Goal: Task Accomplishment & Management: Use online tool/utility

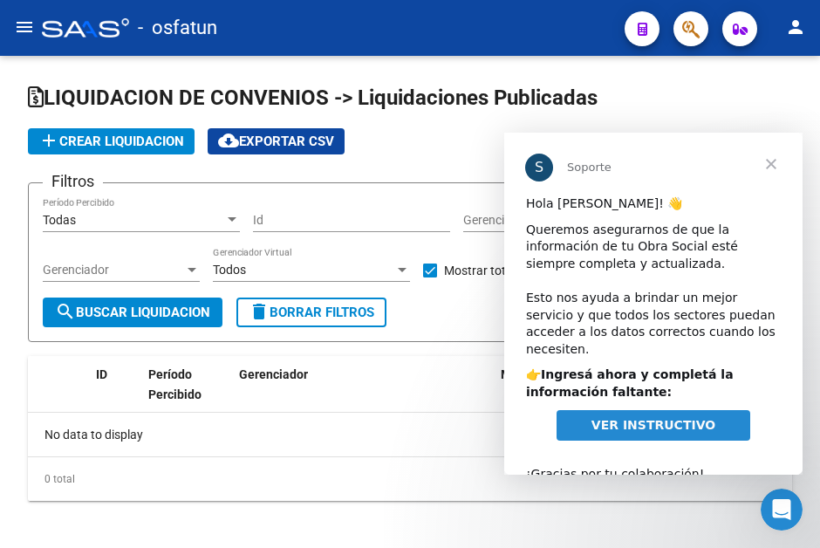
click at [769, 165] on span "Cerrar" at bounding box center [771, 164] width 63 height 63
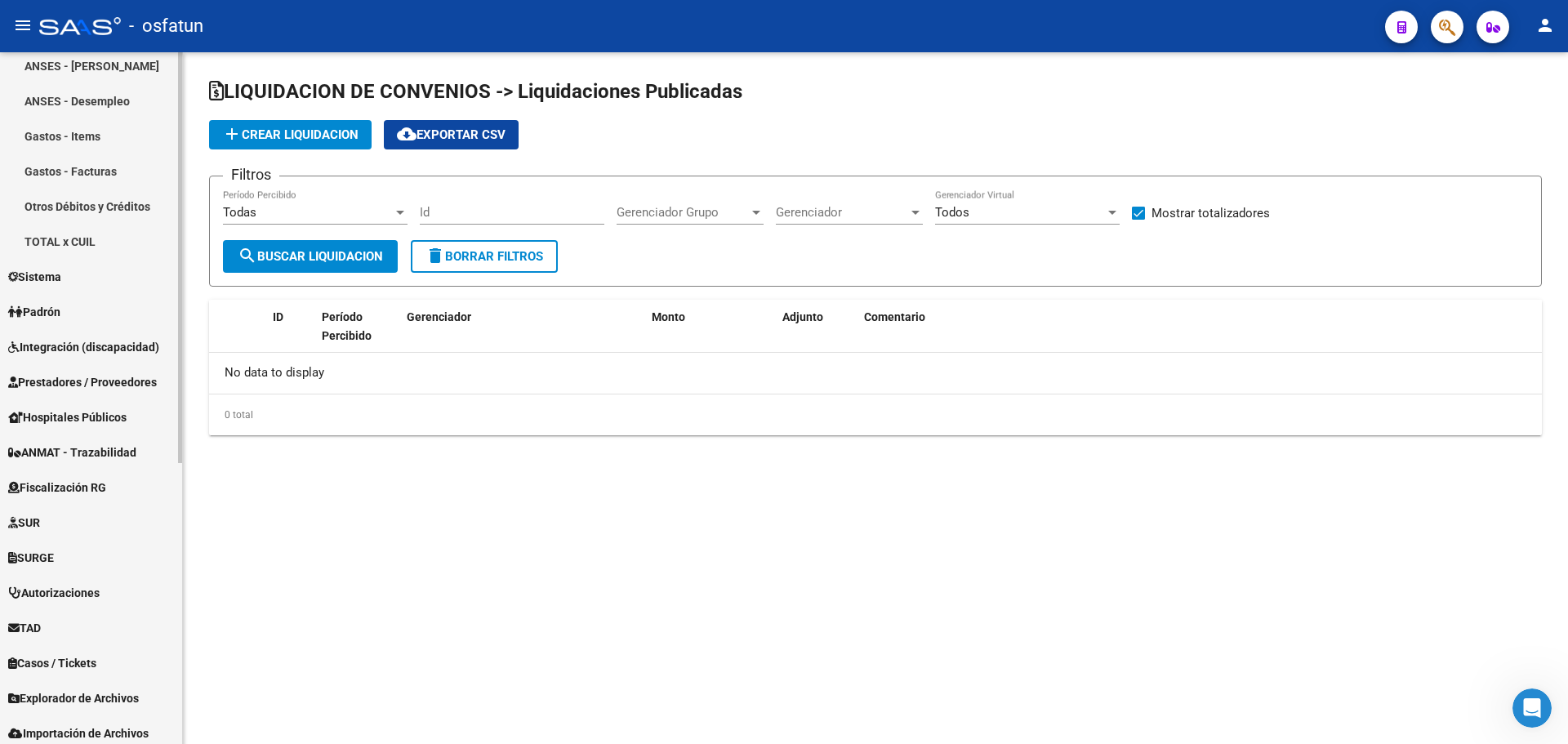
scroll to position [474, 0]
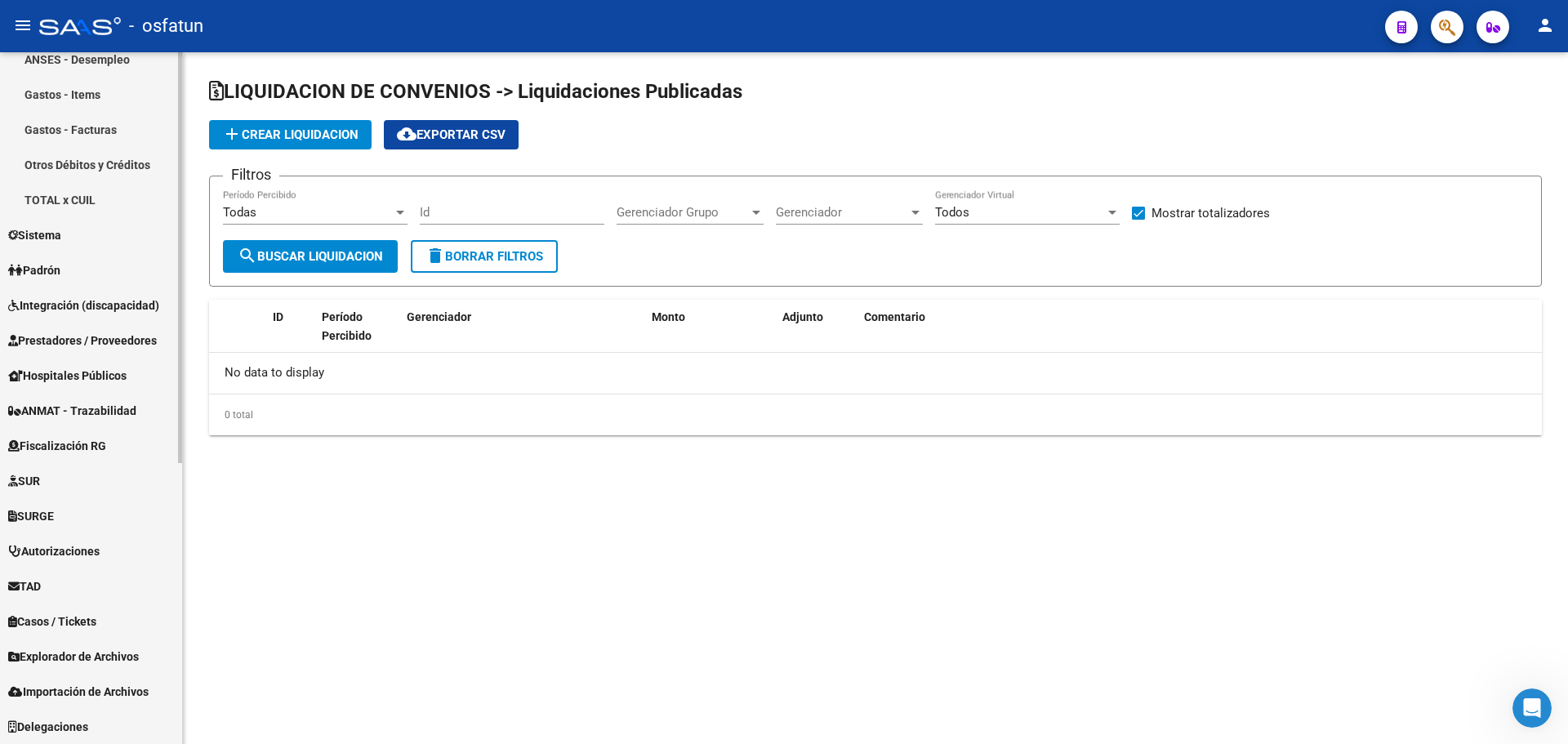
click at [112, 512] on link "Explorador de Archivos" at bounding box center [91, 656] width 183 height 36
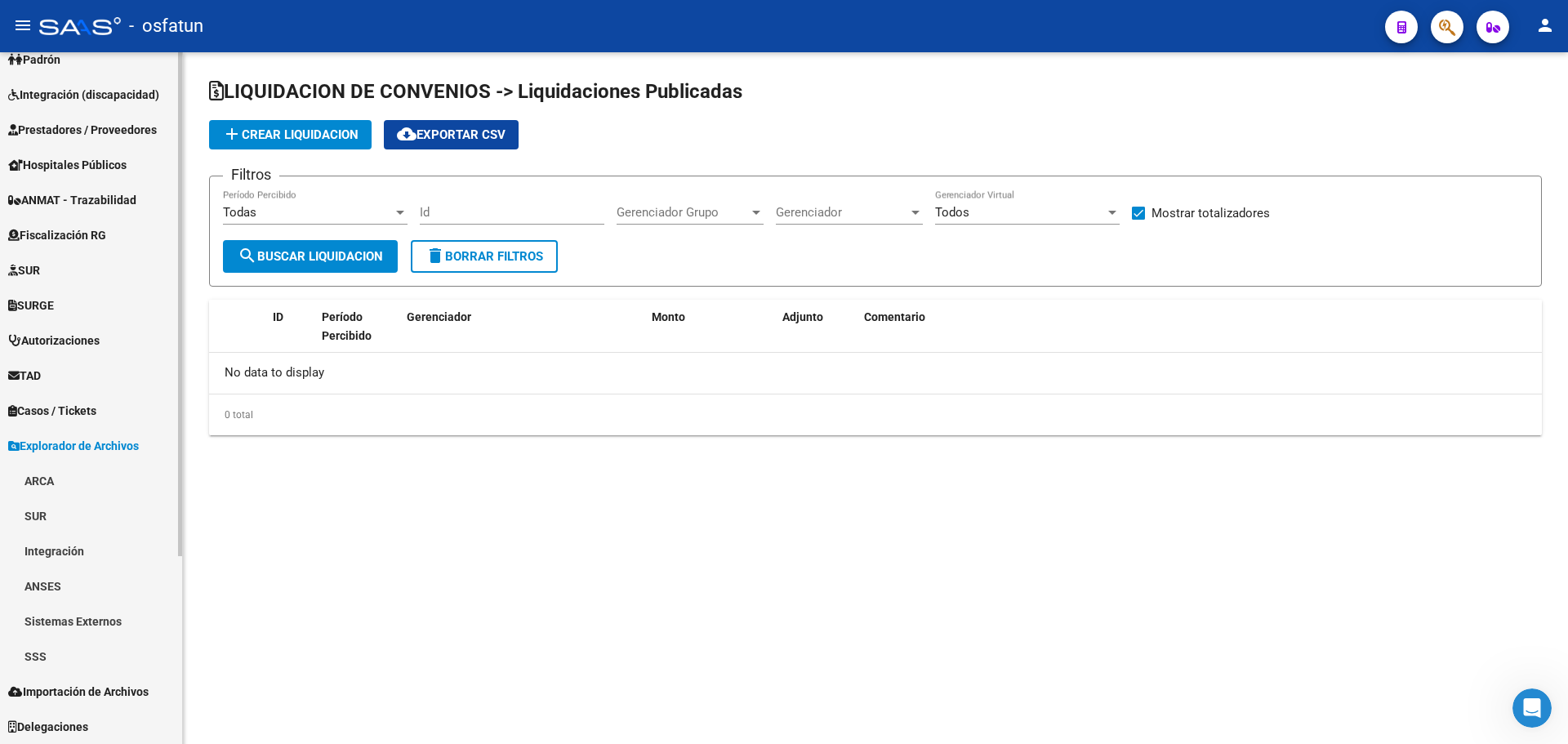
scroll to position [227, 0]
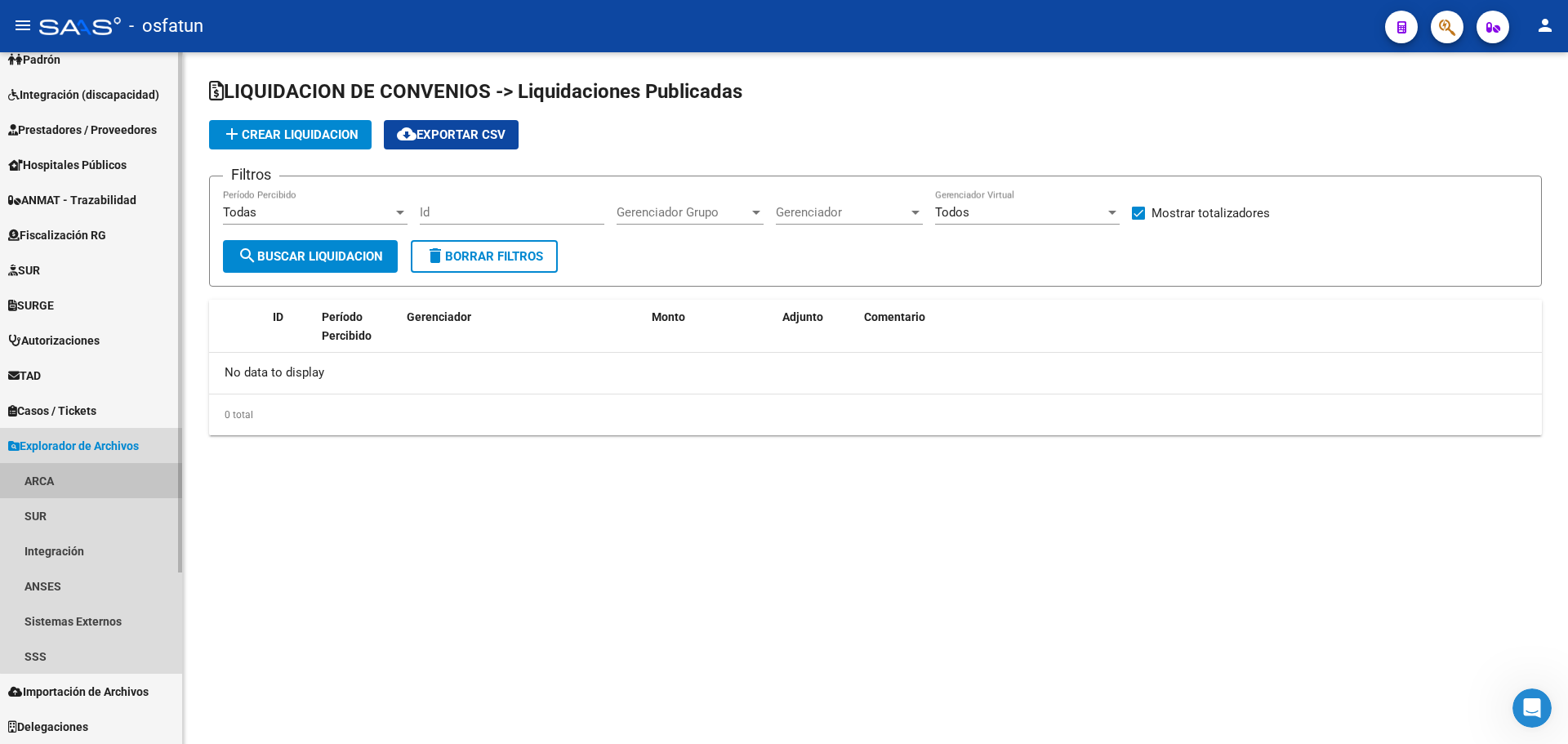
click at [101, 485] on link "ARCA" at bounding box center [91, 481] width 183 height 36
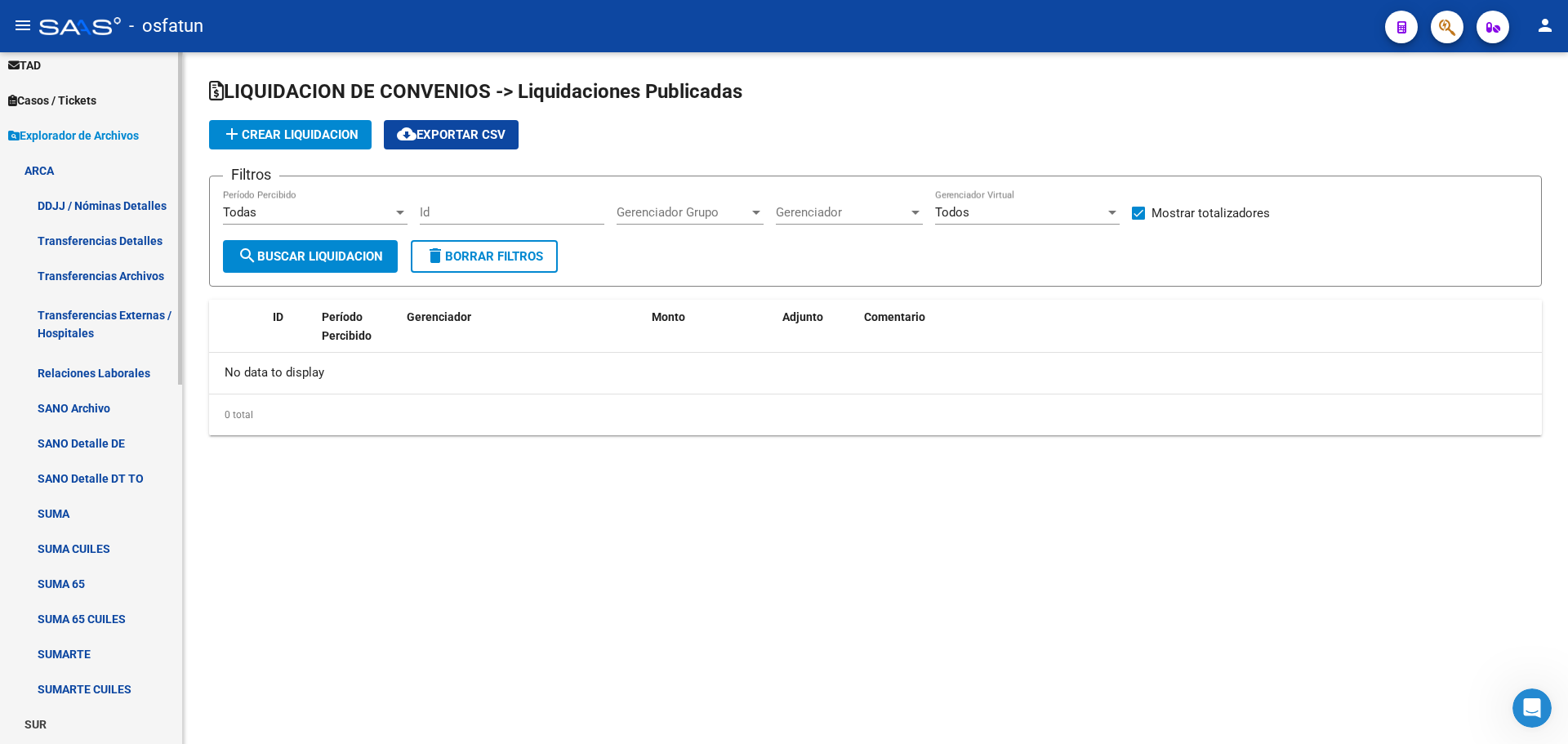
scroll to position [554, 0]
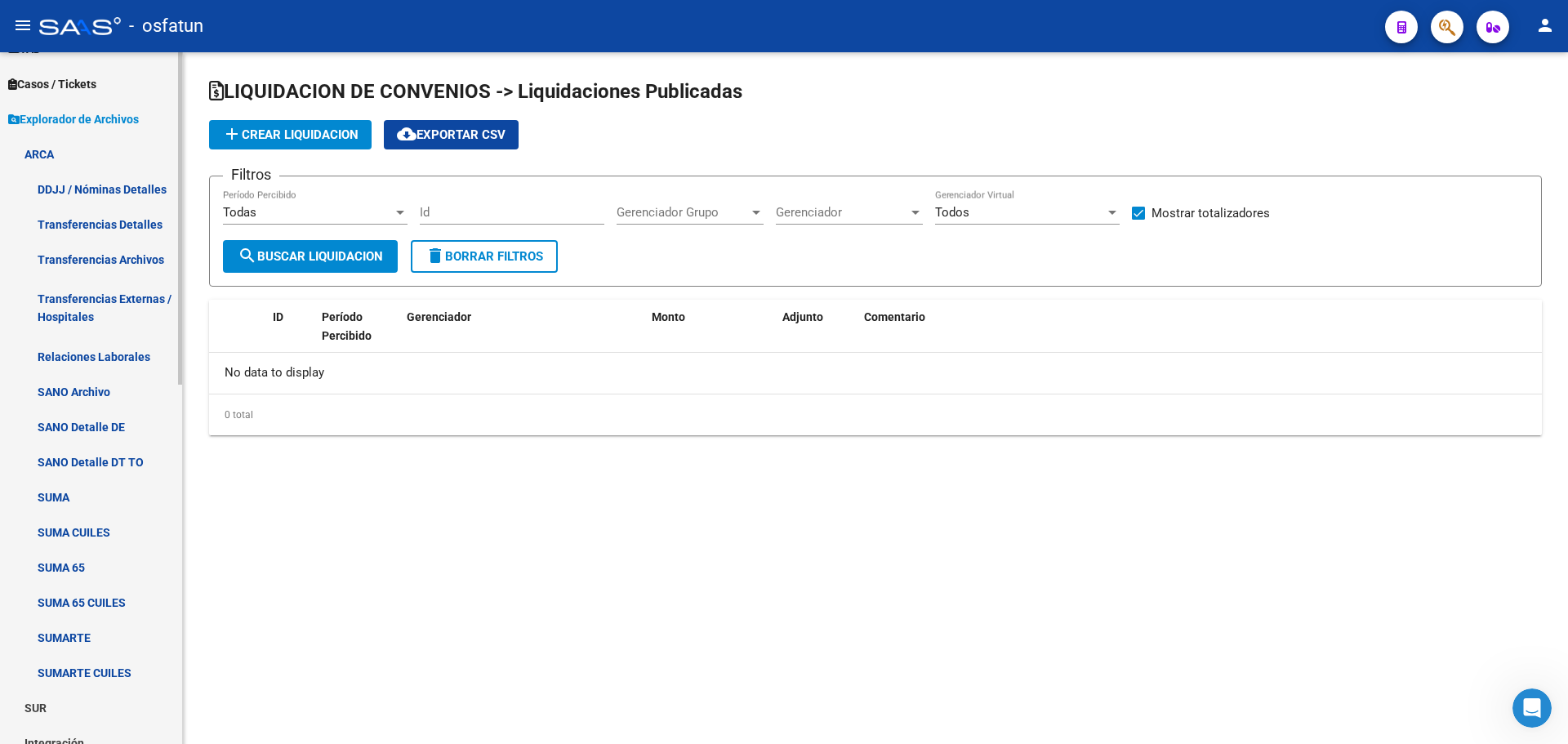
click at [110, 512] on link "SUMA CUILES" at bounding box center [91, 532] width 183 height 36
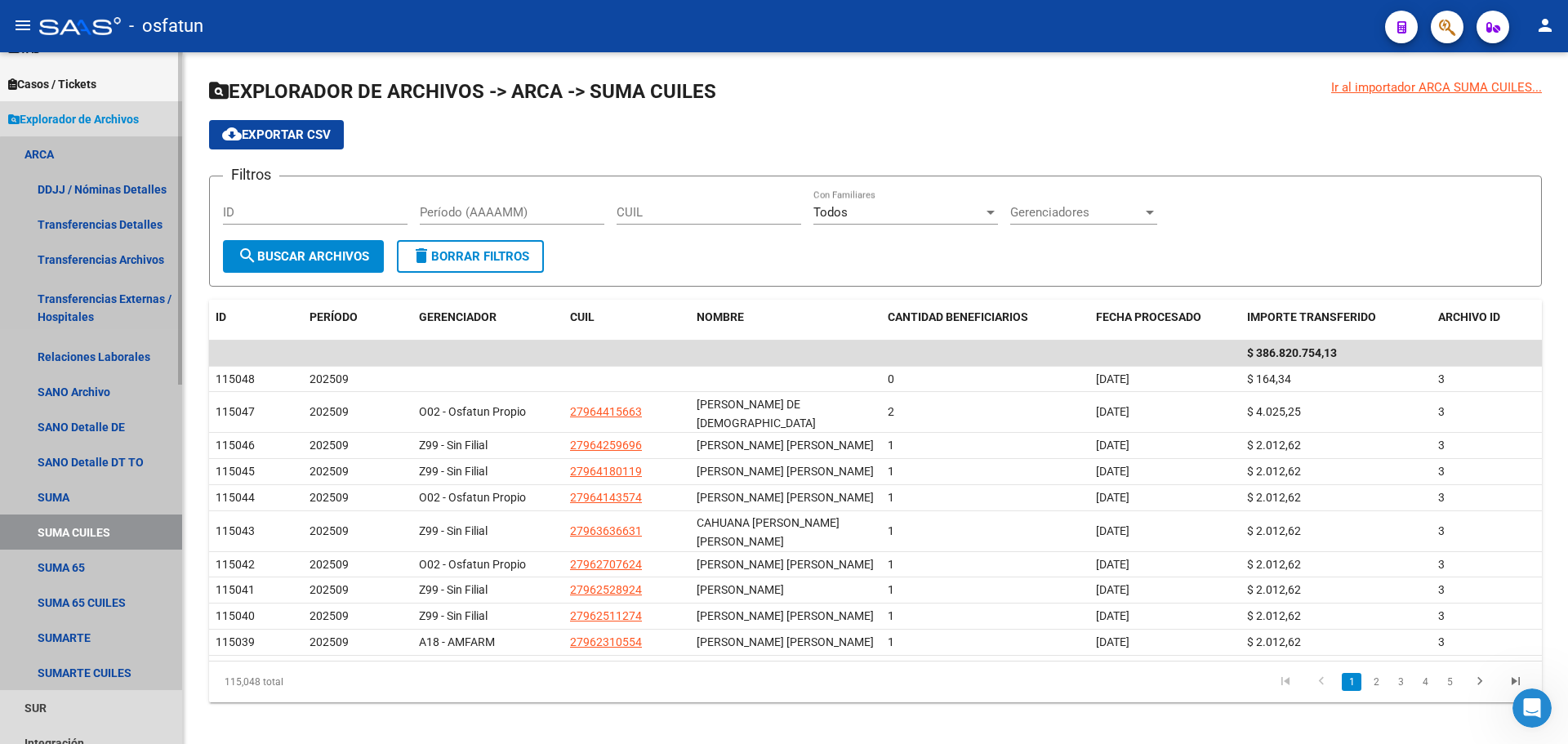
click at [112, 512] on link "SUMA CUILES" at bounding box center [91, 532] width 183 height 36
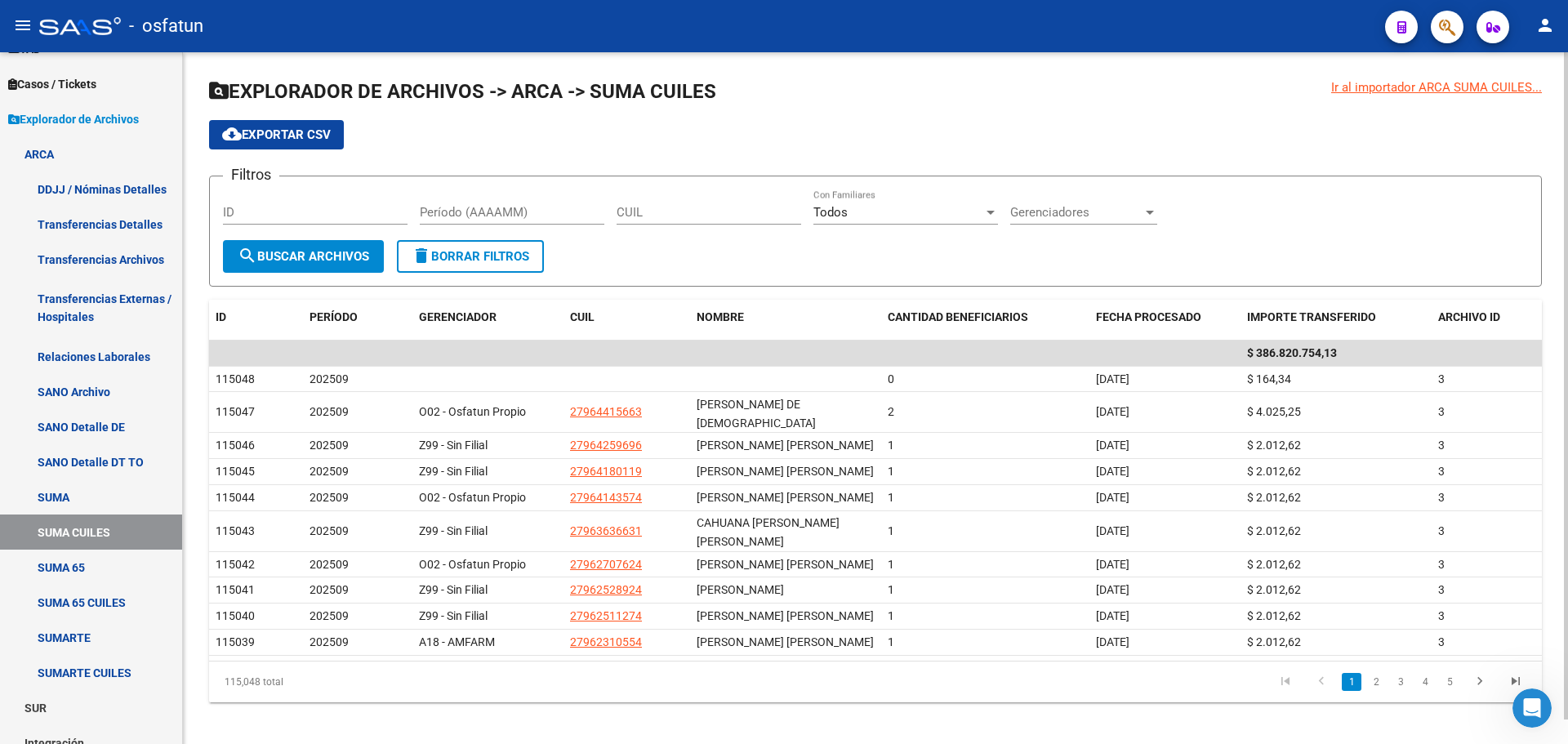
click at [767, 93] on div "Ir al importador ARCA SUMA CUILES..." at bounding box center [1436, 87] width 211 height 18
click at [767, 82] on div "Ir al importador ARCA SUMA CUILES..." at bounding box center [1436, 87] width 211 height 18
click at [767, 86] on div "Ir al importador ARCA SUMA CUILES..." at bounding box center [1436, 87] width 211 height 18
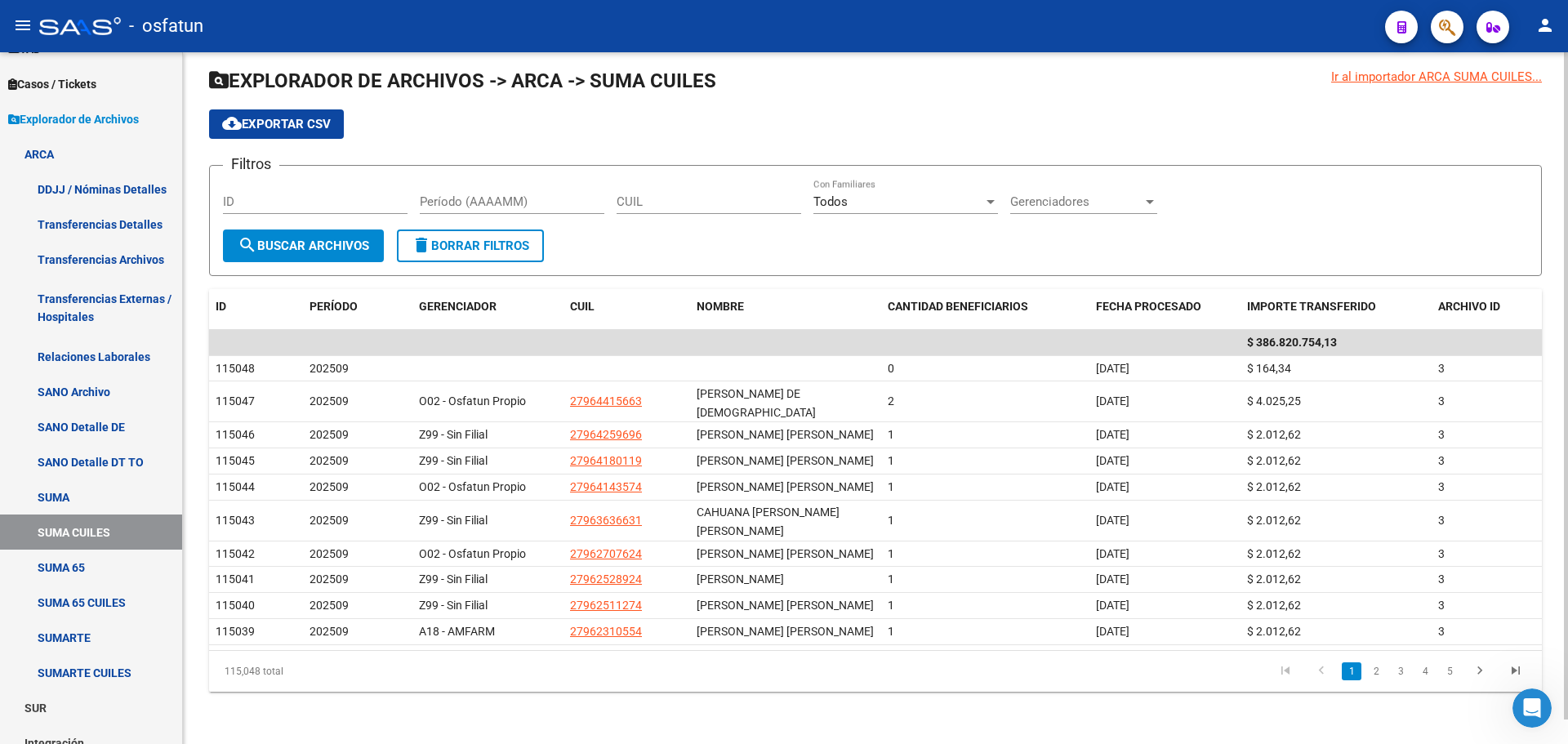
scroll to position [25, 0]
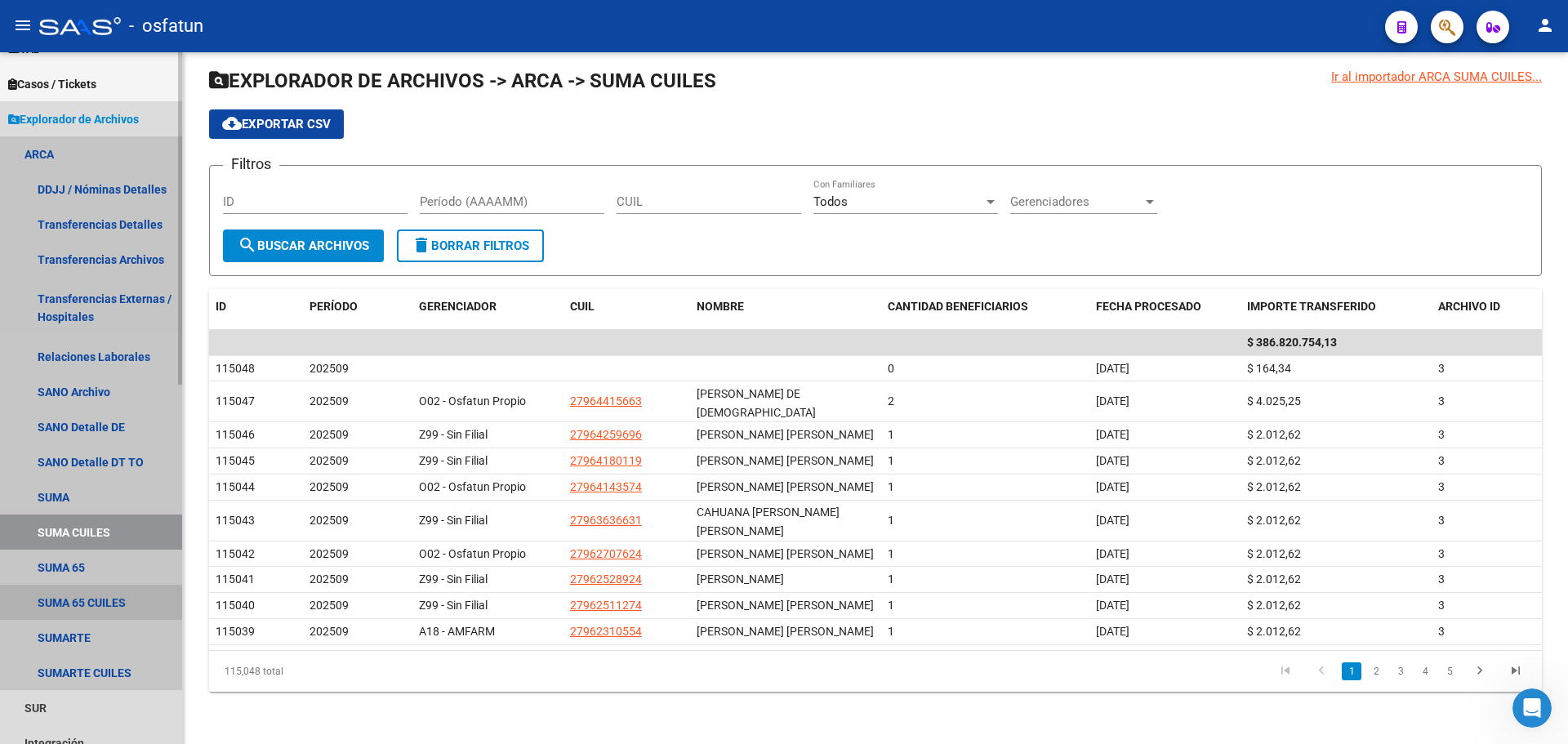
click at [85, 512] on link "SUMA 65 CUILES" at bounding box center [91, 603] width 183 height 36
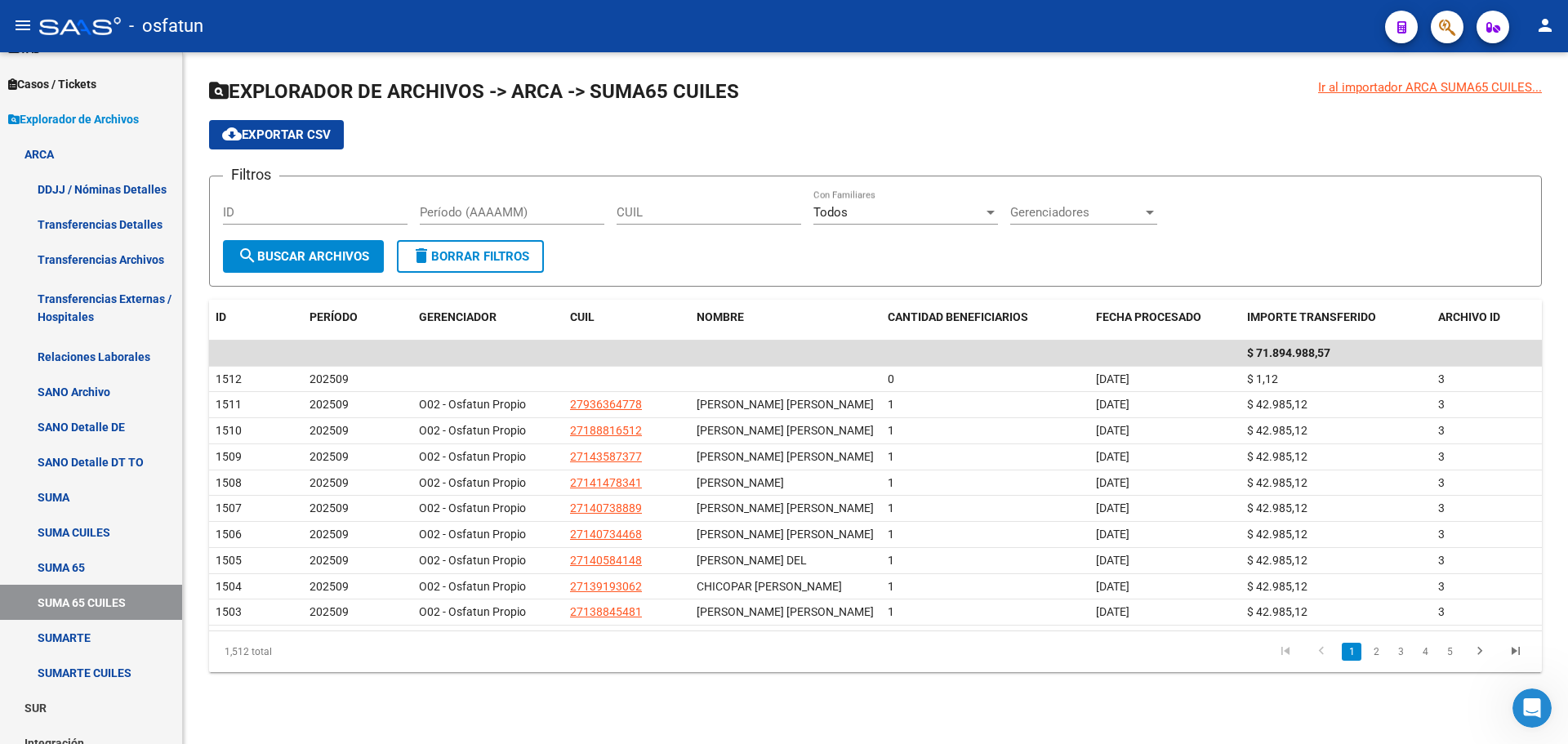
click at [767, 82] on div "Ir al importador ARCA SUMA65 CUILES..." at bounding box center [1429, 87] width 224 height 18
click at [767, 79] on div "Ir al importador ARCA SUMA65 CUILES..." at bounding box center [1429, 87] width 224 height 18
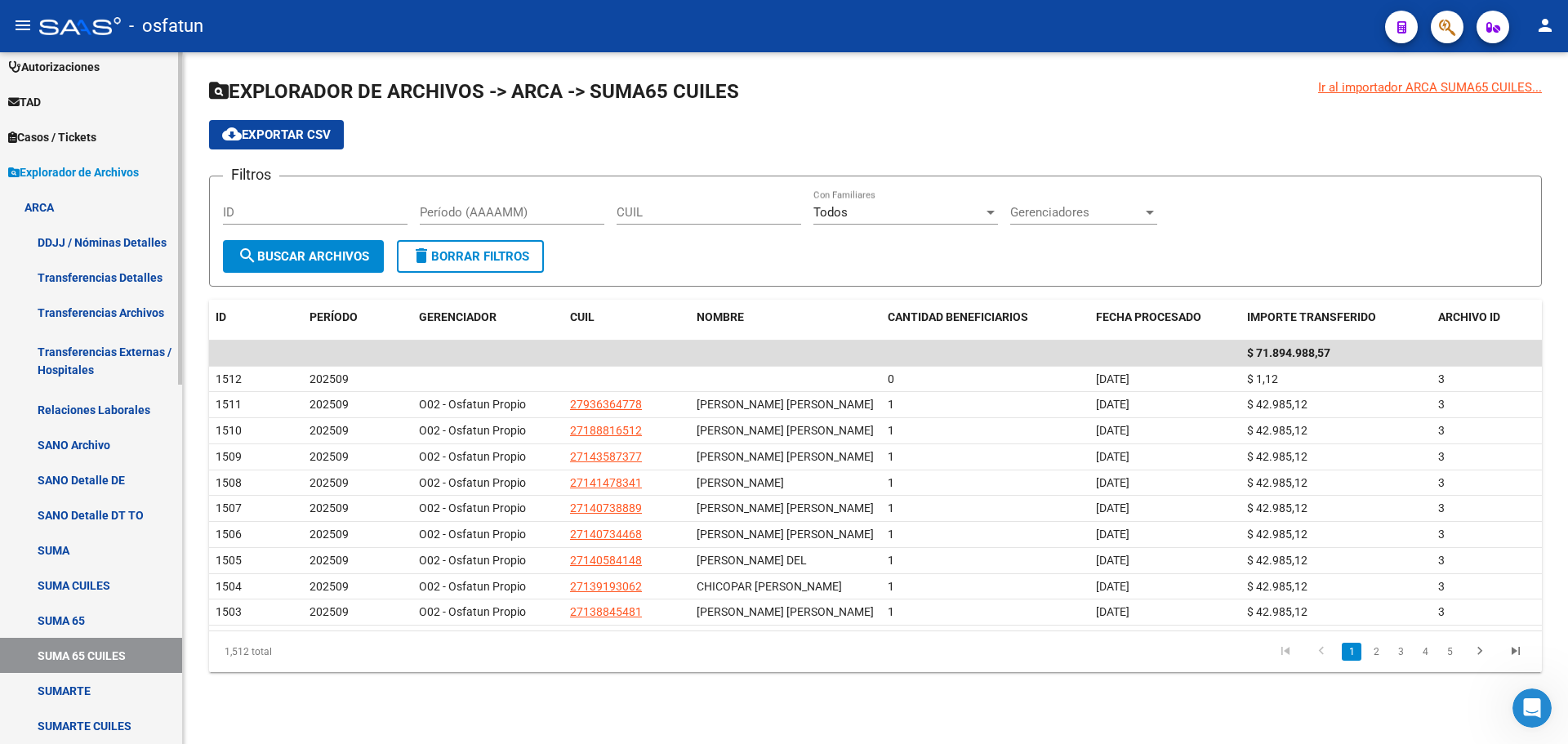
click at [125, 211] on link "ARCA" at bounding box center [91, 207] width 183 height 36
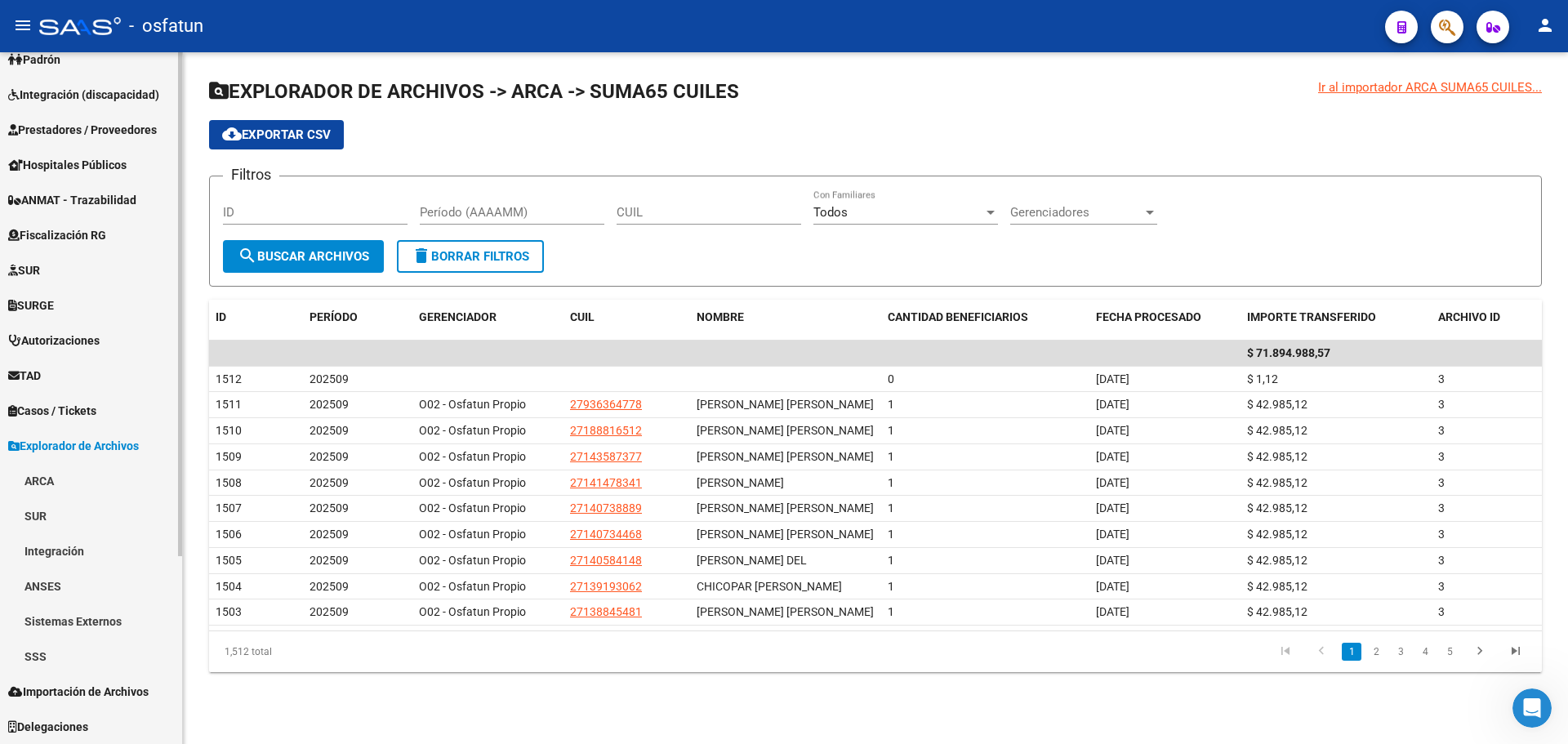
scroll to position [227, 0]
click at [84, 477] on link "ARCA" at bounding box center [91, 481] width 183 height 36
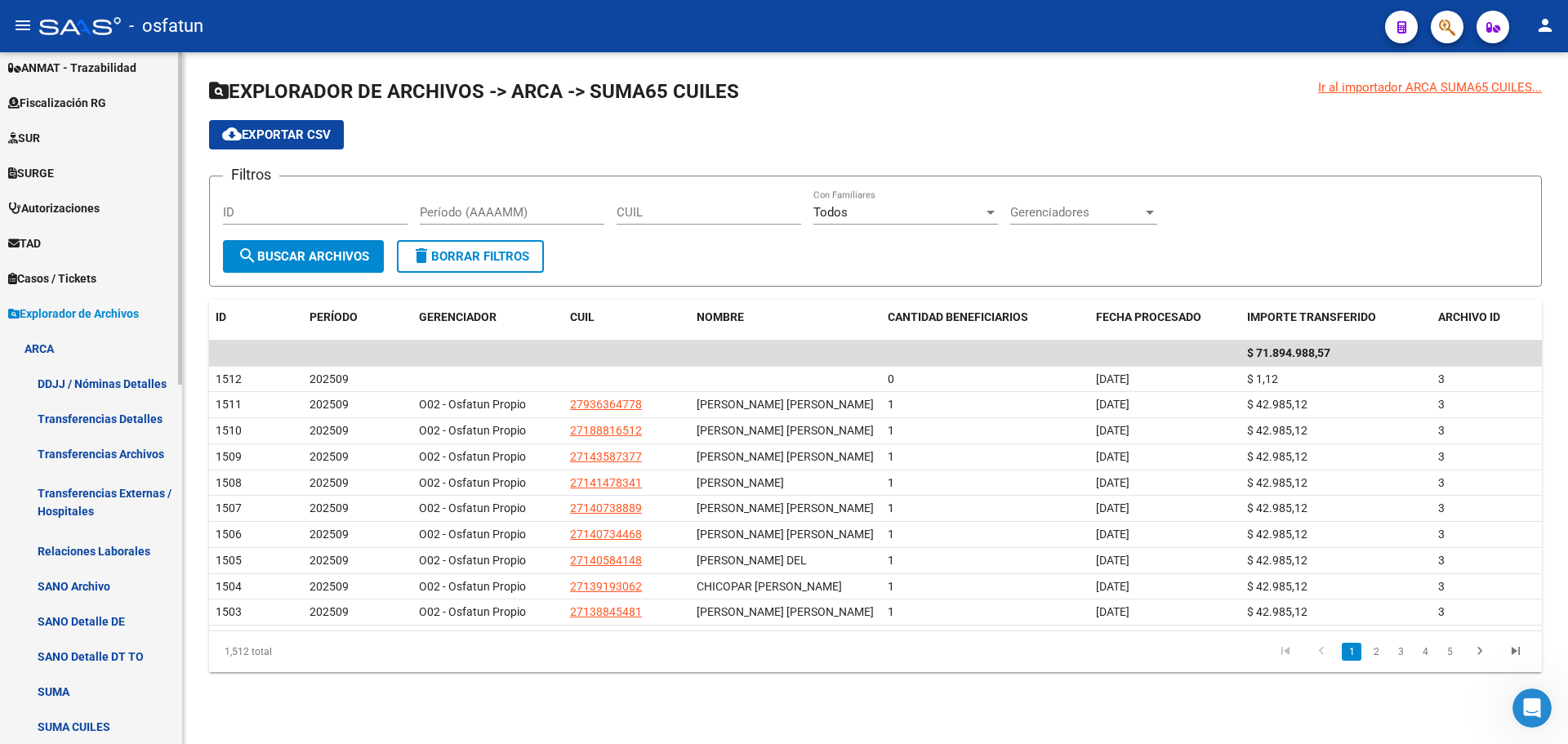
scroll to position [338, 0]
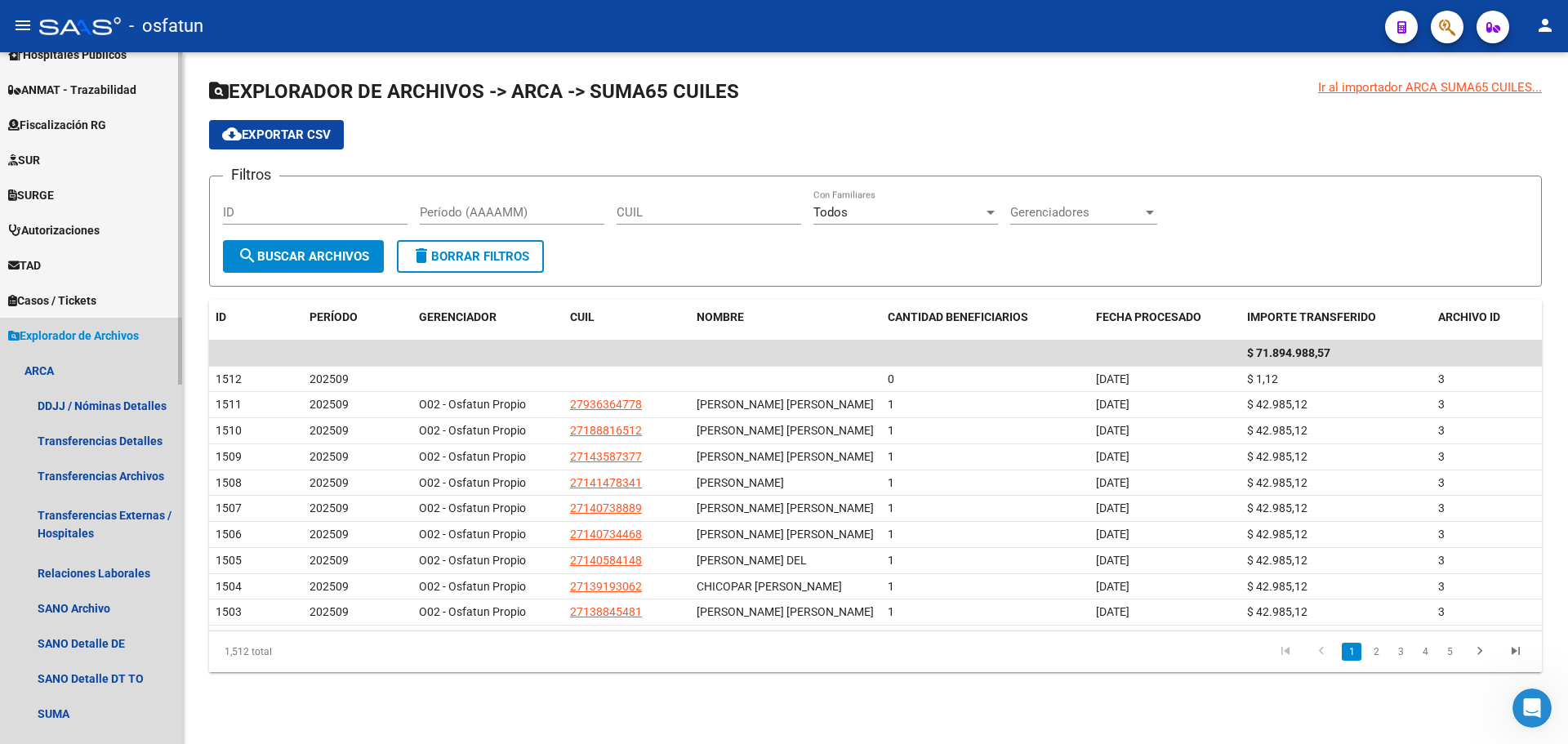
click at [96, 327] on span "Explorador de Archivos" at bounding box center [74, 335] width 131 height 18
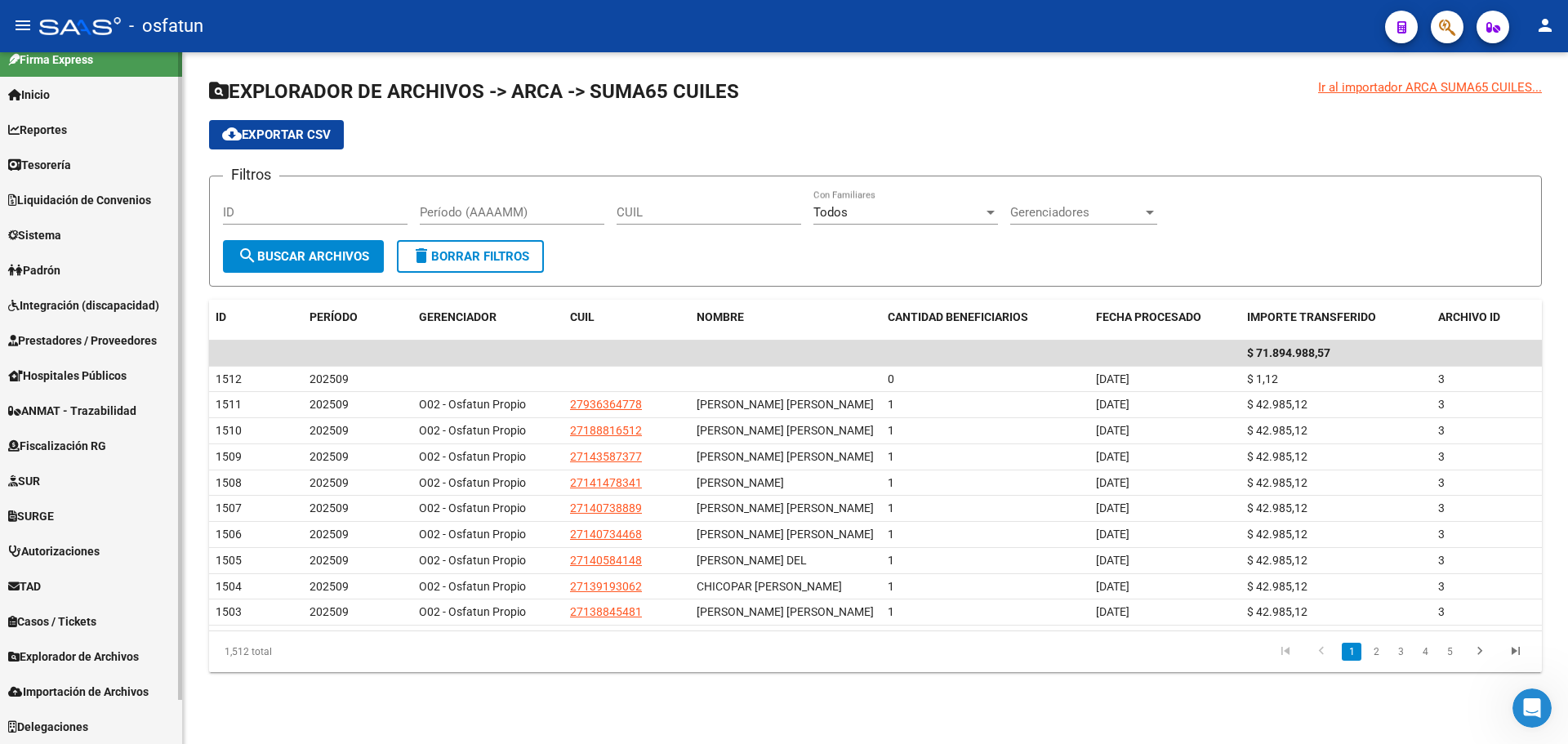
scroll to position [17, 0]
click at [118, 512] on span "Importación de Archivos" at bounding box center [79, 691] width 140 height 18
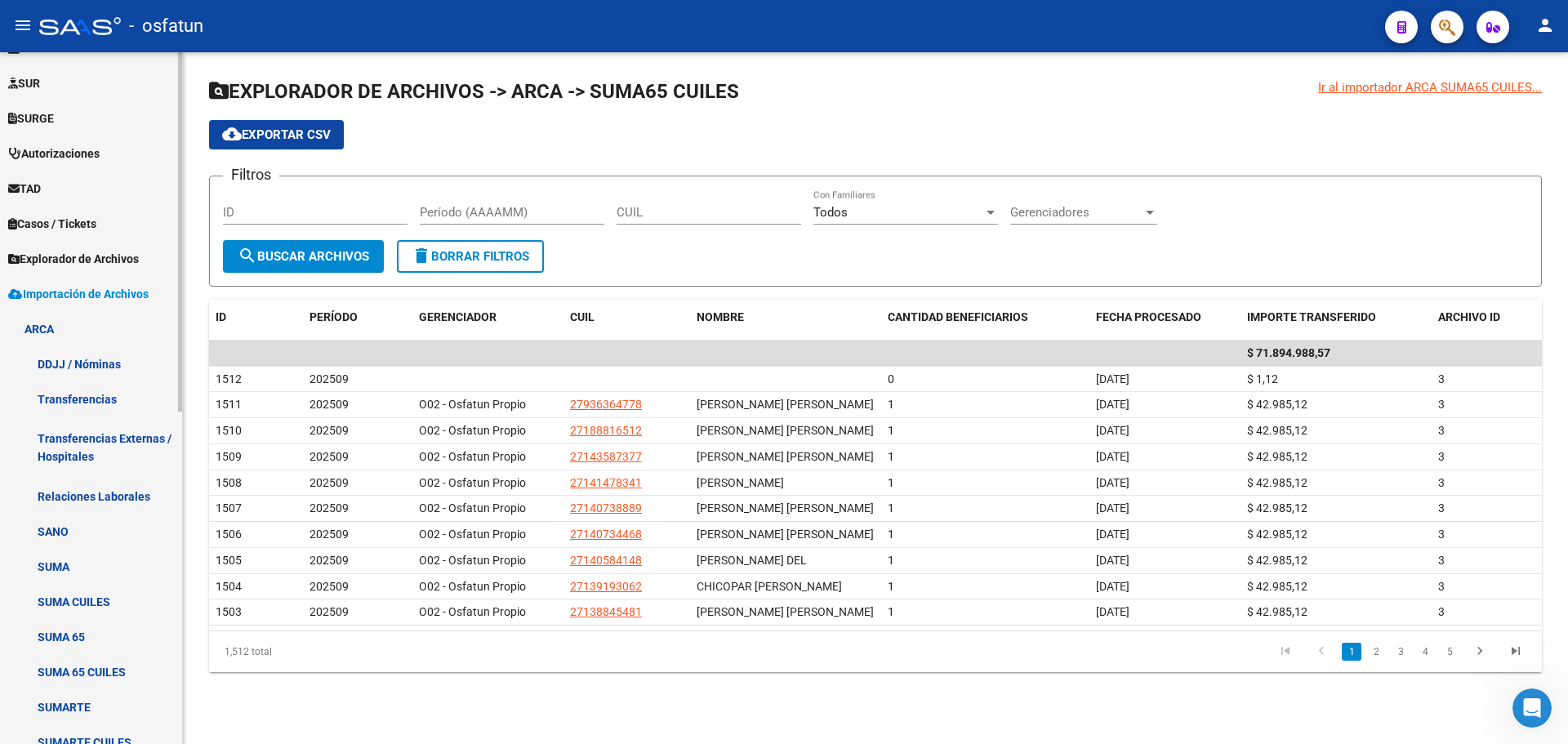
scroll to position [426, 0]
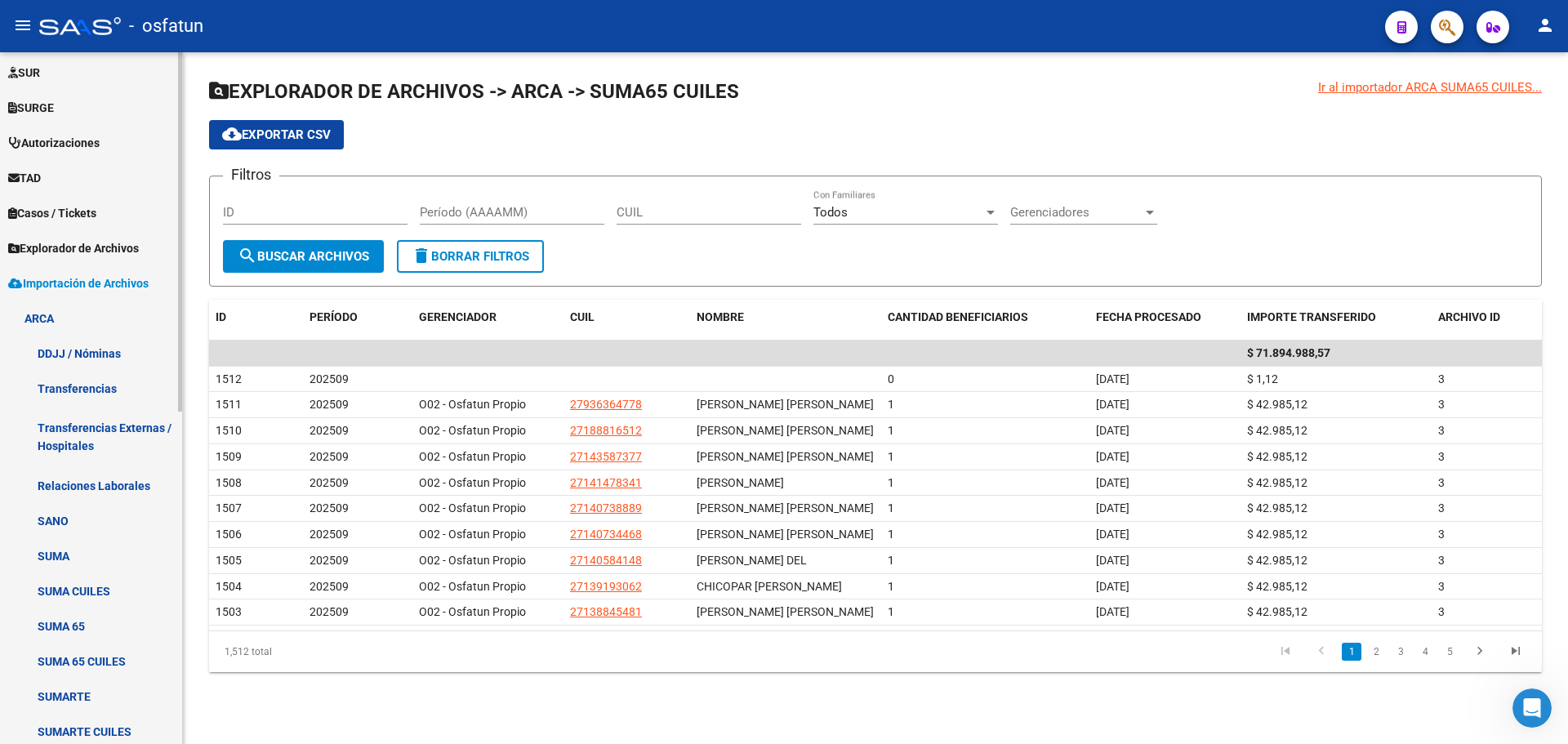
click at [119, 512] on link "SUMA CUILES" at bounding box center [91, 591] width 183 height 36
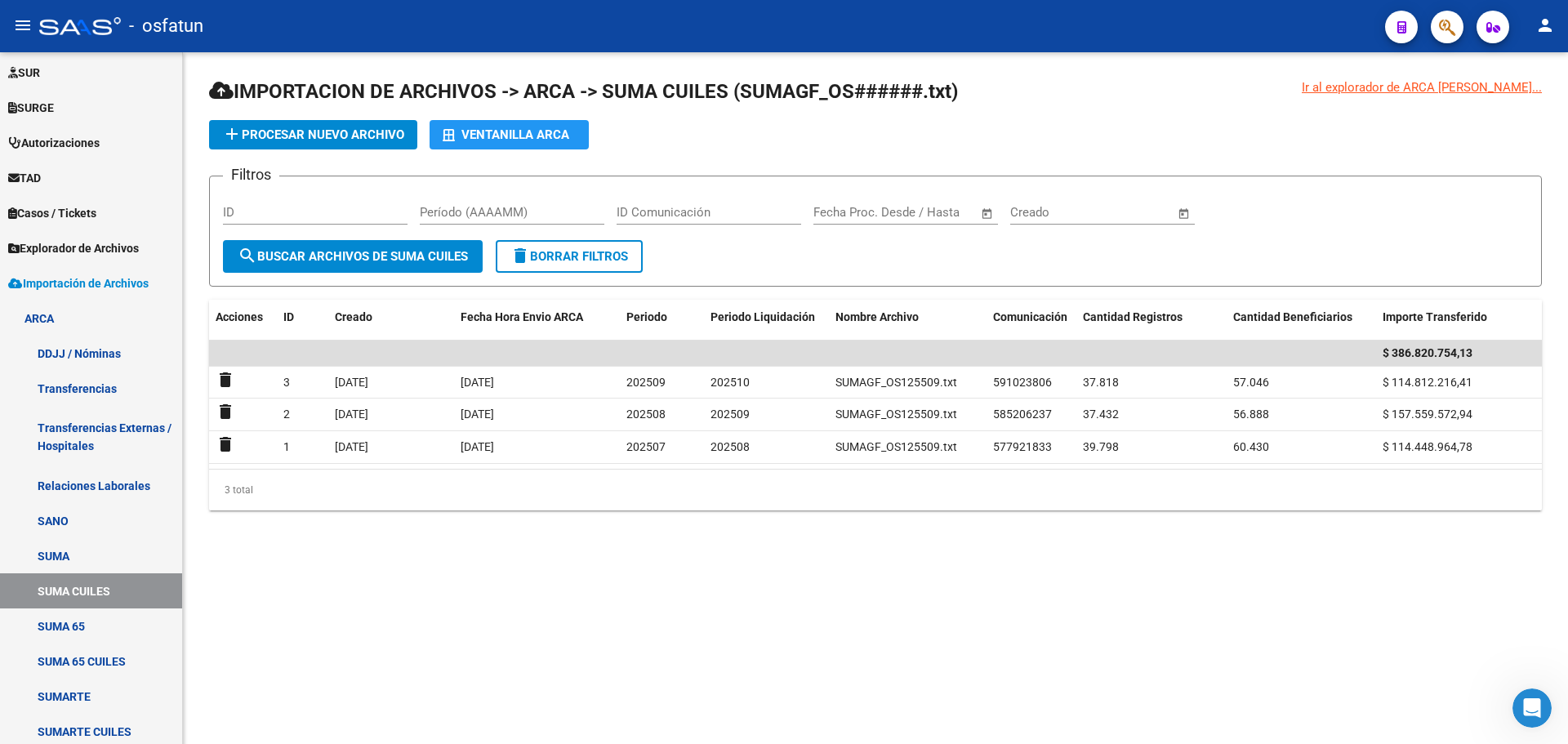
click at [517, 223] on div "Período (AAAAMM)" at bounding box center [512, 207] width 184 height 36
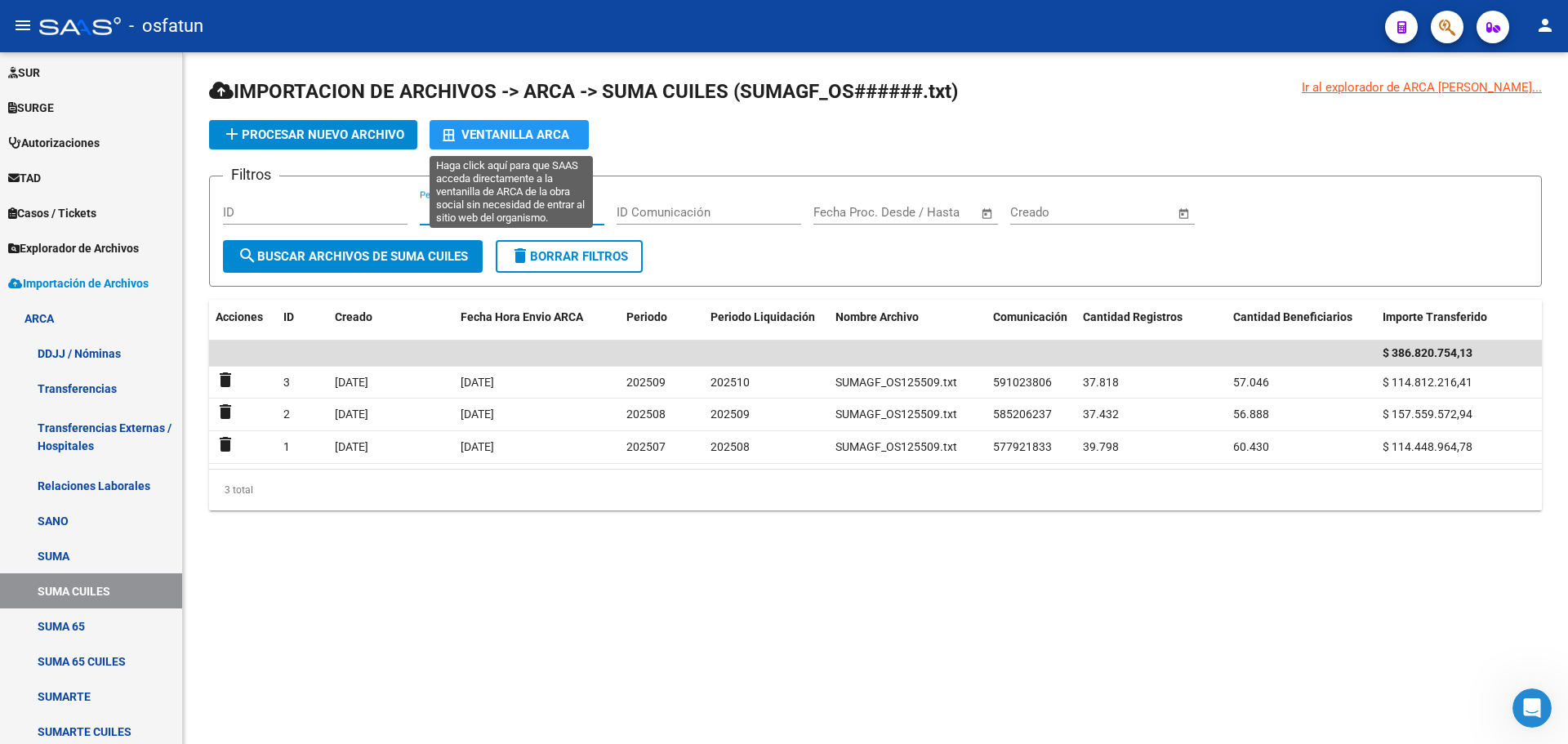
click at [530, 134] on div "Ventanilla ARCA" at bounding box center [509, 134] width 133 height 29
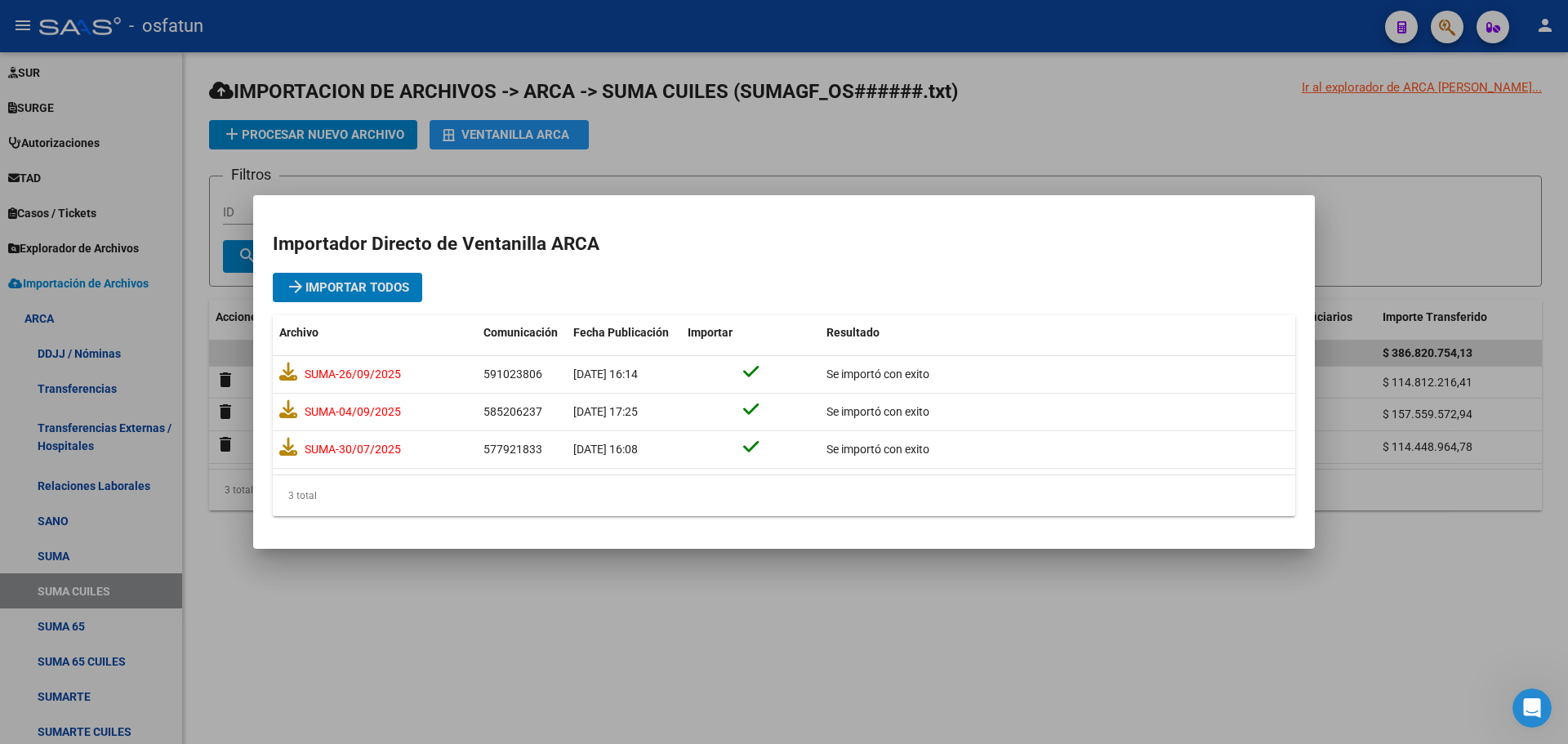
click at [471, 512] on mat-dialog-container "Importador Directo [PERSON_NAME] ARCA arrow_forward Importar Todos Archivo Comu…" at bounding box center [784, 372] width 1062 height 354
click at [514, 512] on div at bounding box center [784, 372] width 1568 height 744
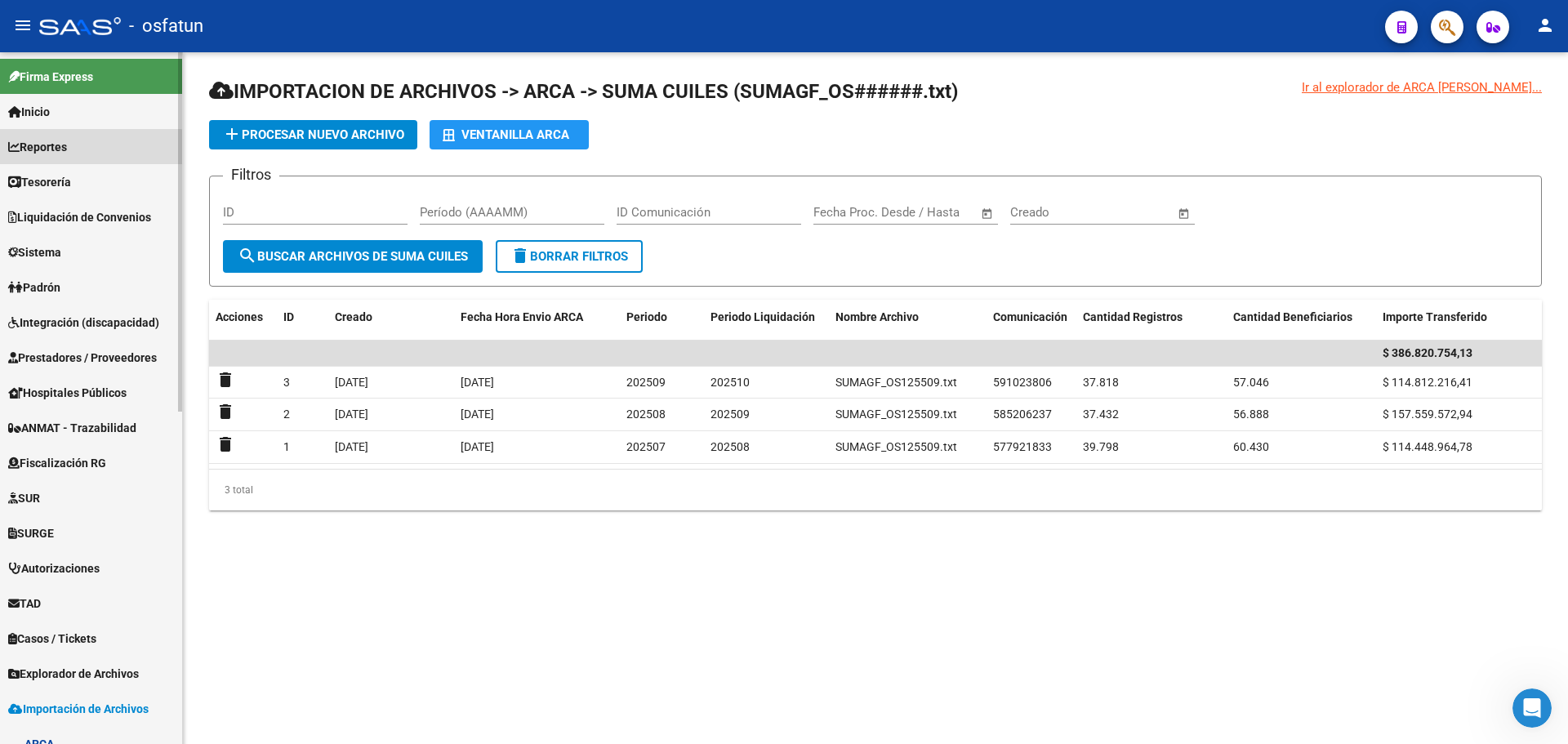
click at [67, 153] on span "Reportes" at bounding box center [37, 146] width 59 height 18
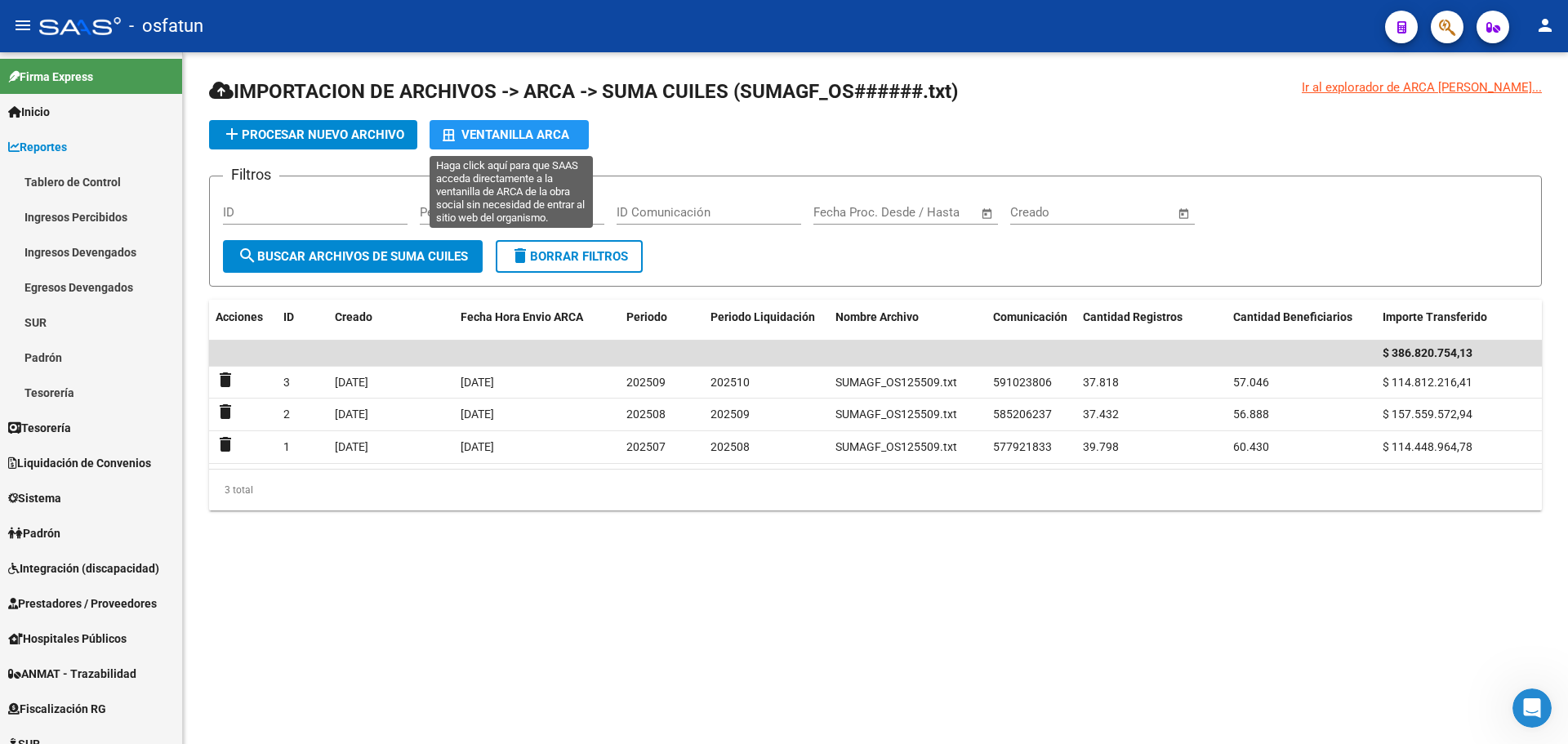
click at [551, 136] on div "Ventanilla ARCA" at bounding box center [509, 134] width 133 height 29
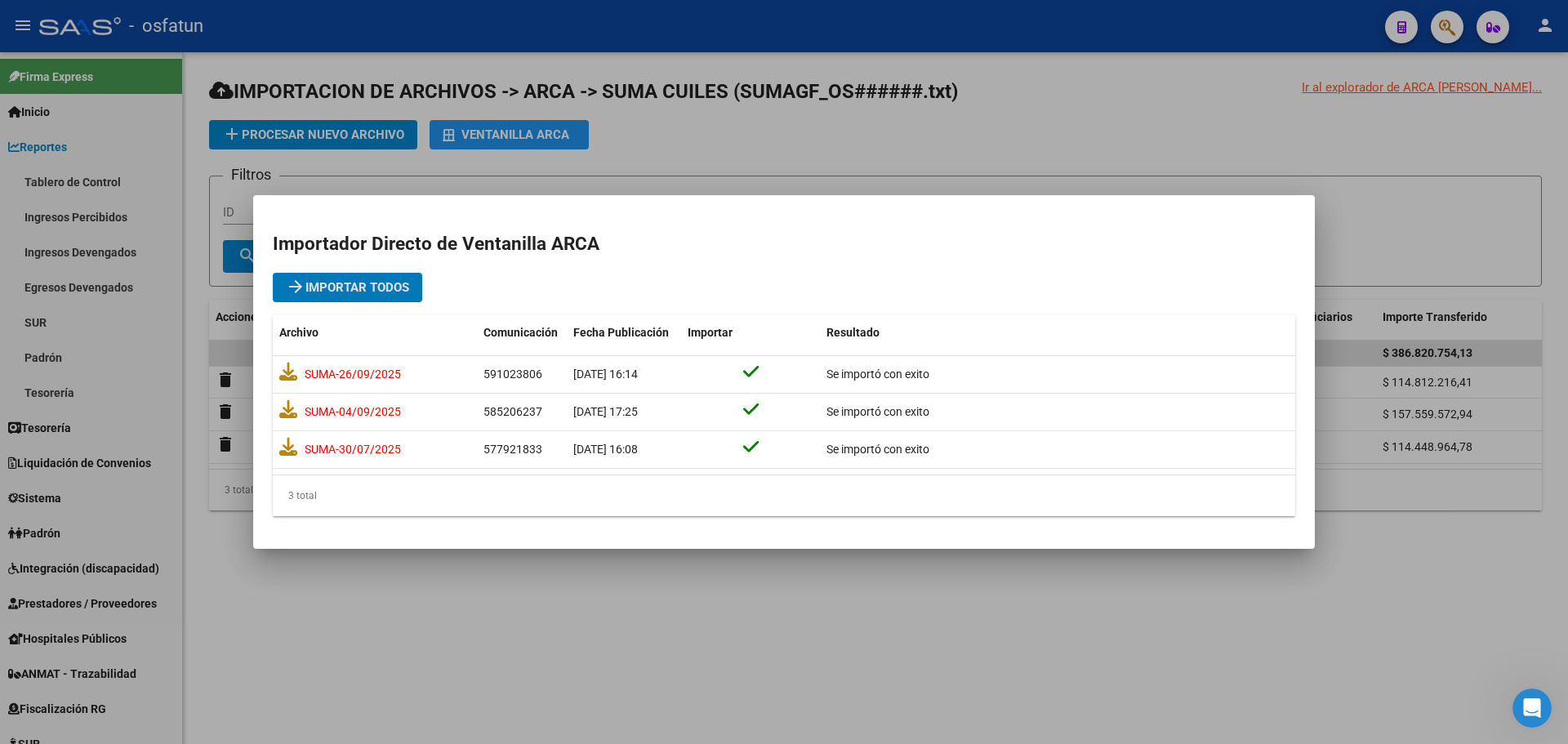
drag, startPoint x: 1063, startPoint y: 150, endPoint x: 760, endPoint y: 138, distance: 303.2
click at [767, 150] on div at bounding box center [784, 372] width 1568 height 744
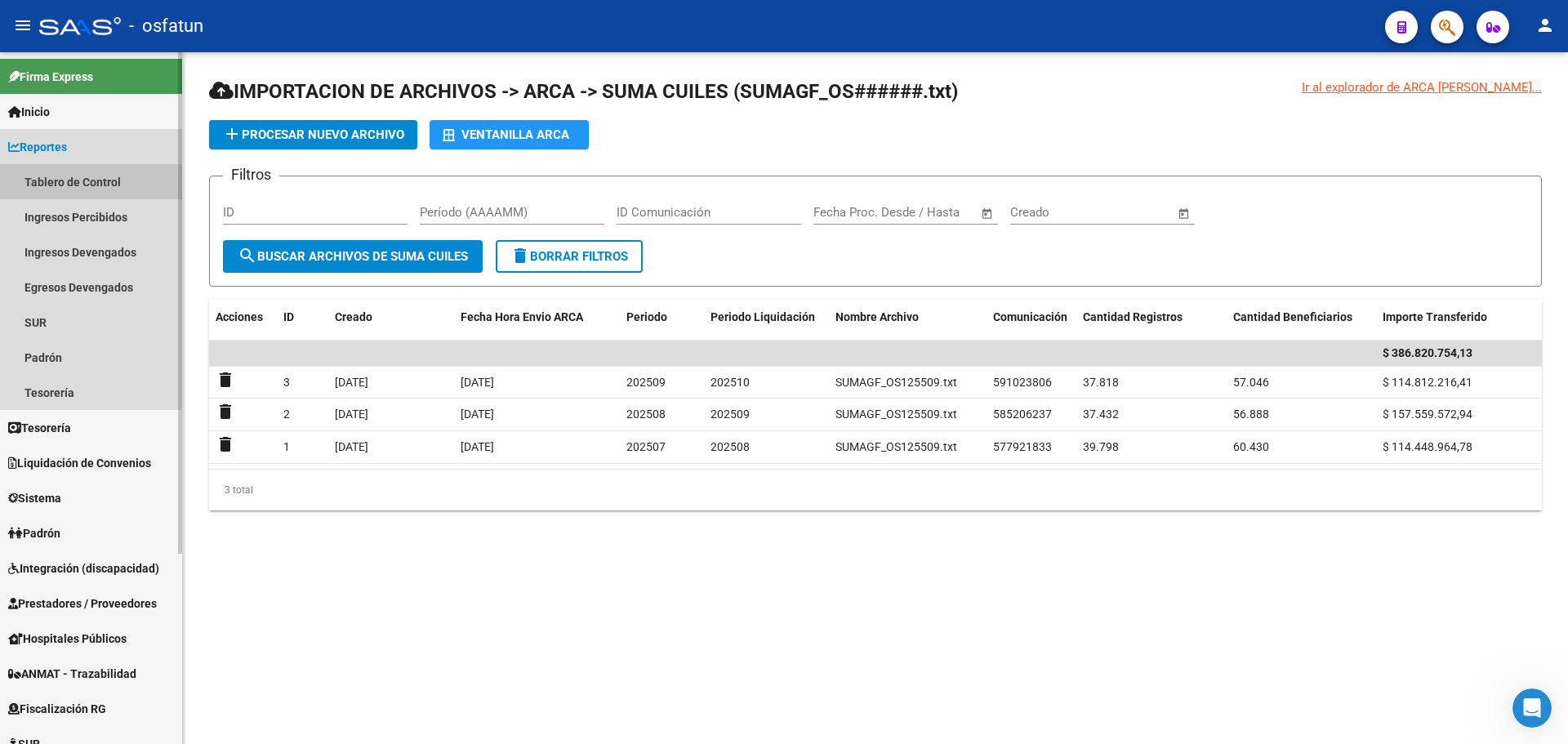
click at [94, 170] on link "Tablero de Control" at bounding box center [91, 182] width 183 height 36
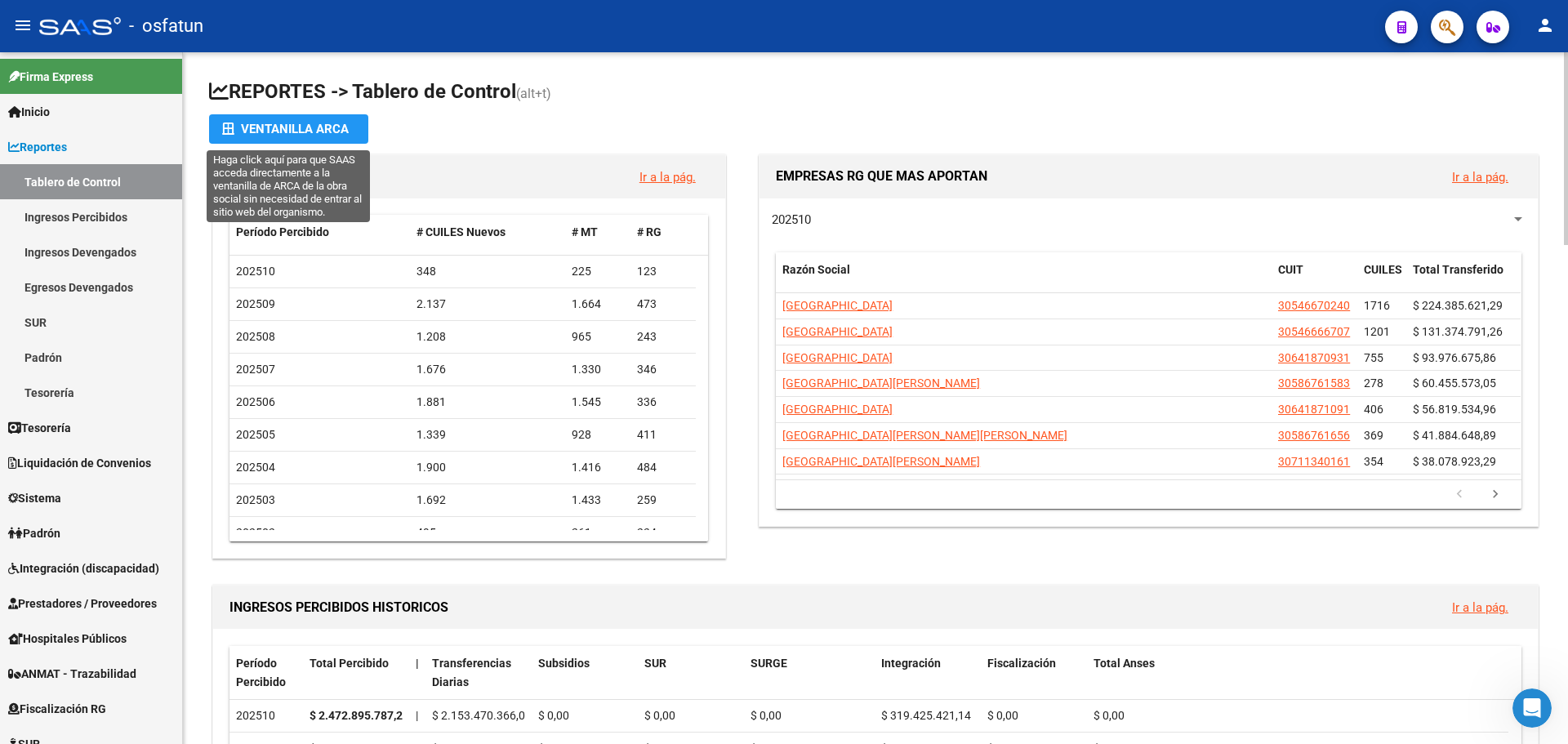
click at [286, 128] on div "Ventanilla ARCA" at bounding box center [288, 128] width 133 height 29
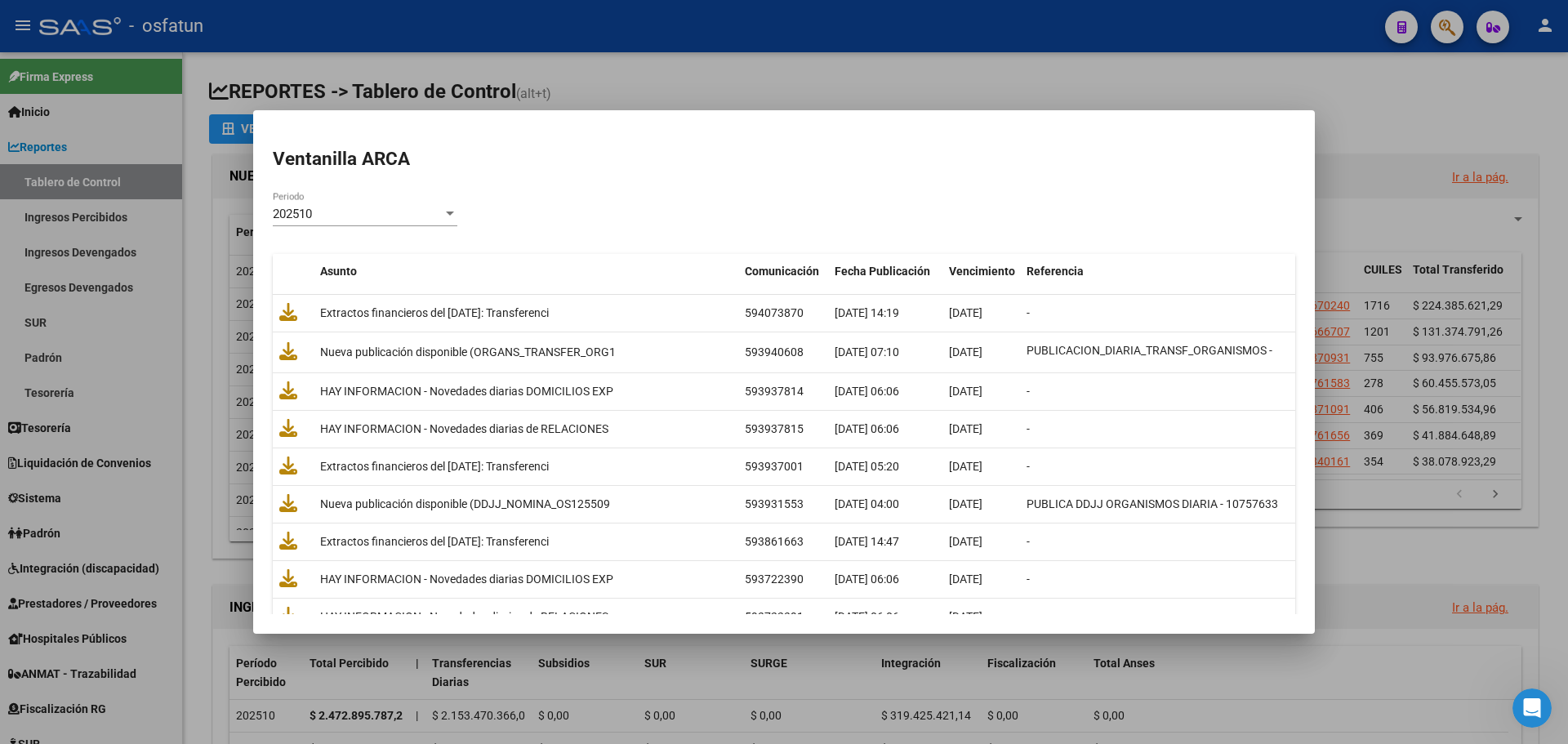
click at [449, 221] on div "202510 Periodo" at bounding box center [364, 214] width 184 height 24
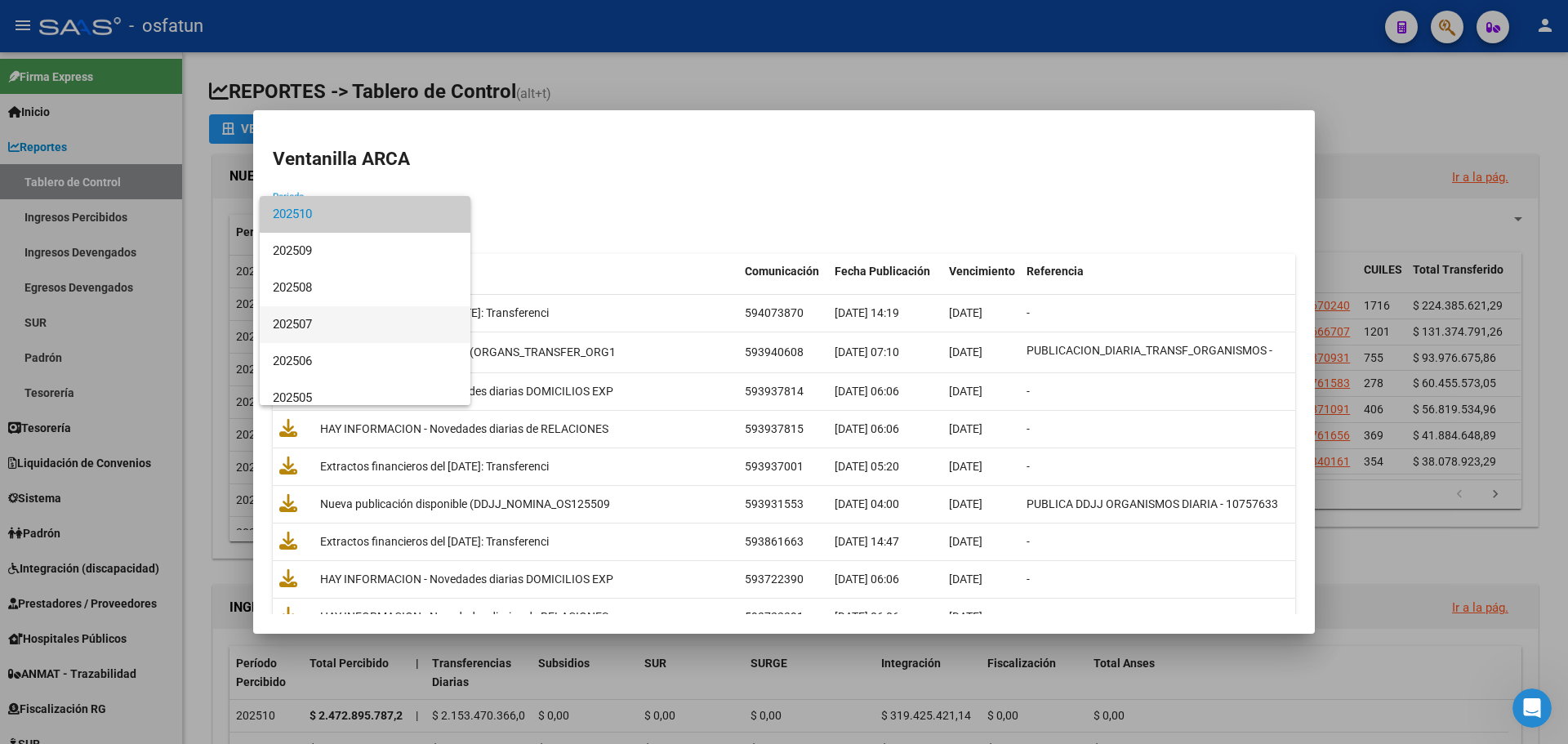
click at [414, 318] on span "202507" at bounding box center [364, 324] width 184 height 36
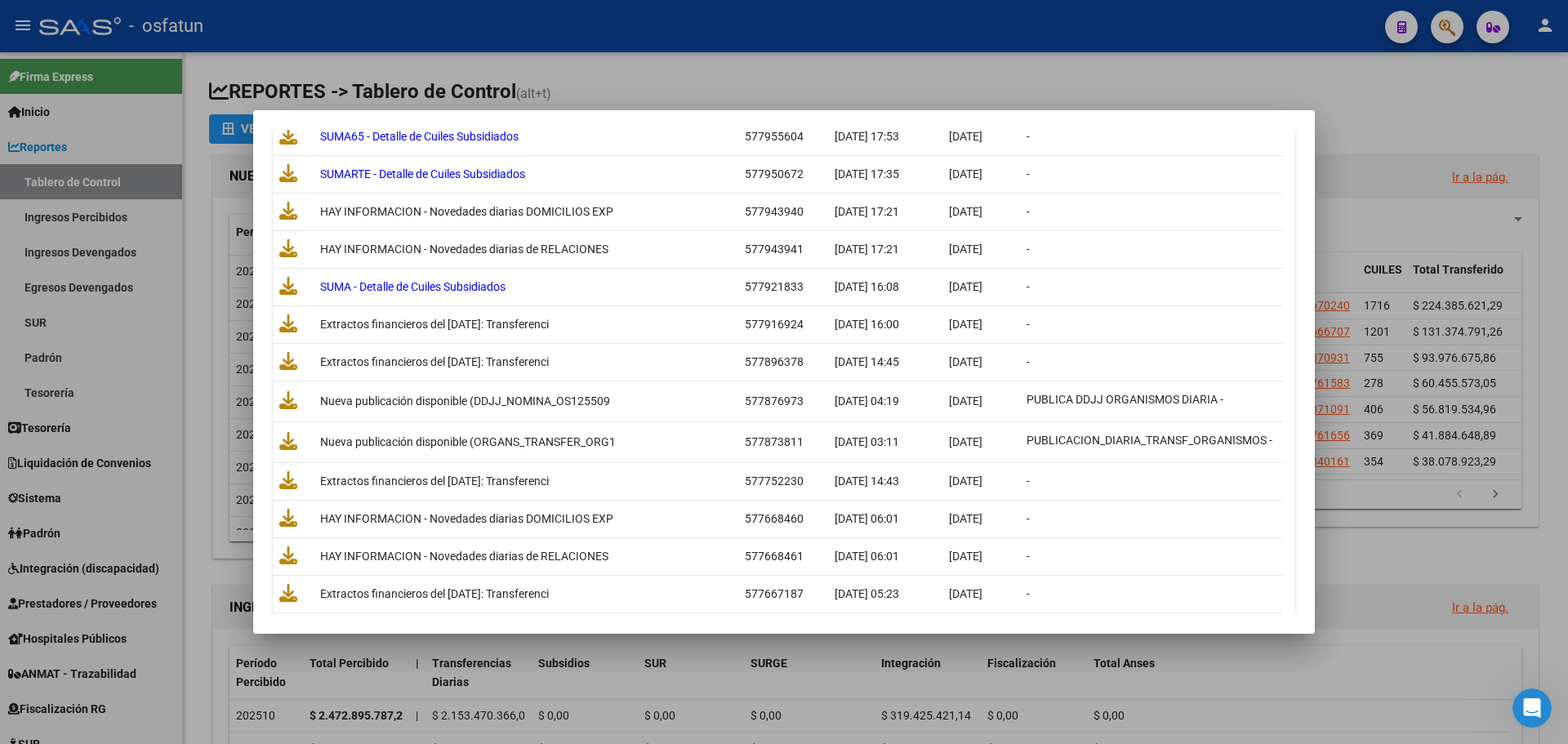
scroll to position [327, 0]
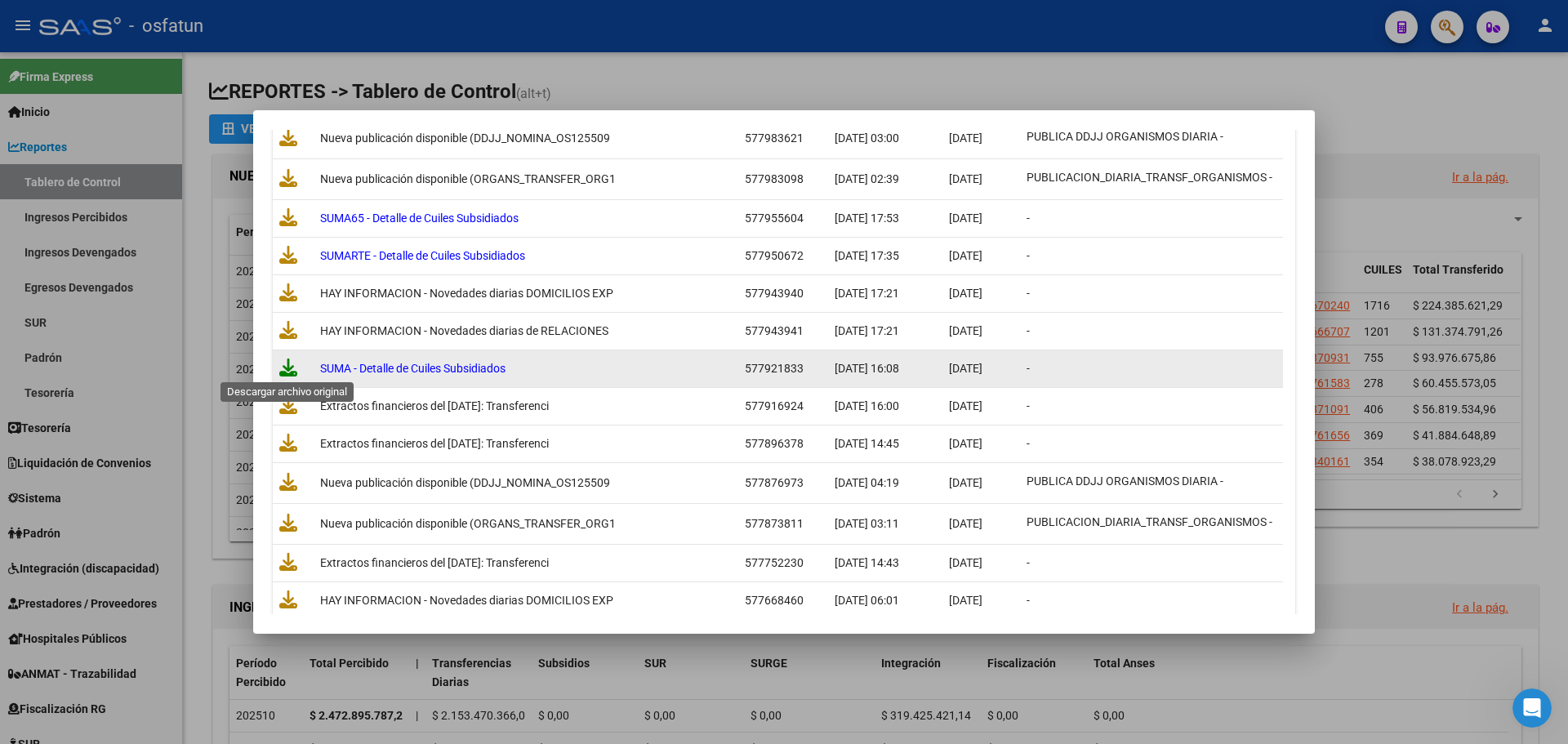
click at [282, 366] on icon at bounding box center [287, 367] width 18 height 18
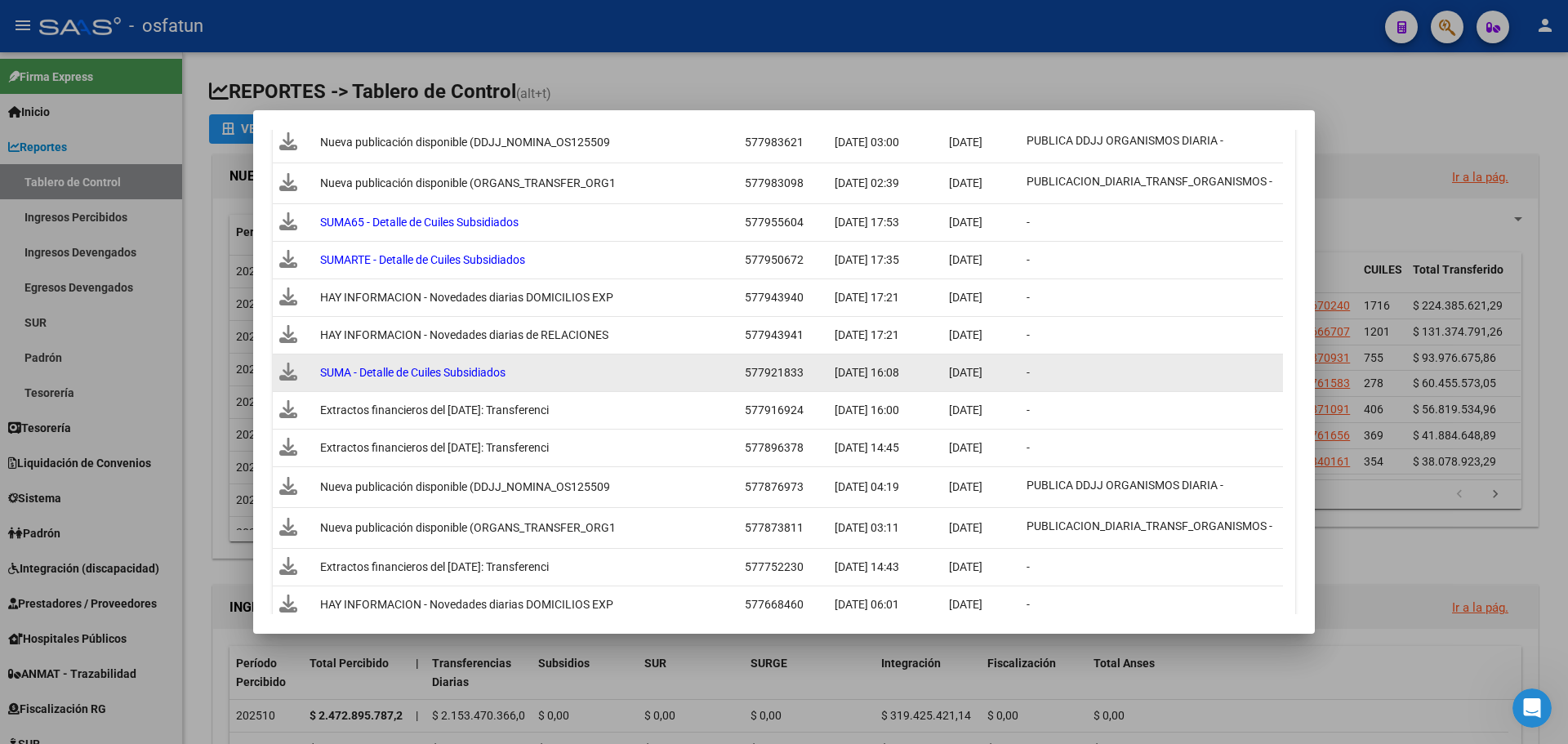
scroll to position [330, 0]
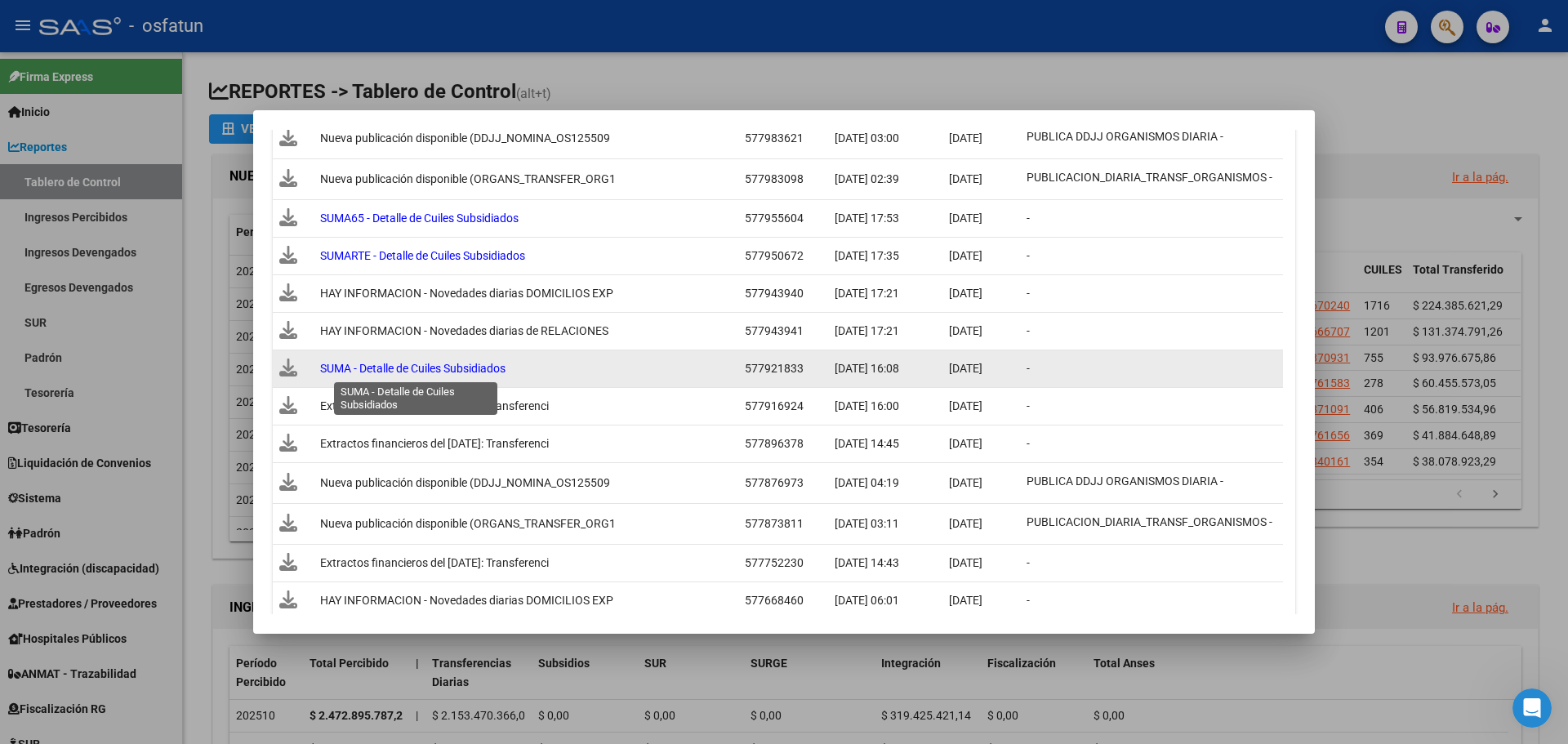
click at [365, 363] on span "SUMA - Detalle de Cuiles Subsidiados" at bounding box center [413, 369] width 185 height 13
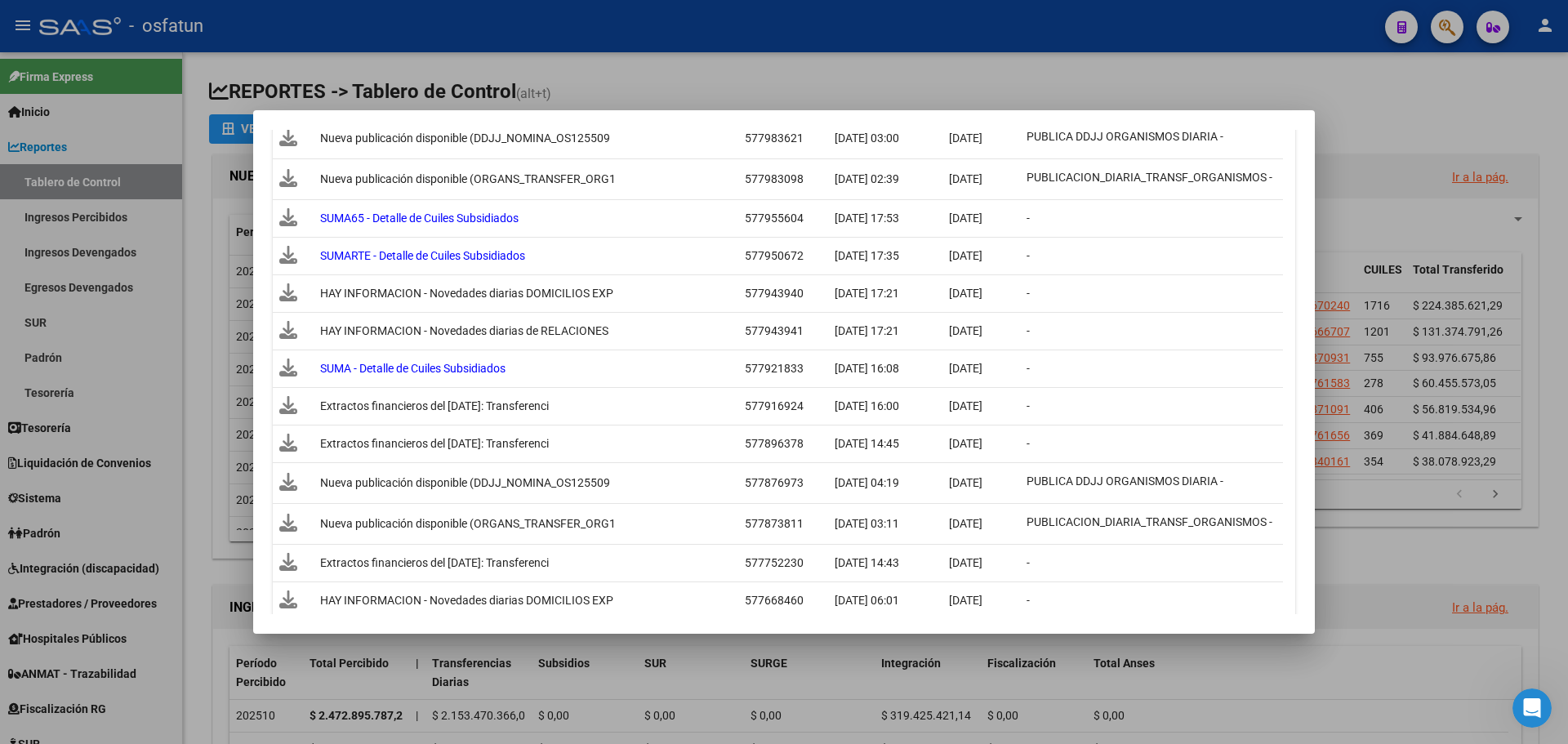
click at [291, 368] on icon at bounding box center [287, 367] width 18 height 18
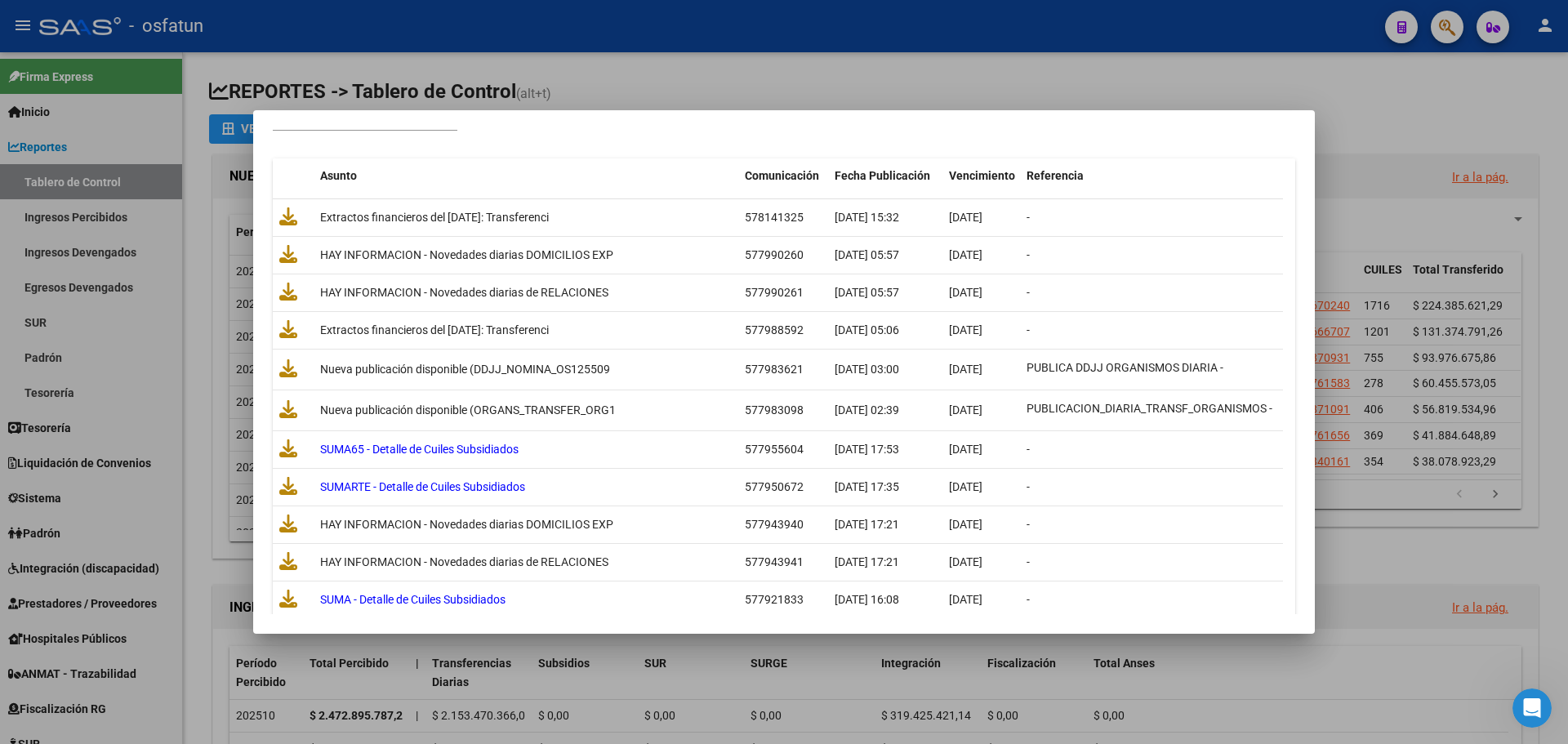
scroll to position [80, 0]
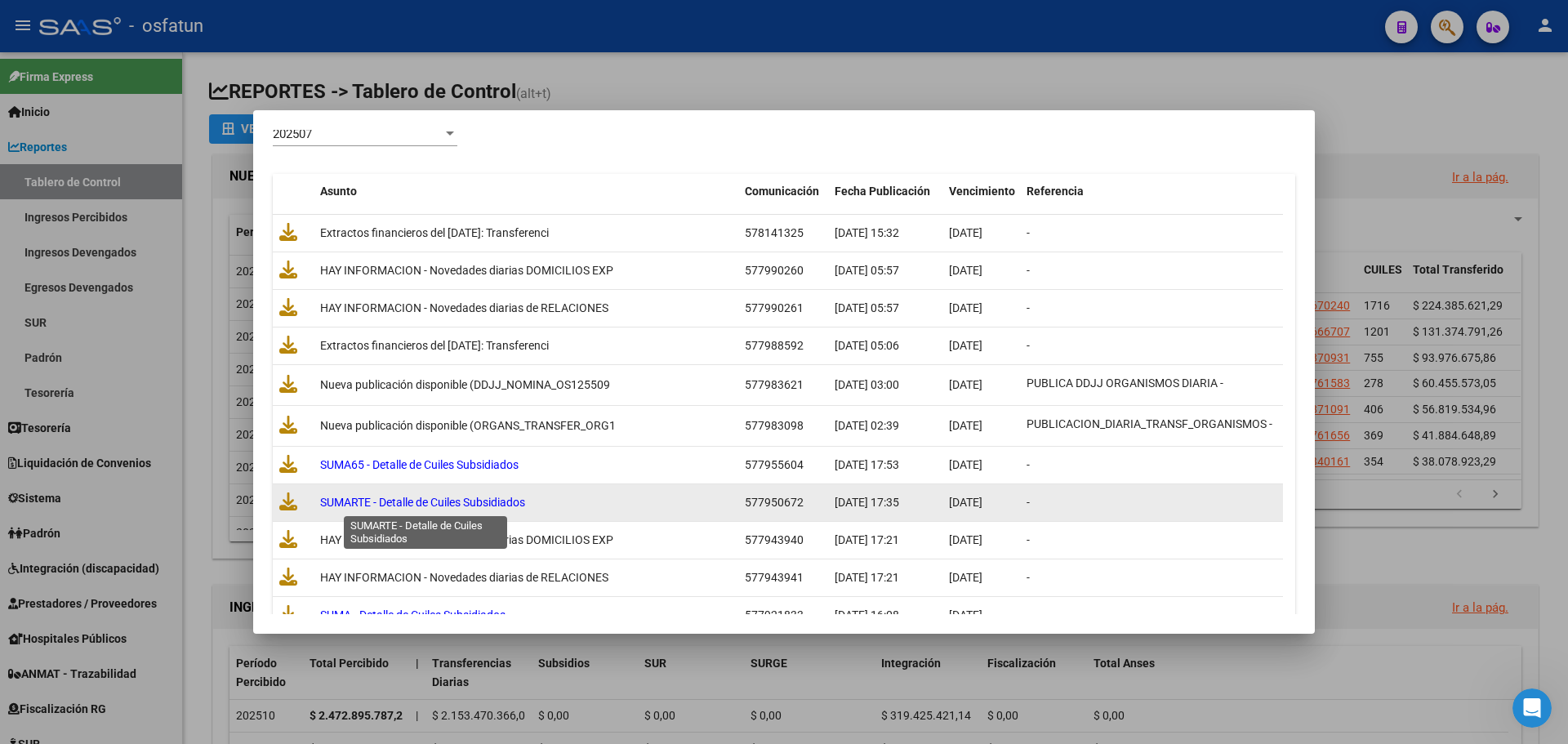
click at [380, 506] on span "SUMARTE - Detalle de Cuiles Subsidiados" at bounding box center [422, 503] width 205 height 13
click at [293, 505] on icon at bounding box center [287, 501] width 18 height 18
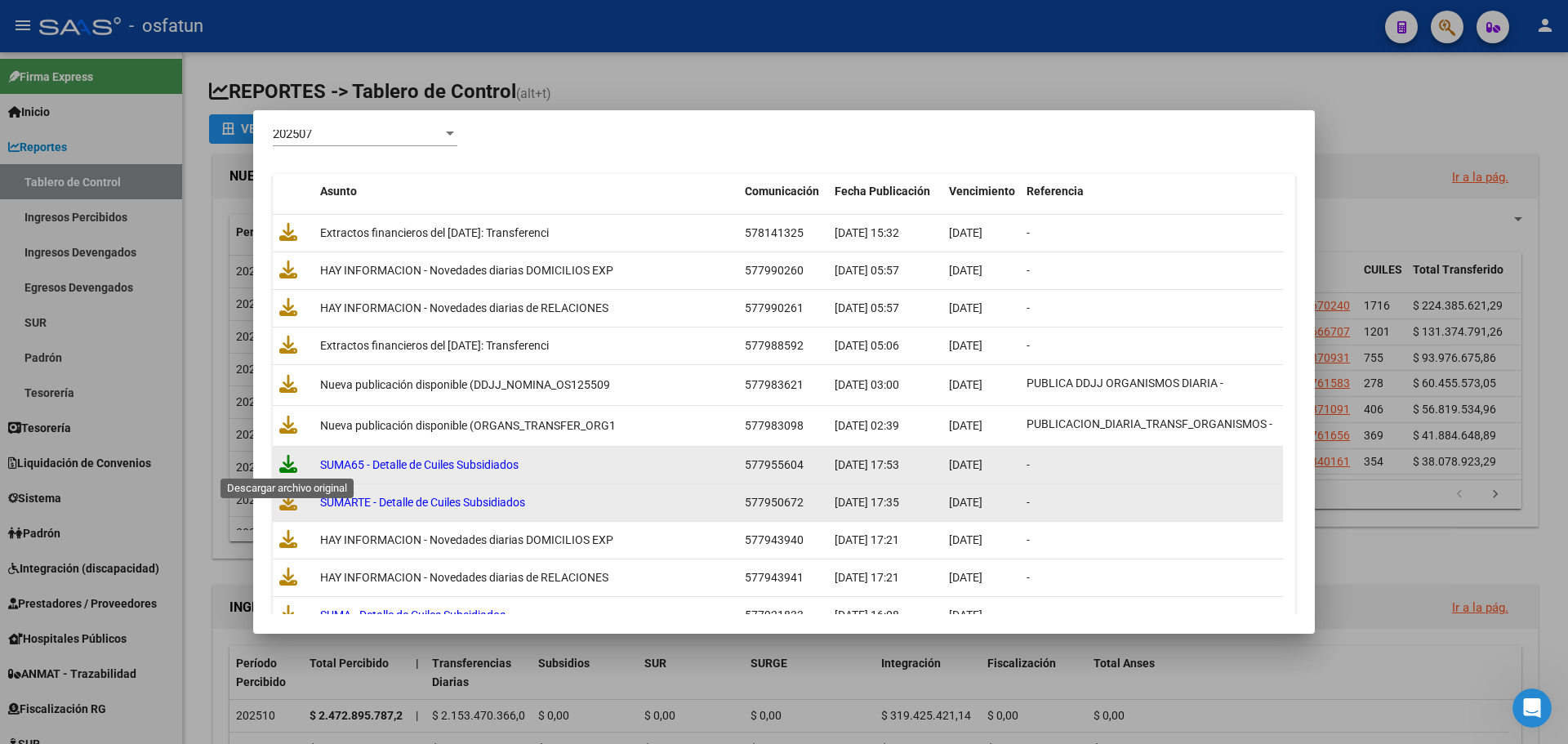
click at [286, 471] on icon at bounding box center [287, 463] width 18 height 18
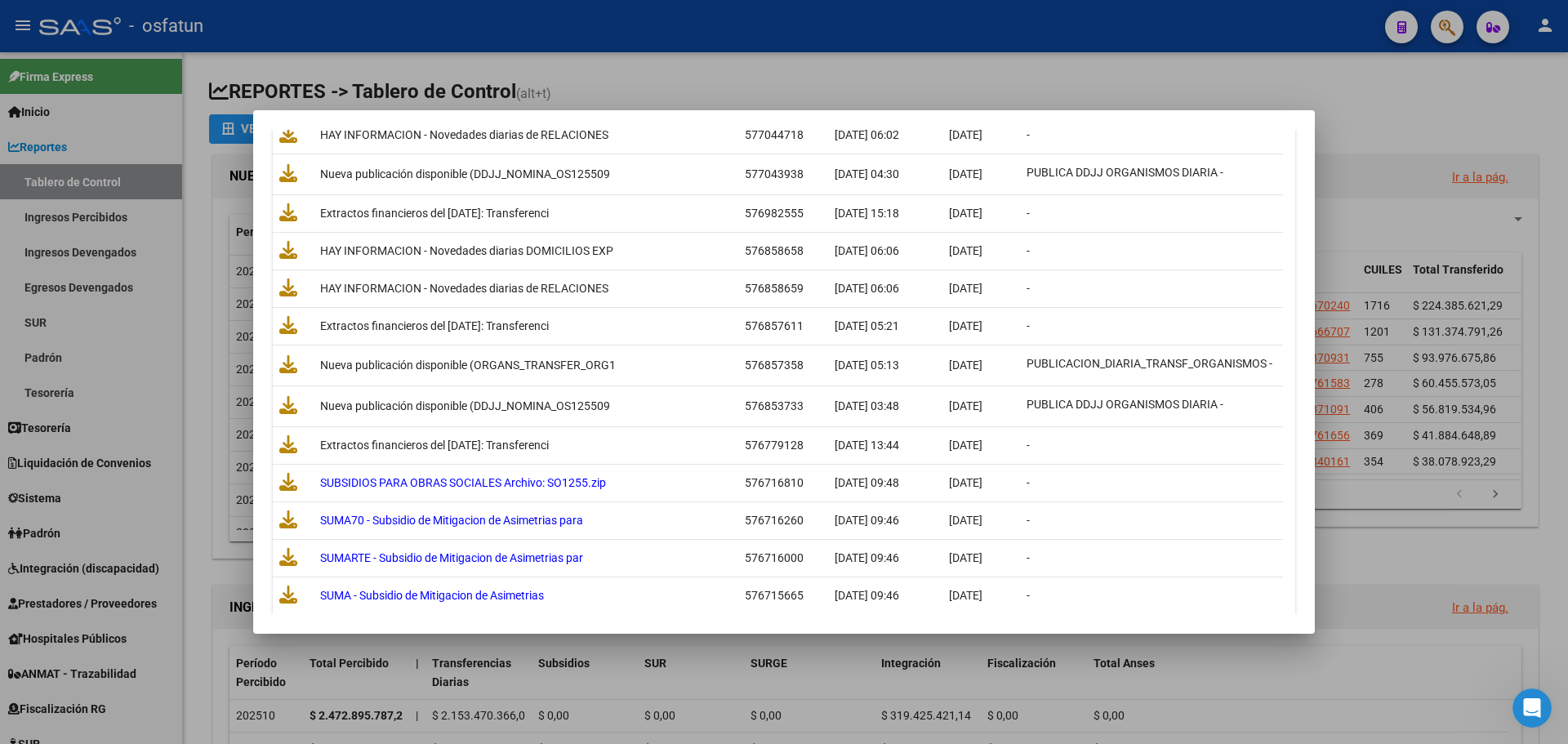
scroll to position [1960, 0]
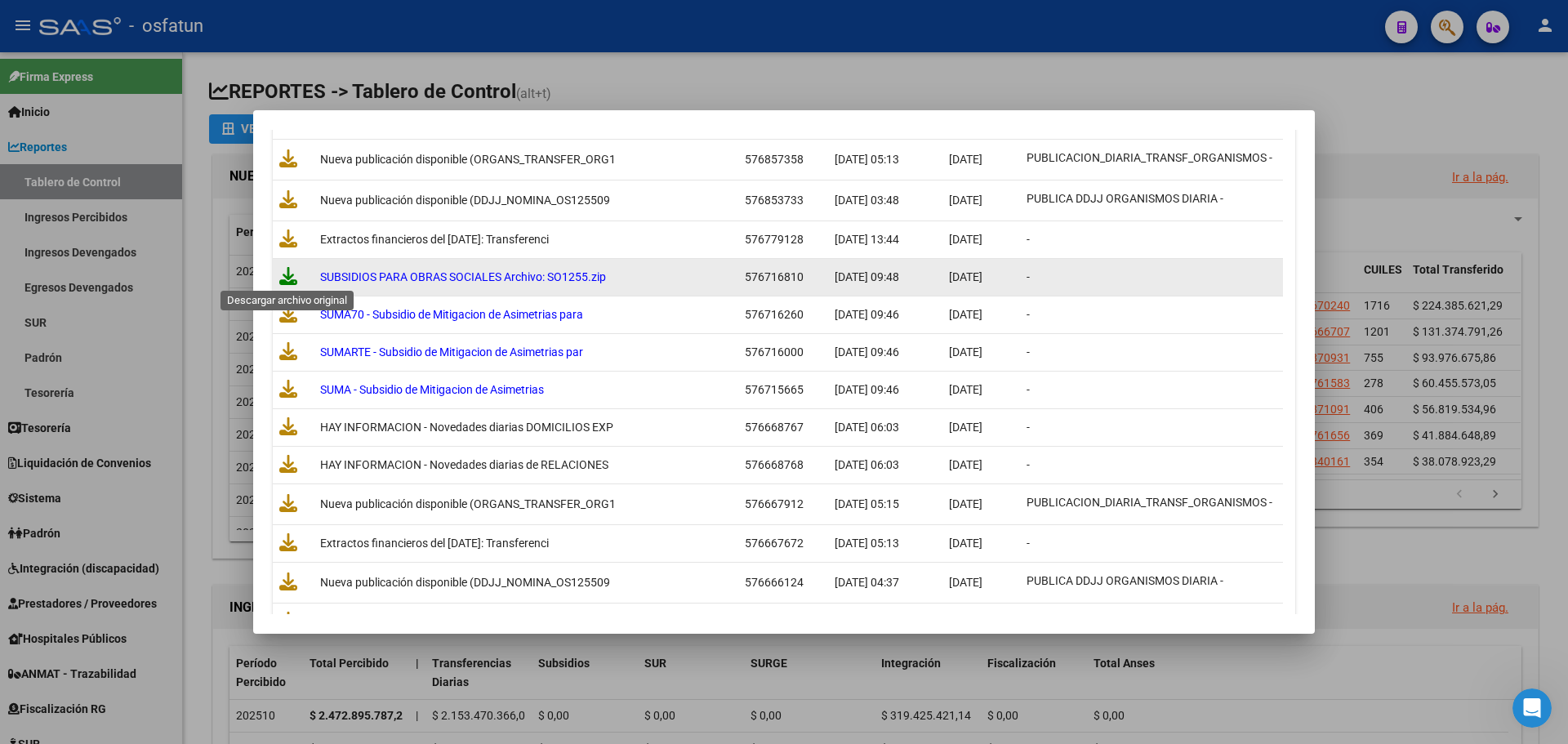
click at [292, 275] on icon at bounding box center [287, 275] width 18 height 18
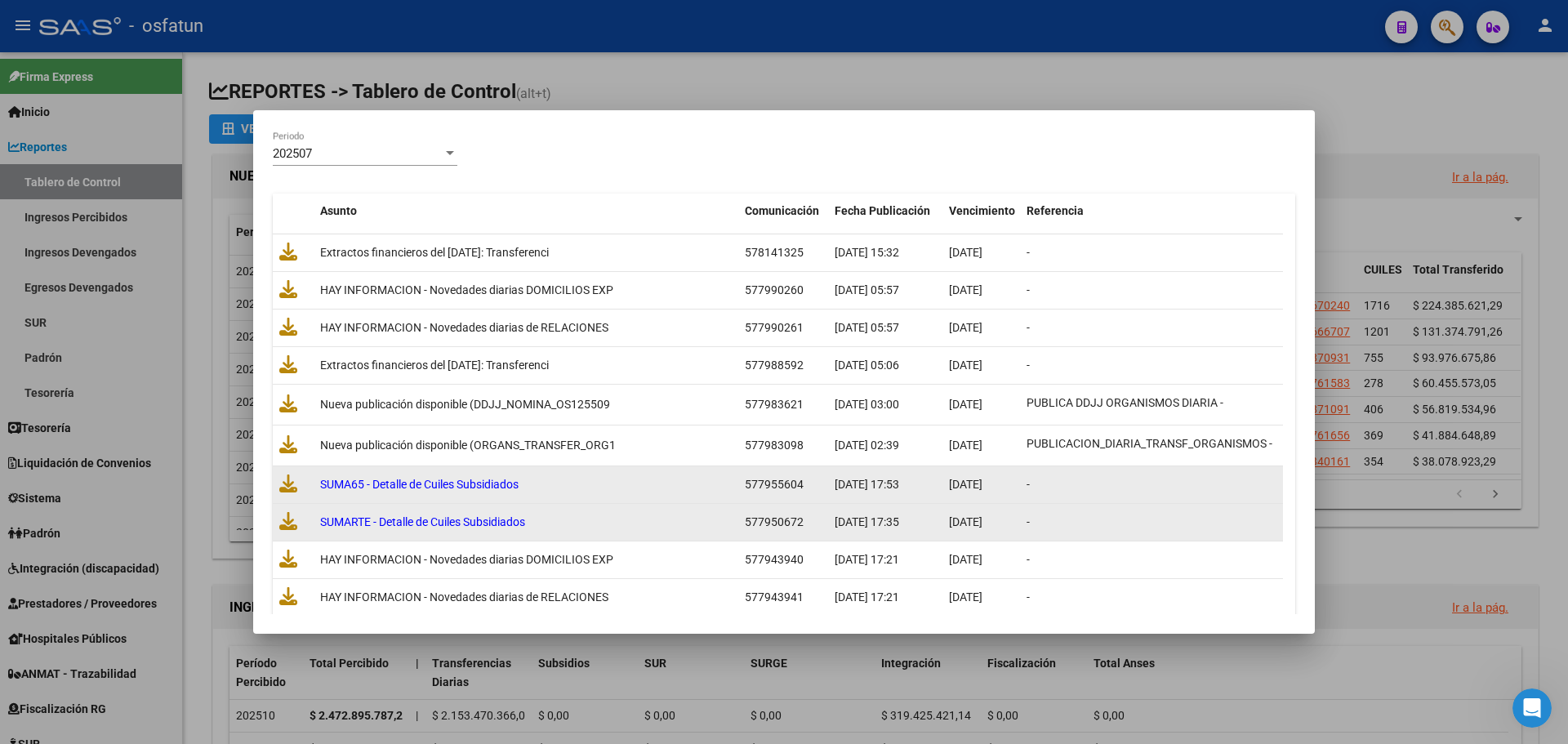
scroll to position [0, 0]
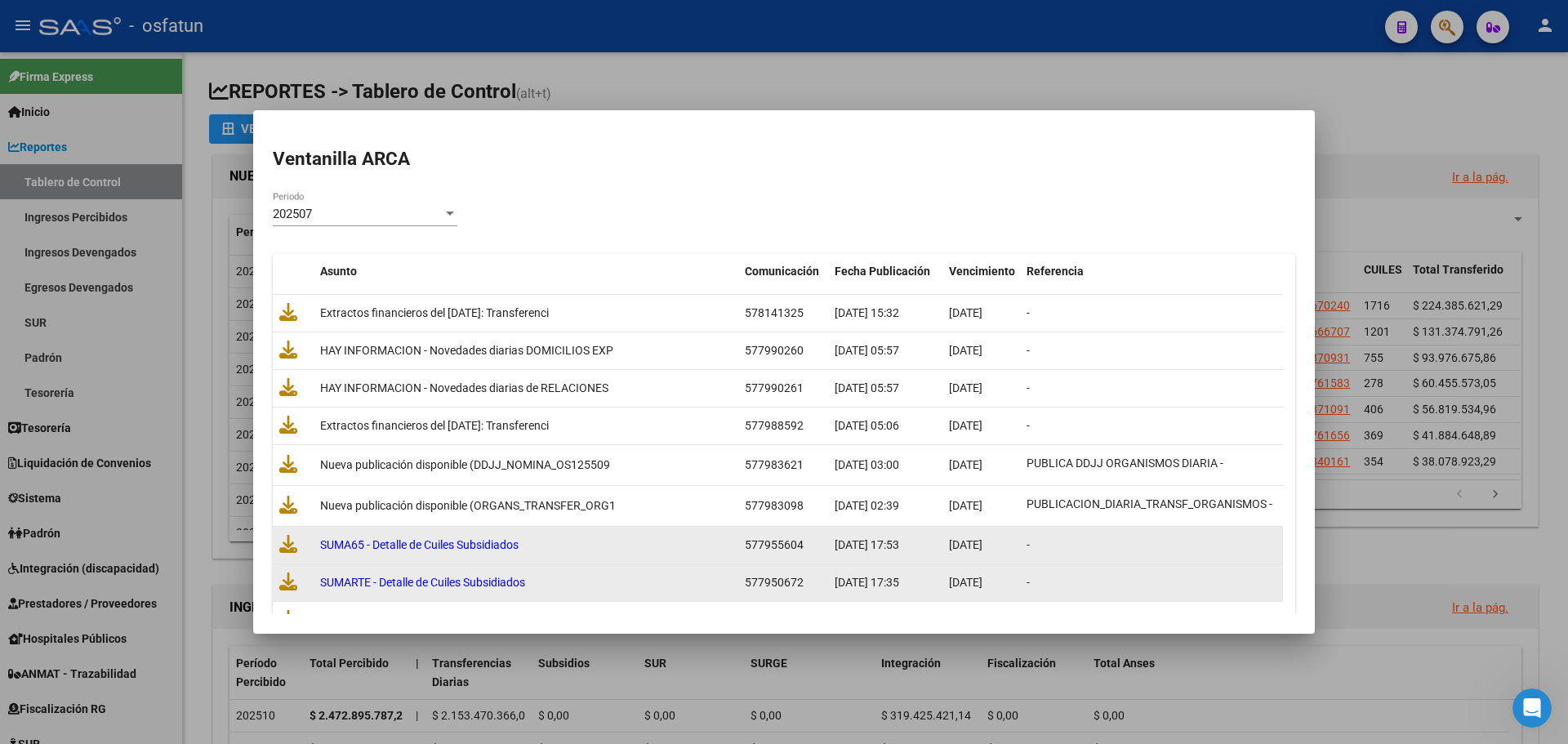
click at [433, 220] on div "202507" at bounding box center [357, 214] width 169 height 15
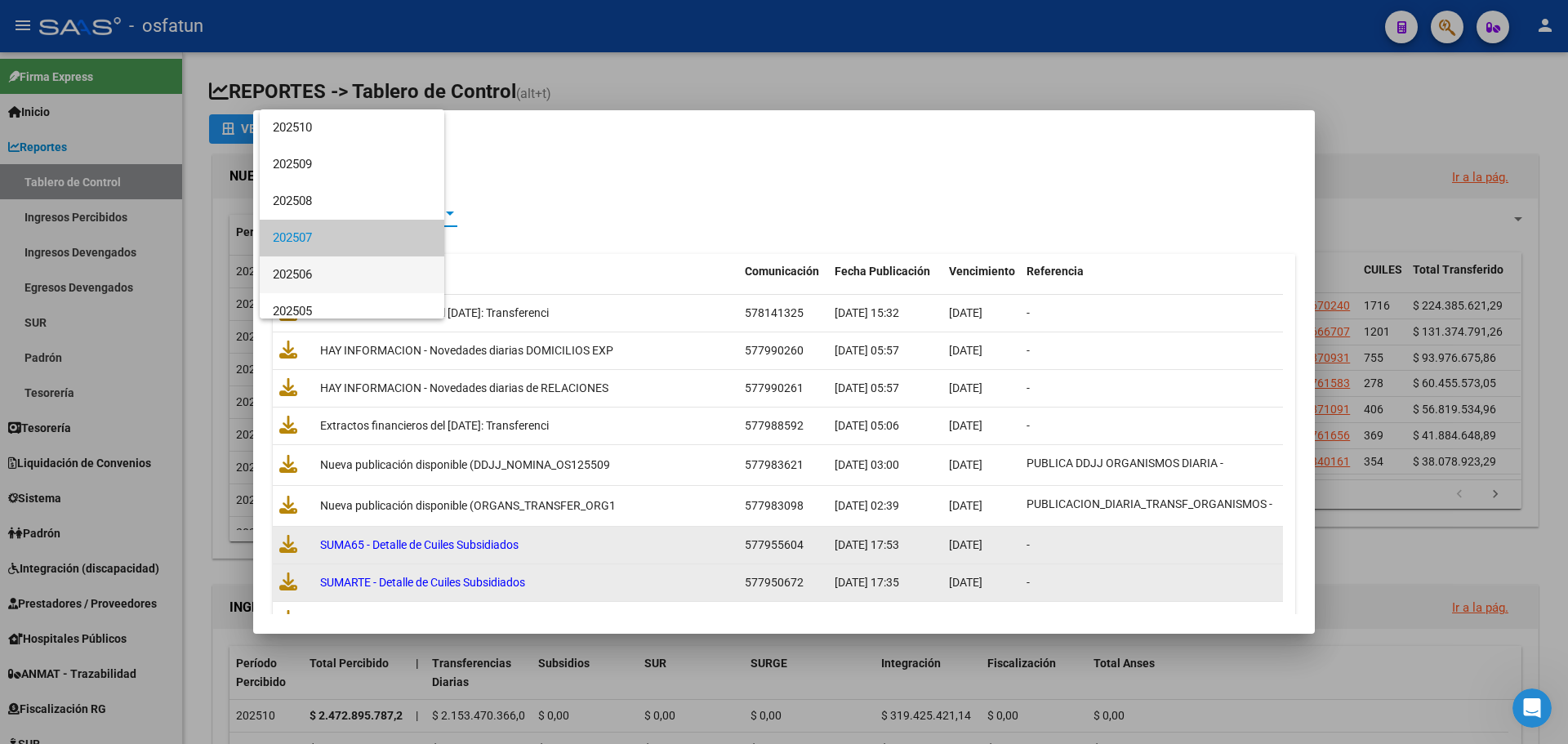
scroll to position [24, 0]
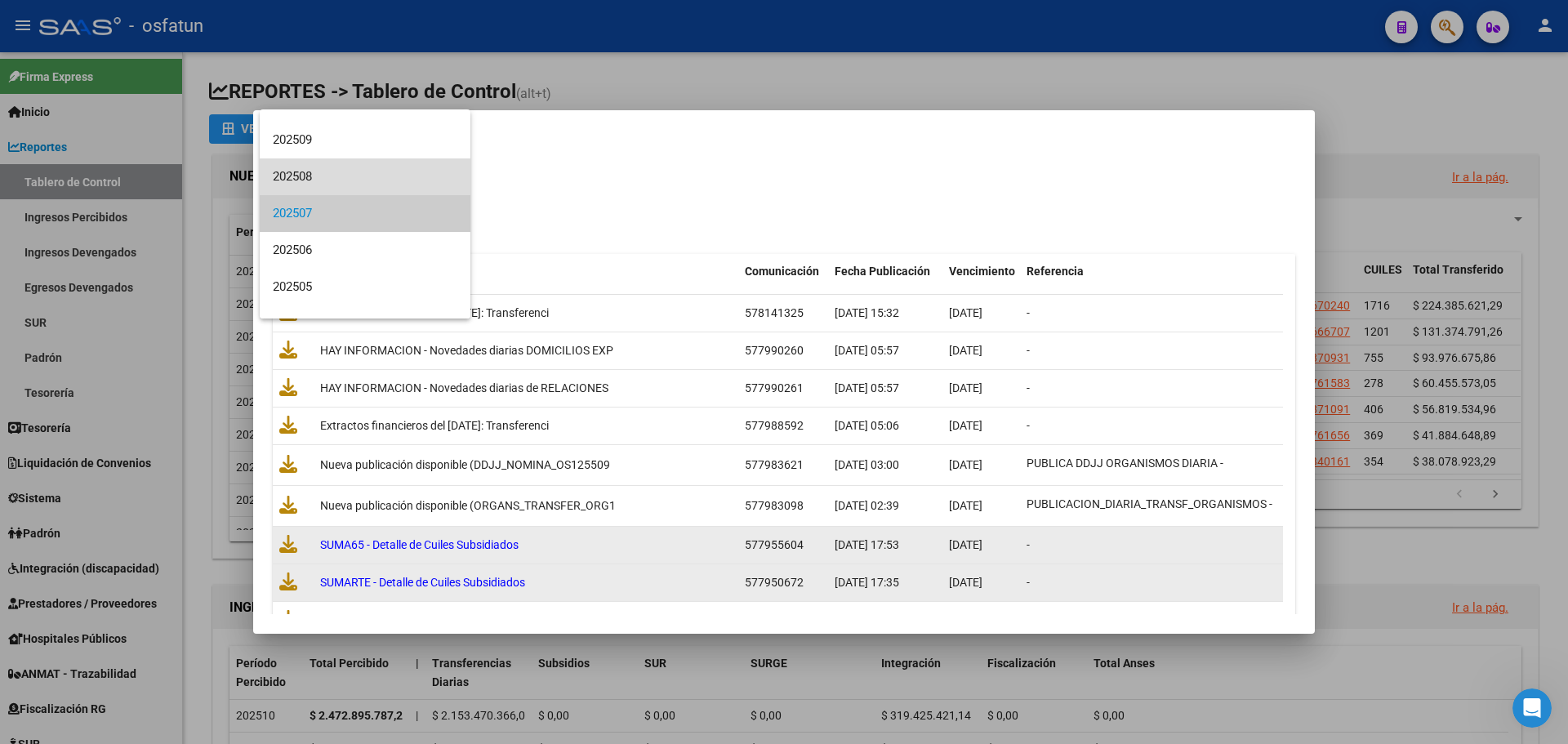
click at [426, 186] on span "202508" at bounding box center [364, 176] width 184 height 36
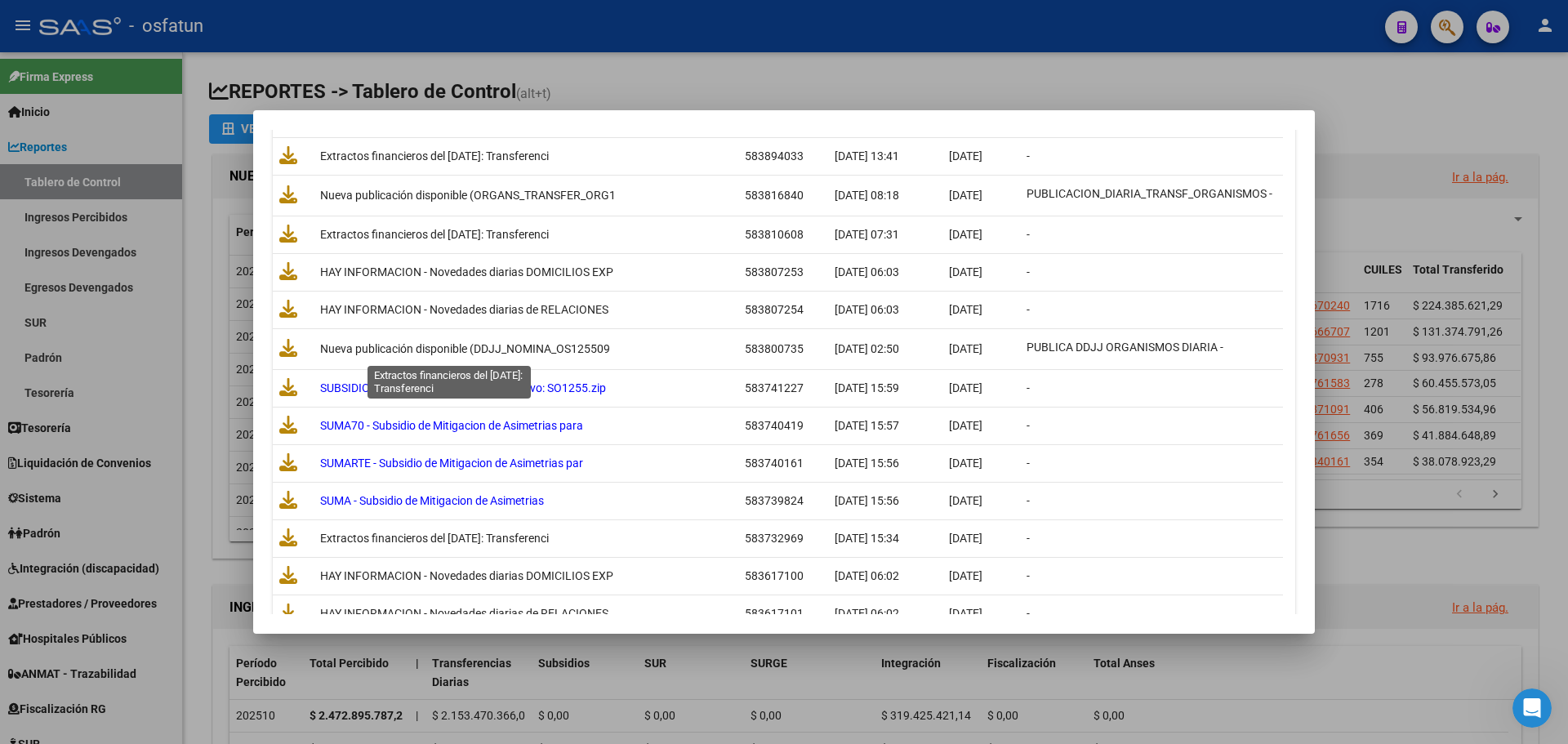
scroll to position [980, 0]
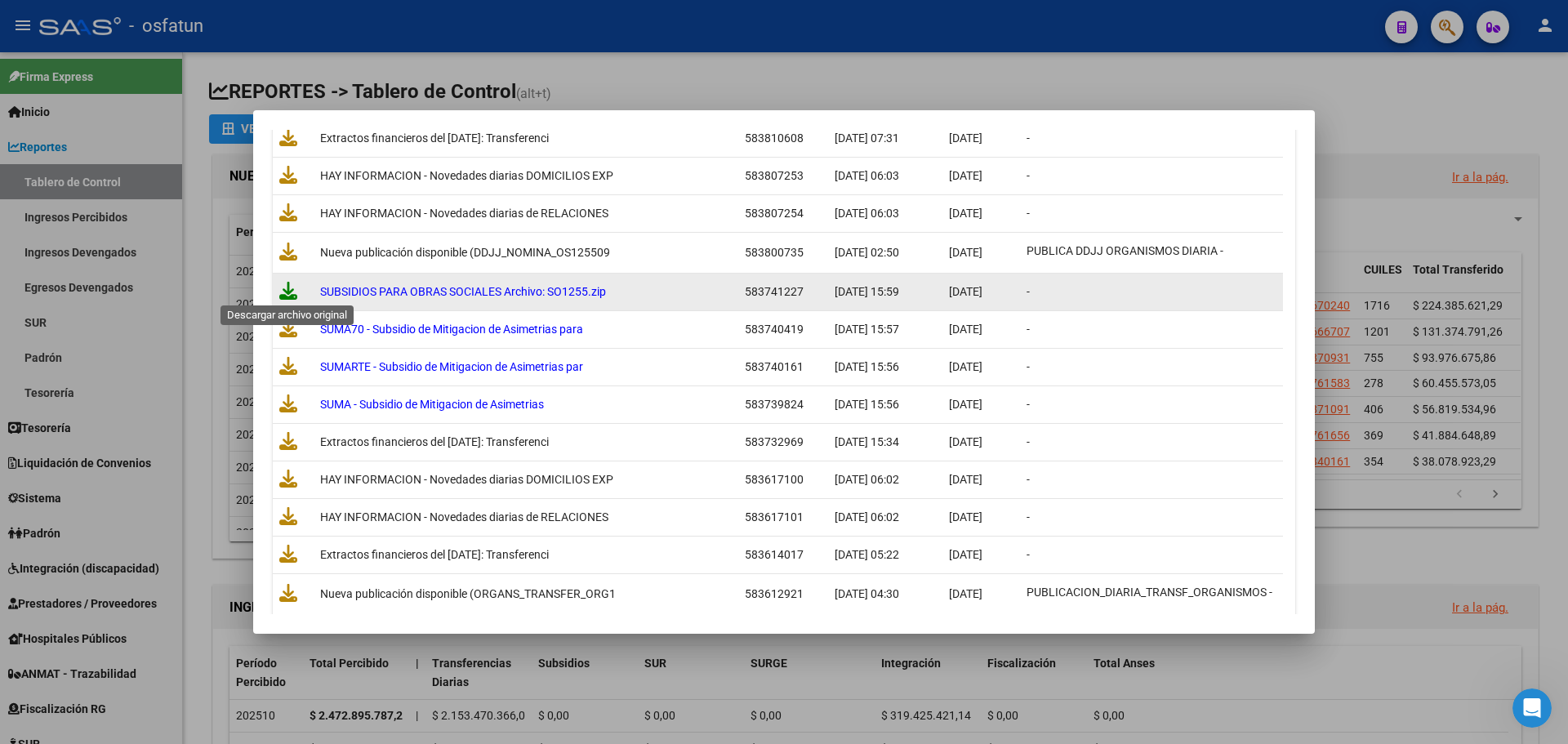
click at [284, 289] on icon at bounding box center [287, 290] width 18 height 18
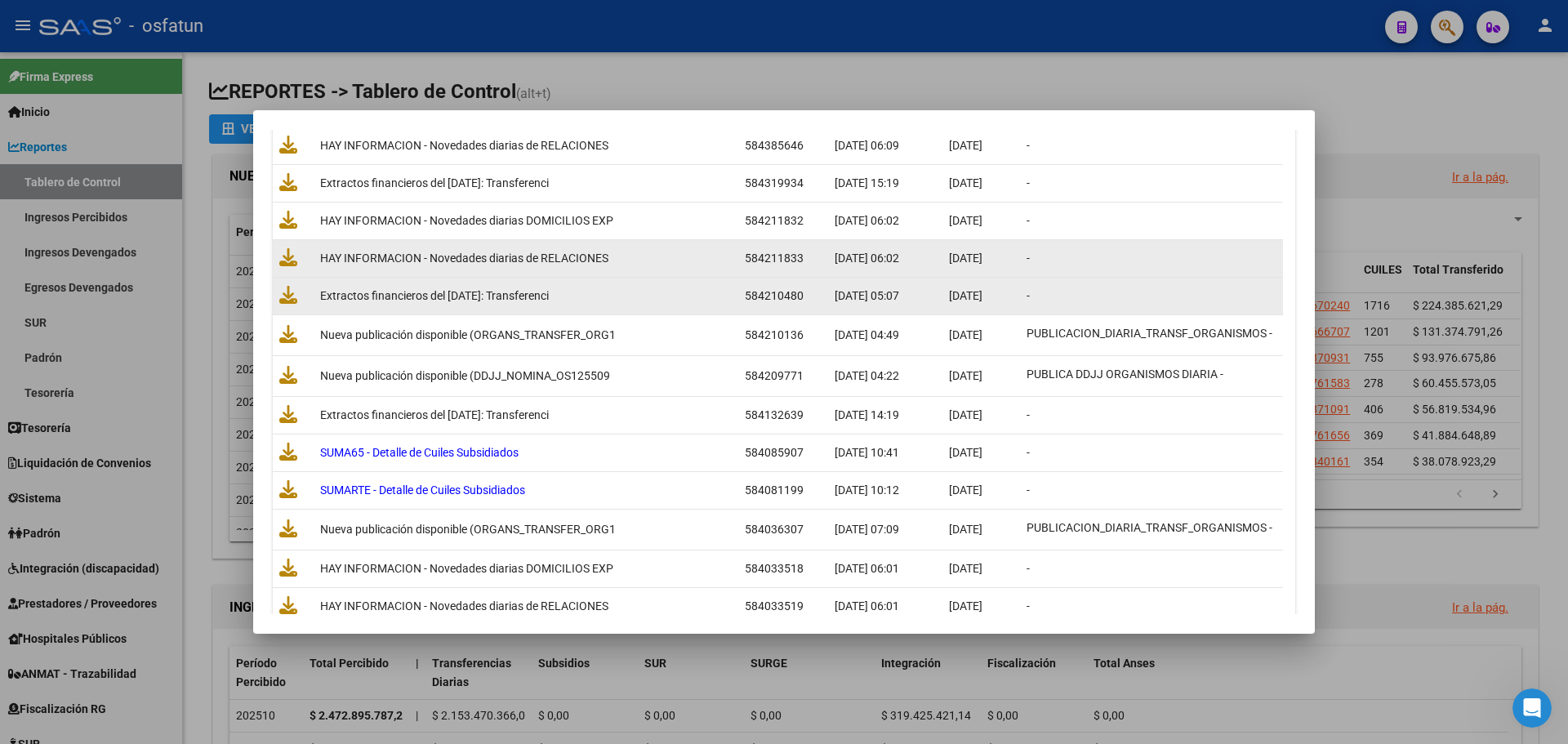
scroll to position [408, 0]
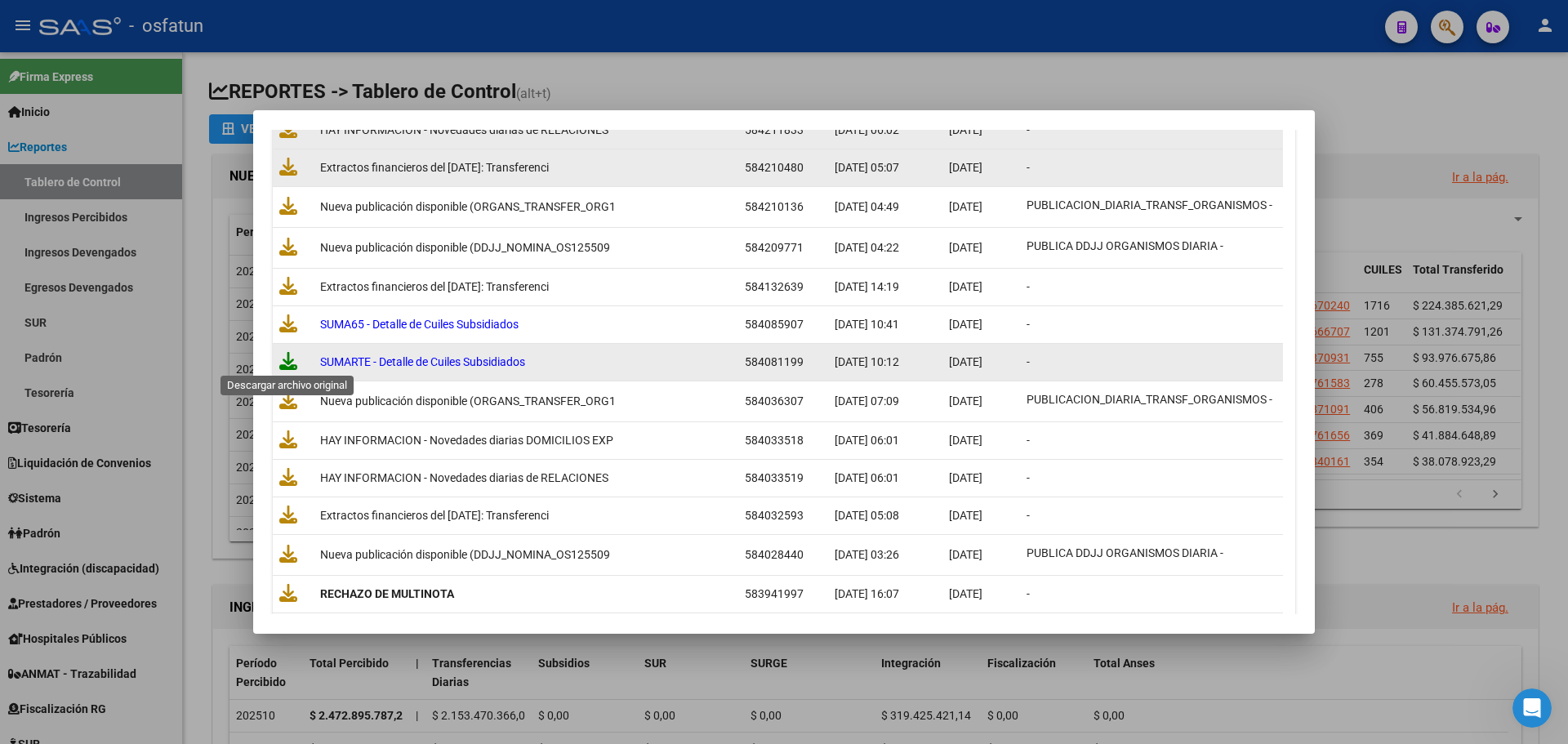
click at [295, 362] on icon at bounding box center [287, 360] width 18 height 18
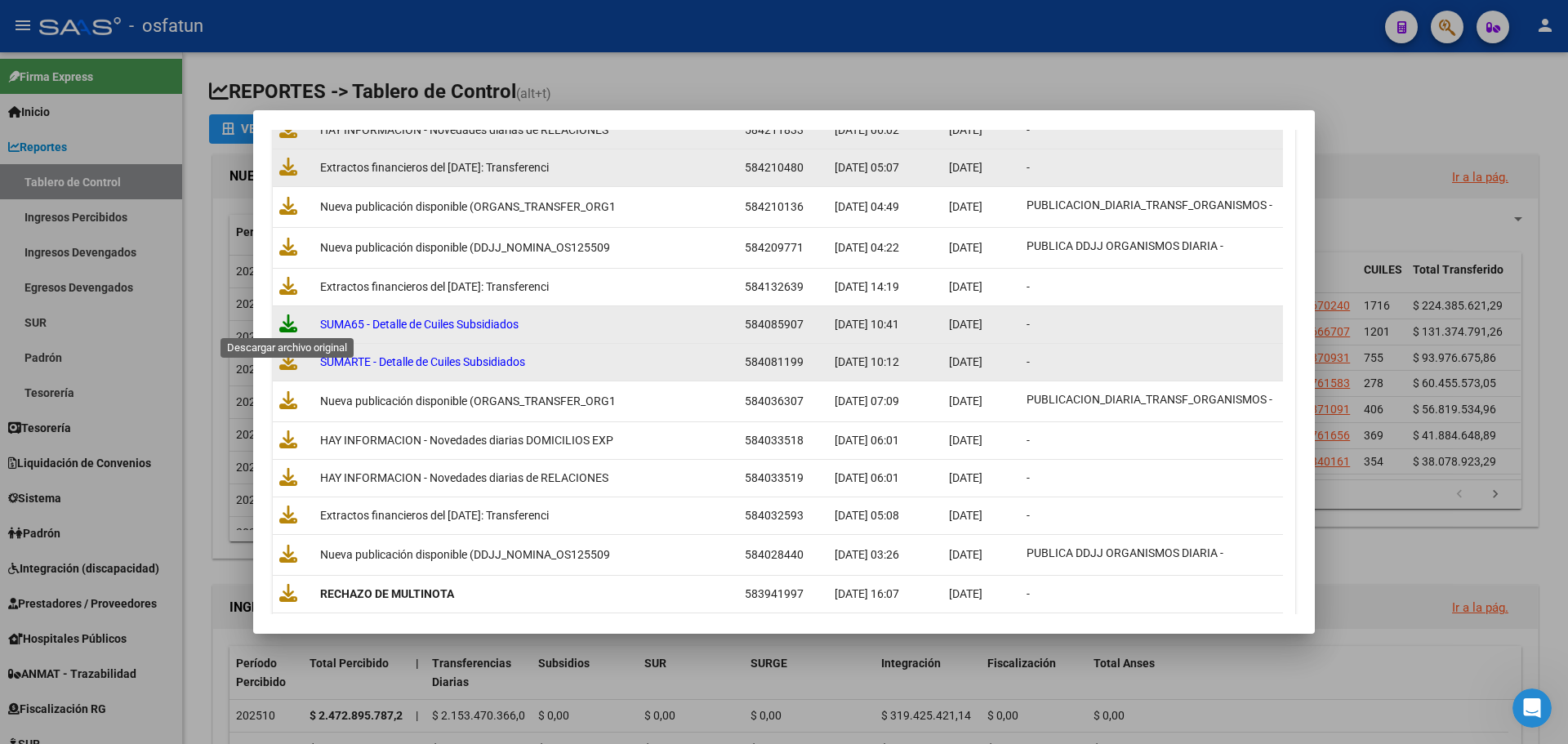
click at [292, 326] on icon at bounding box center [287, 323] width 18 height 18
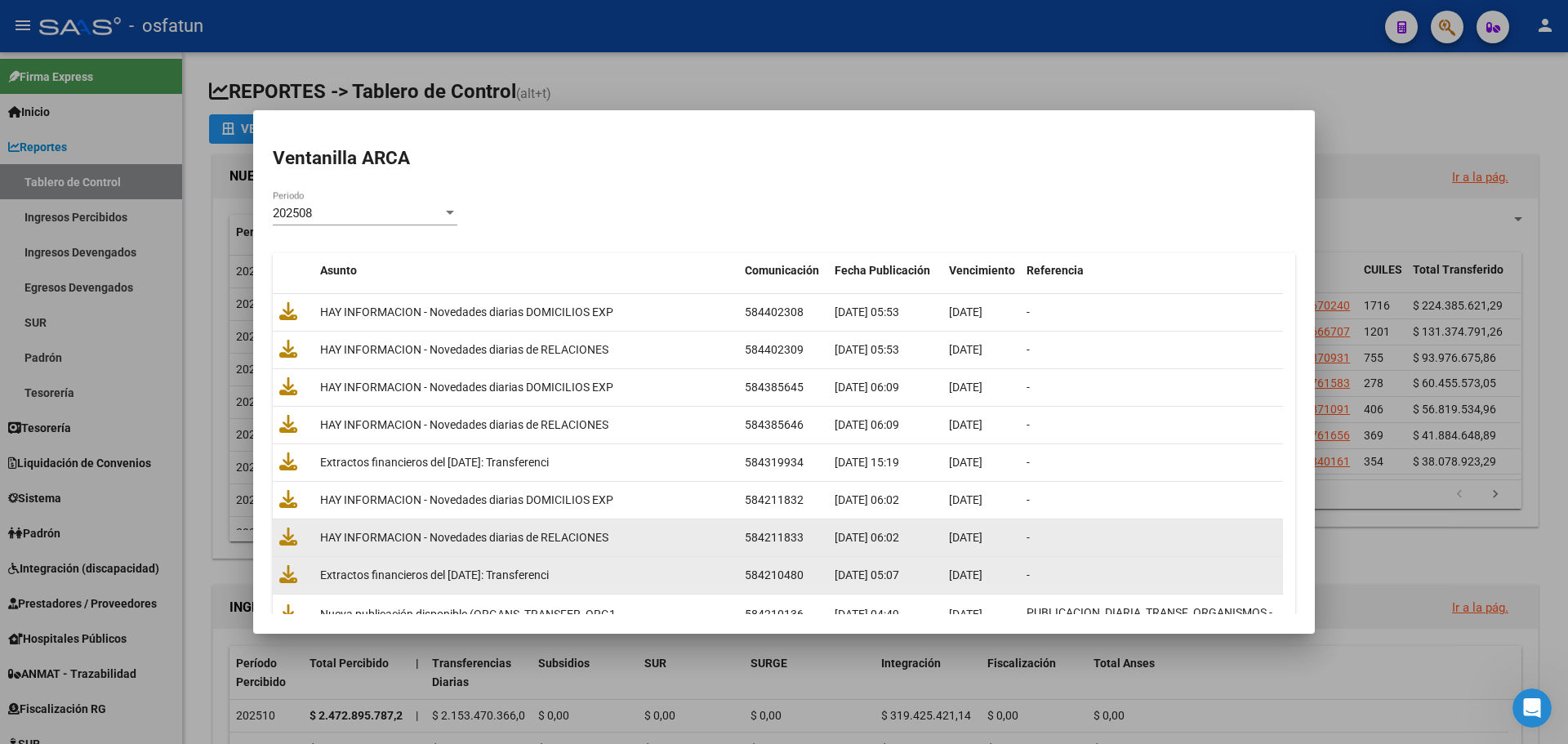
scroll to position [0, 0]
click at [447, 217] on div at bounding box center [450, 214] width 15 height 13
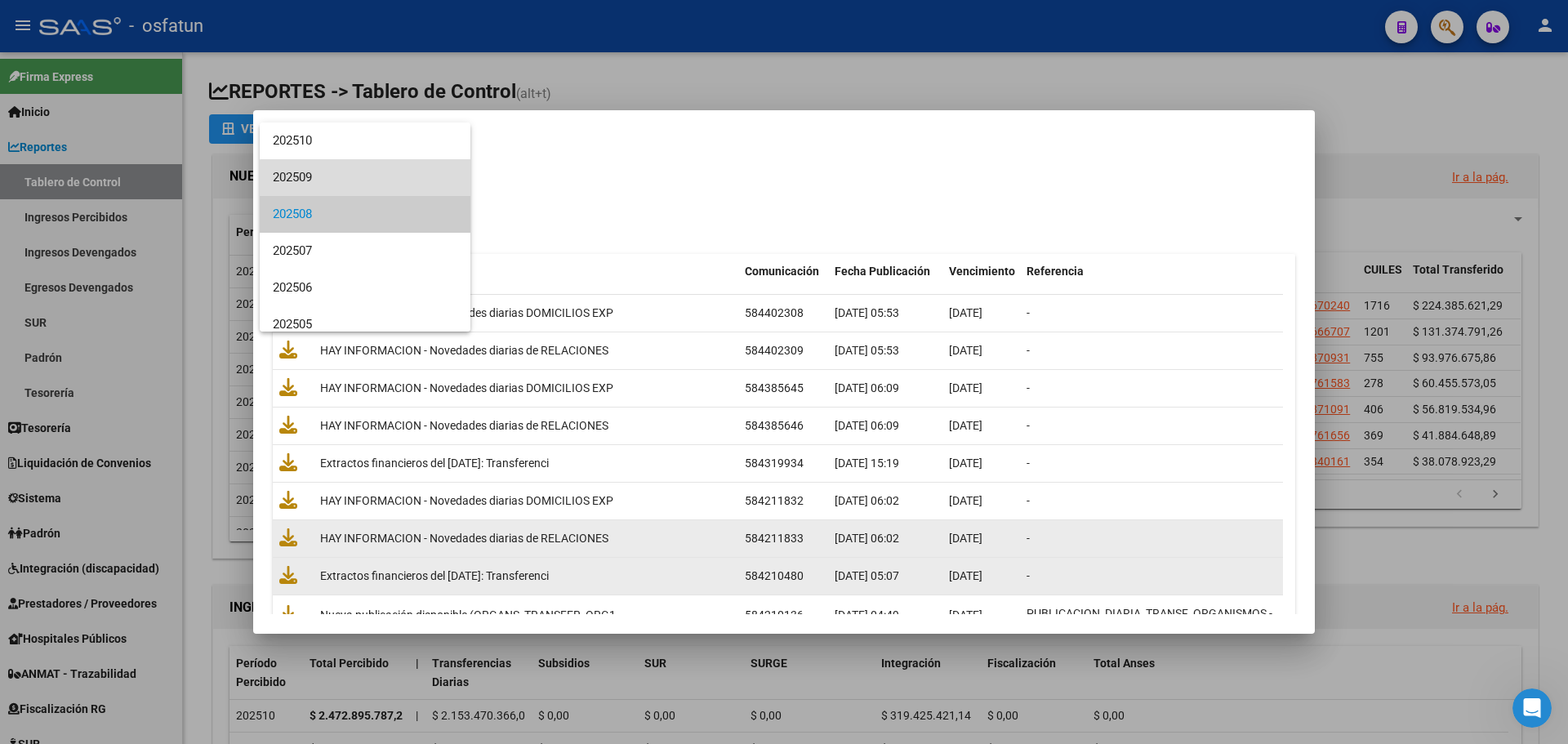
click at [377, 184] on span "202509" at bounding box center [364, 177] width 184 height 36
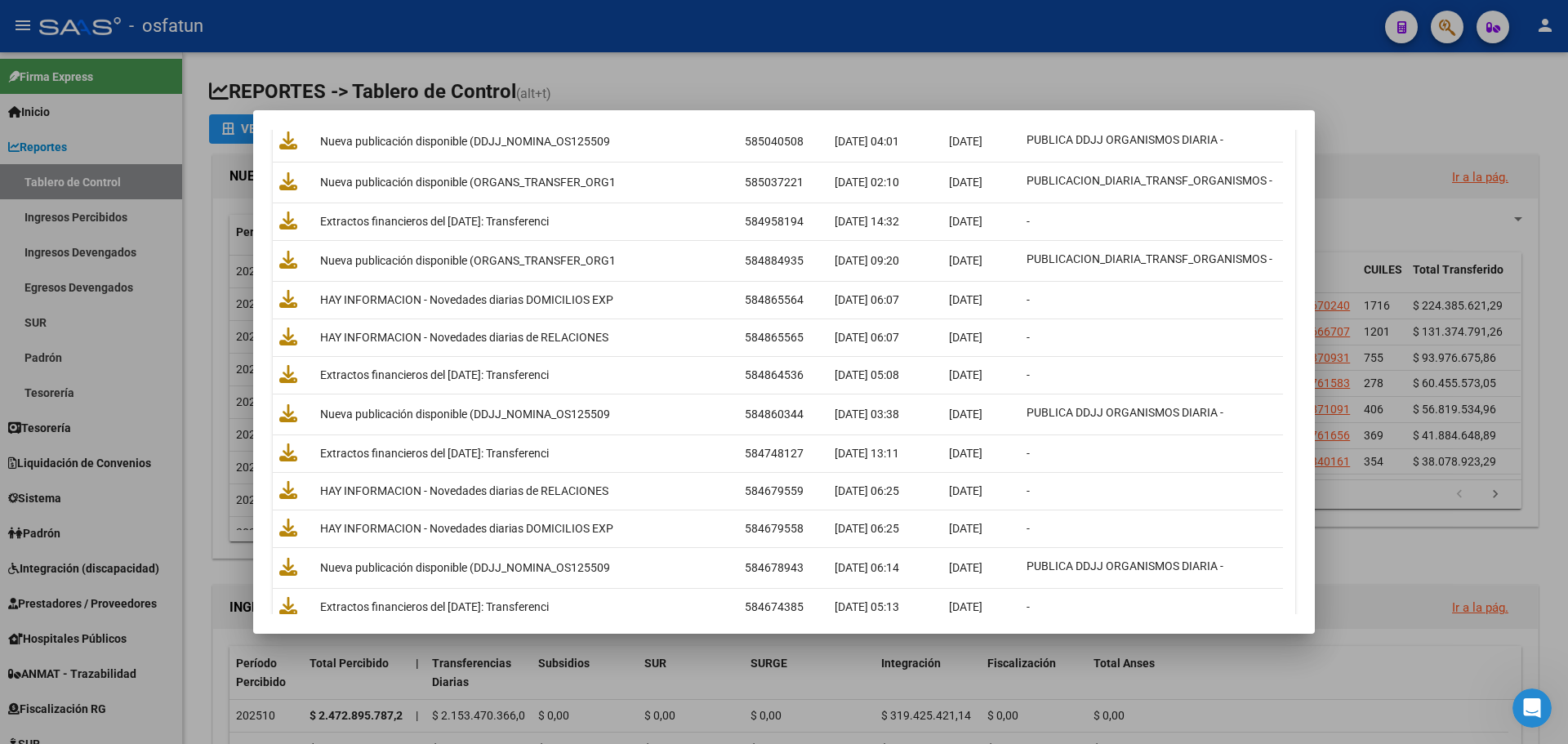
scroll to position [5471, 0]
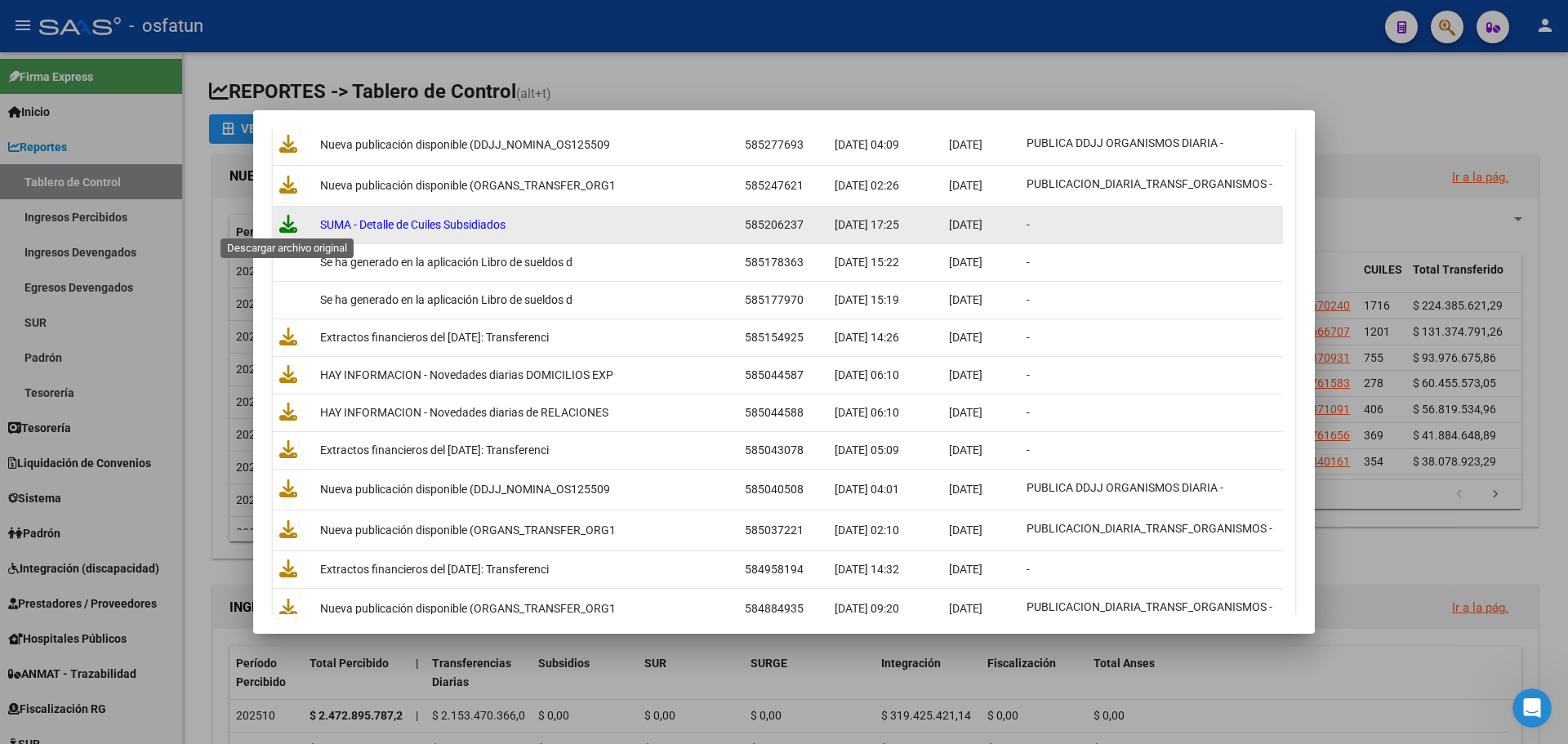
click at [281, 226] on icon at bounding box center [287, 223] width 18 height 18
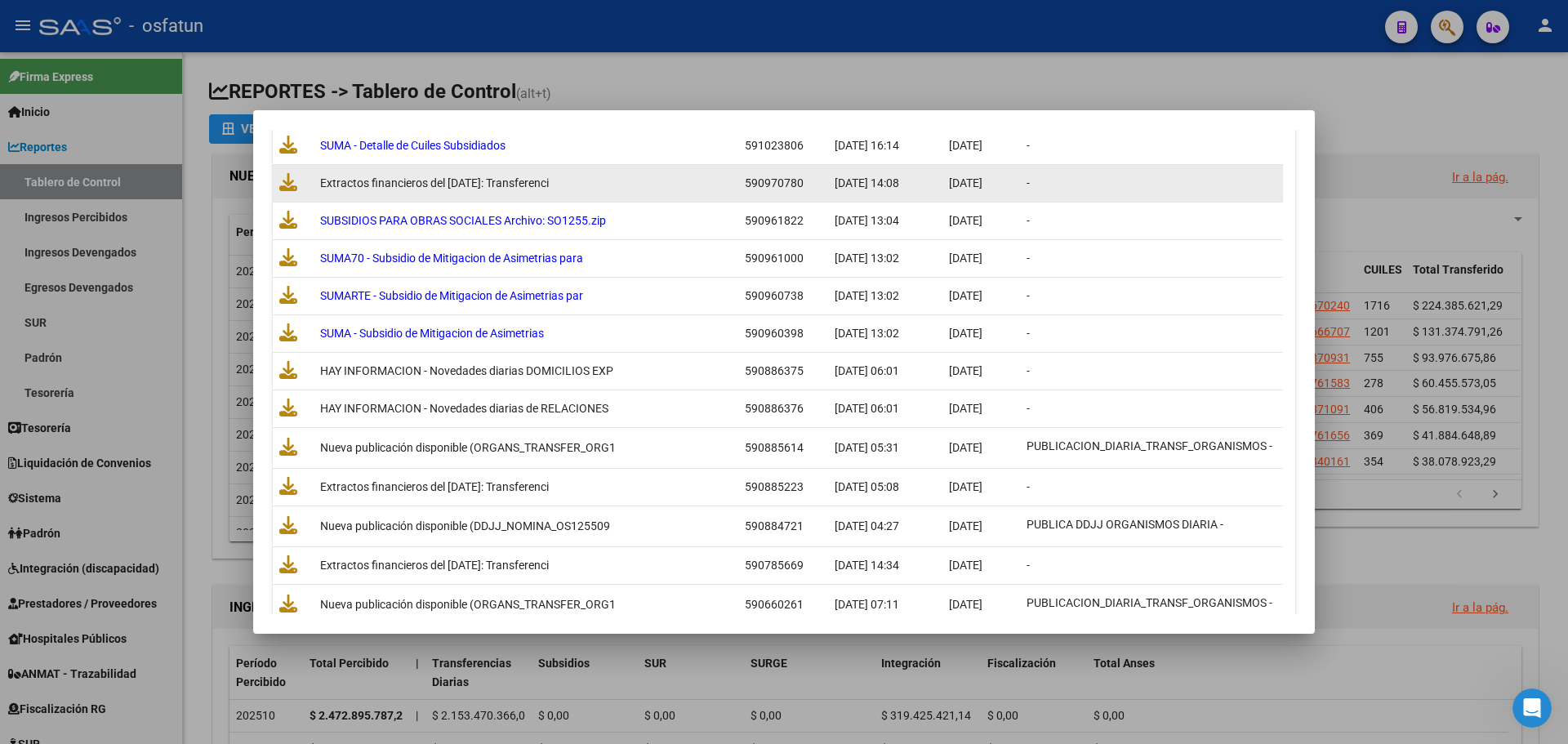
scroll to position [1061, 0]
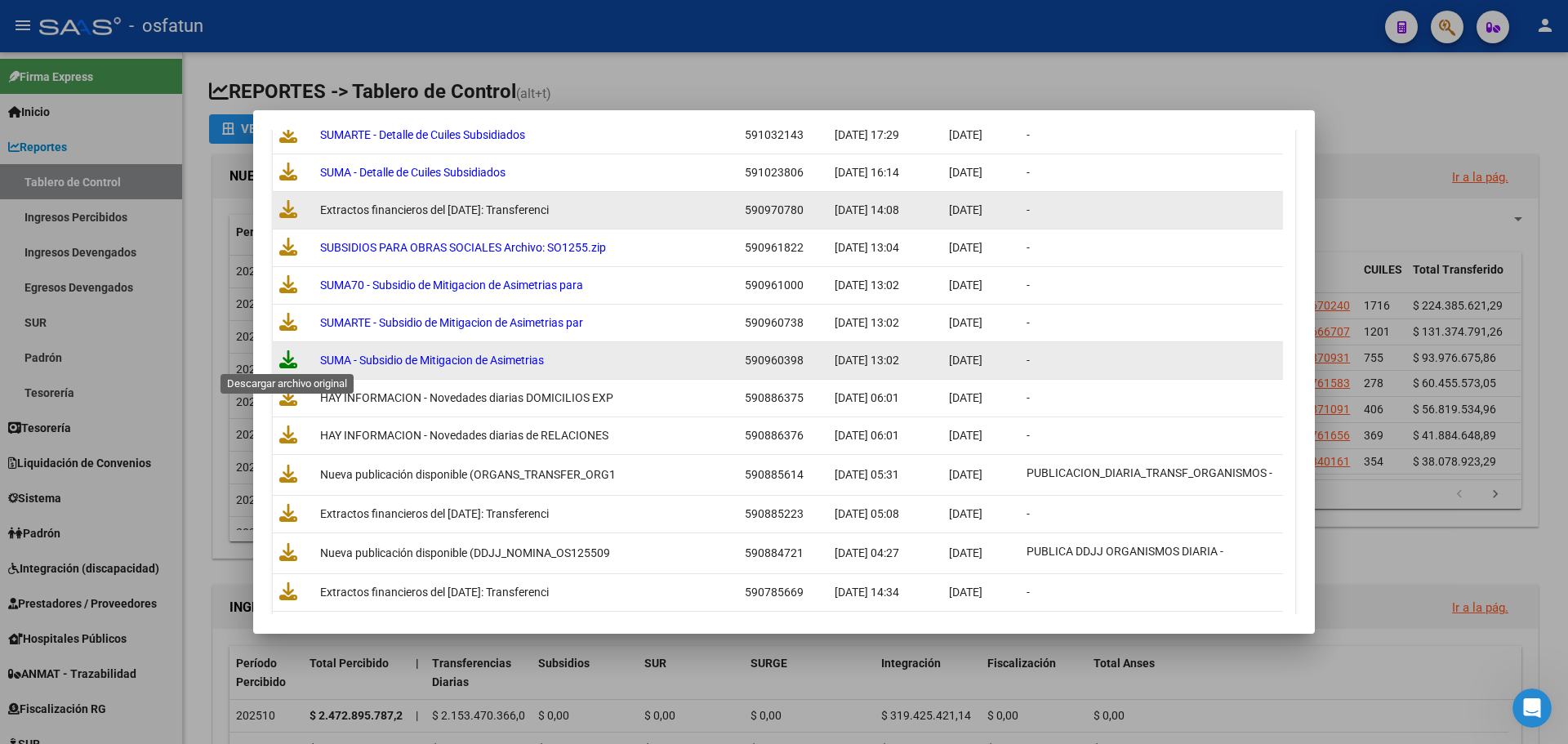
click at [289, 358] on icon at bounding box center [287, 358] width 18 height 18
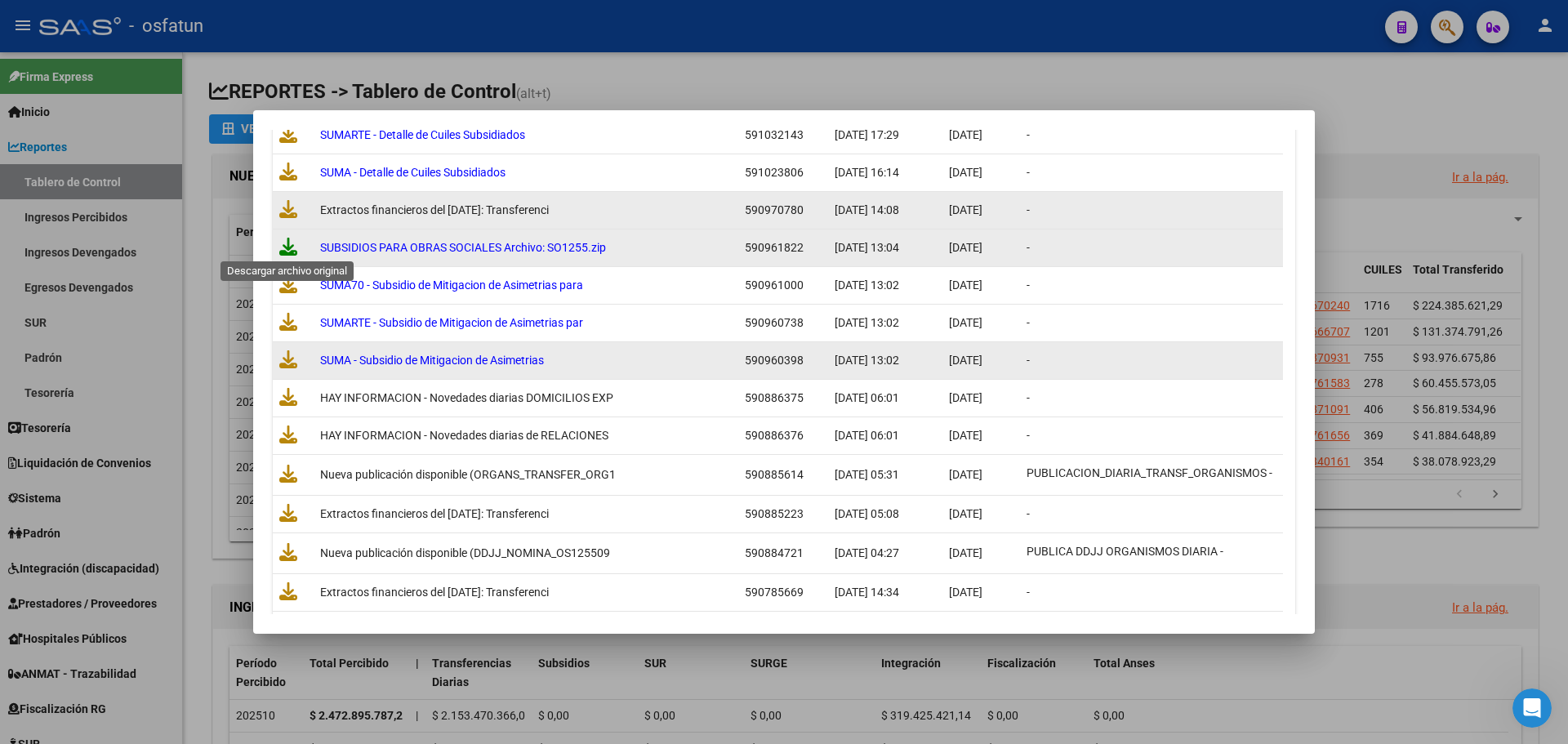
click at [286, 245] on icon at bounding box center [287, 246] width 18 height 18
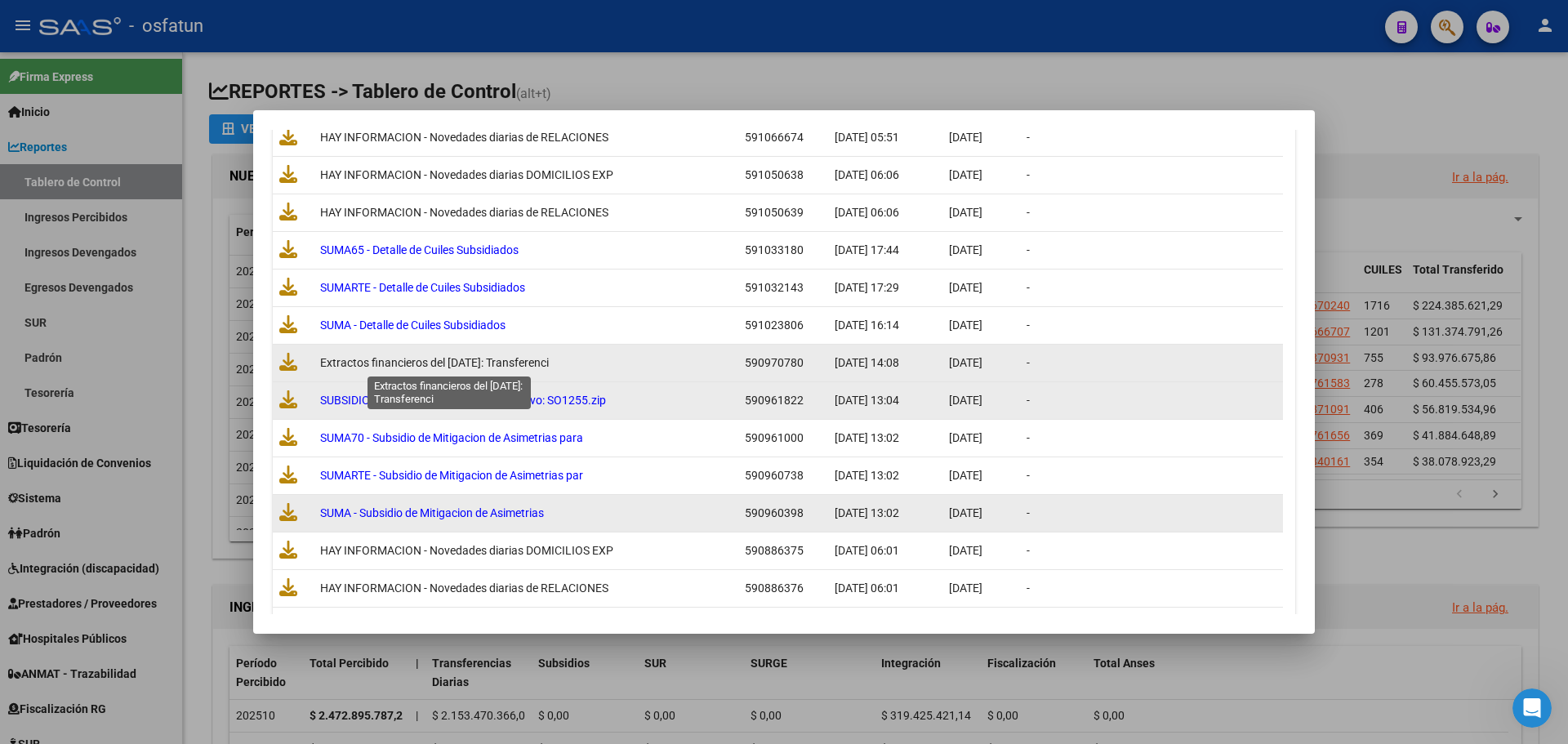
scroll to position [898, 0]
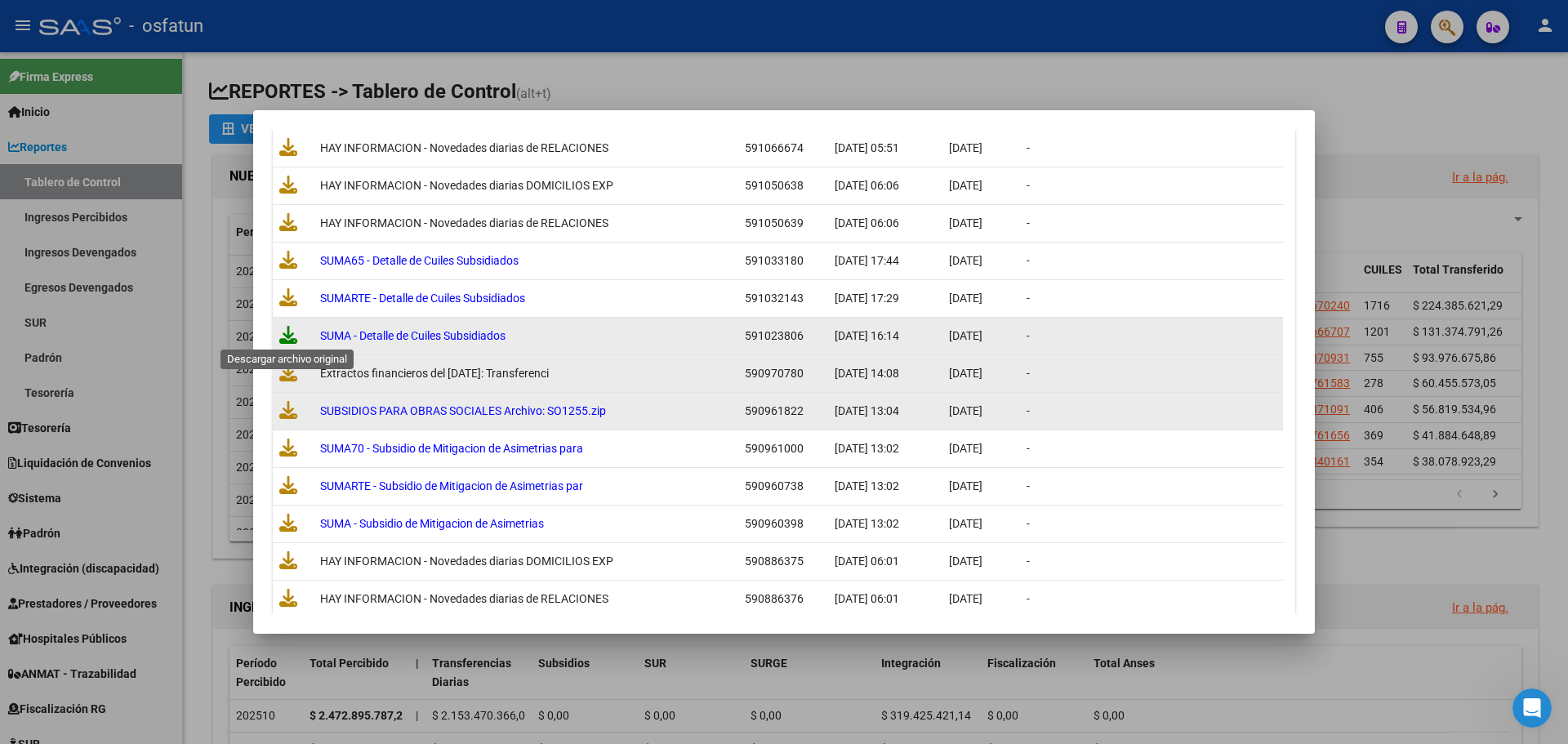
click at [283, 330] on icon at bounding box center [287, 334] width 18 height 18
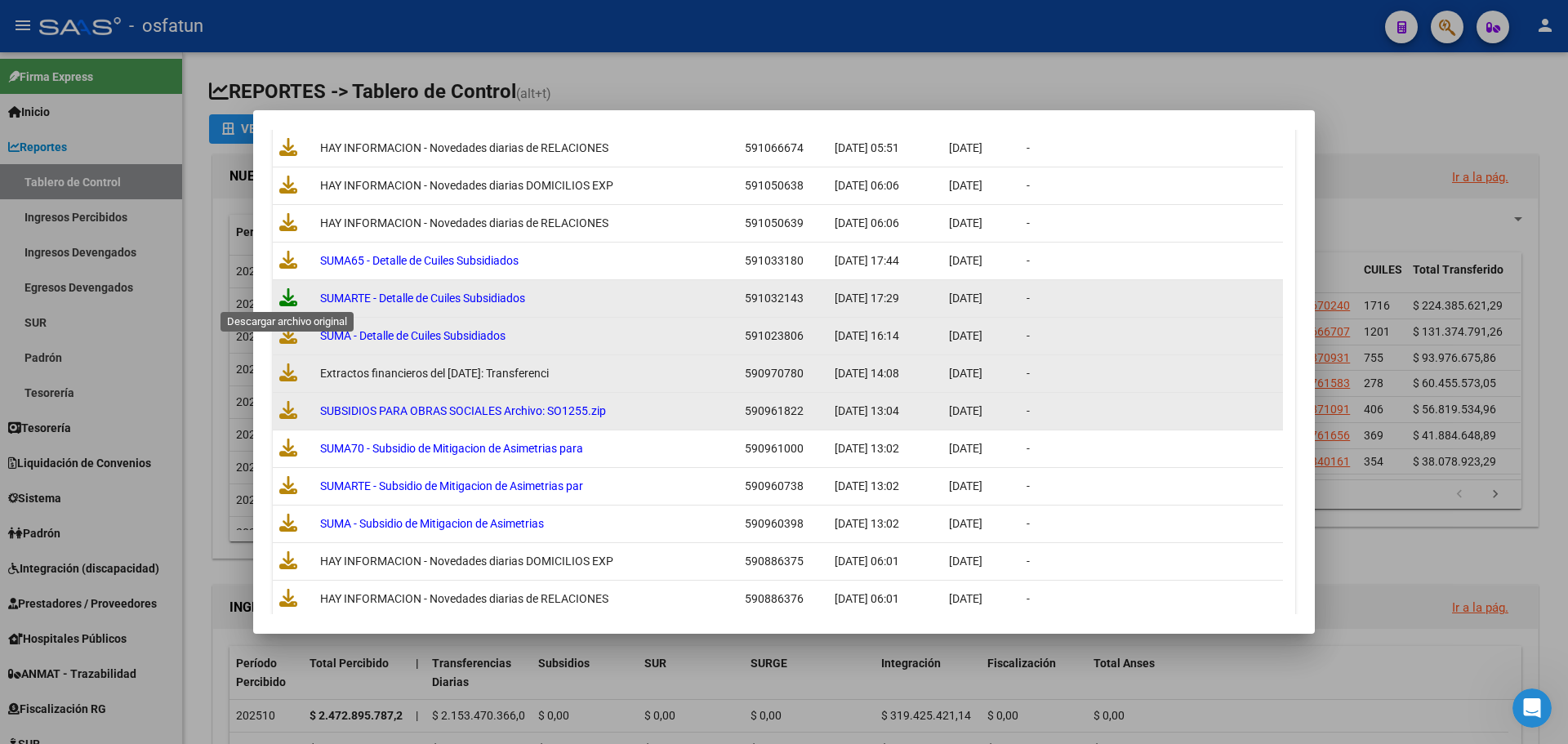
click at [286, 299] on icon at bounding box center [287, 297] width 18 height 18
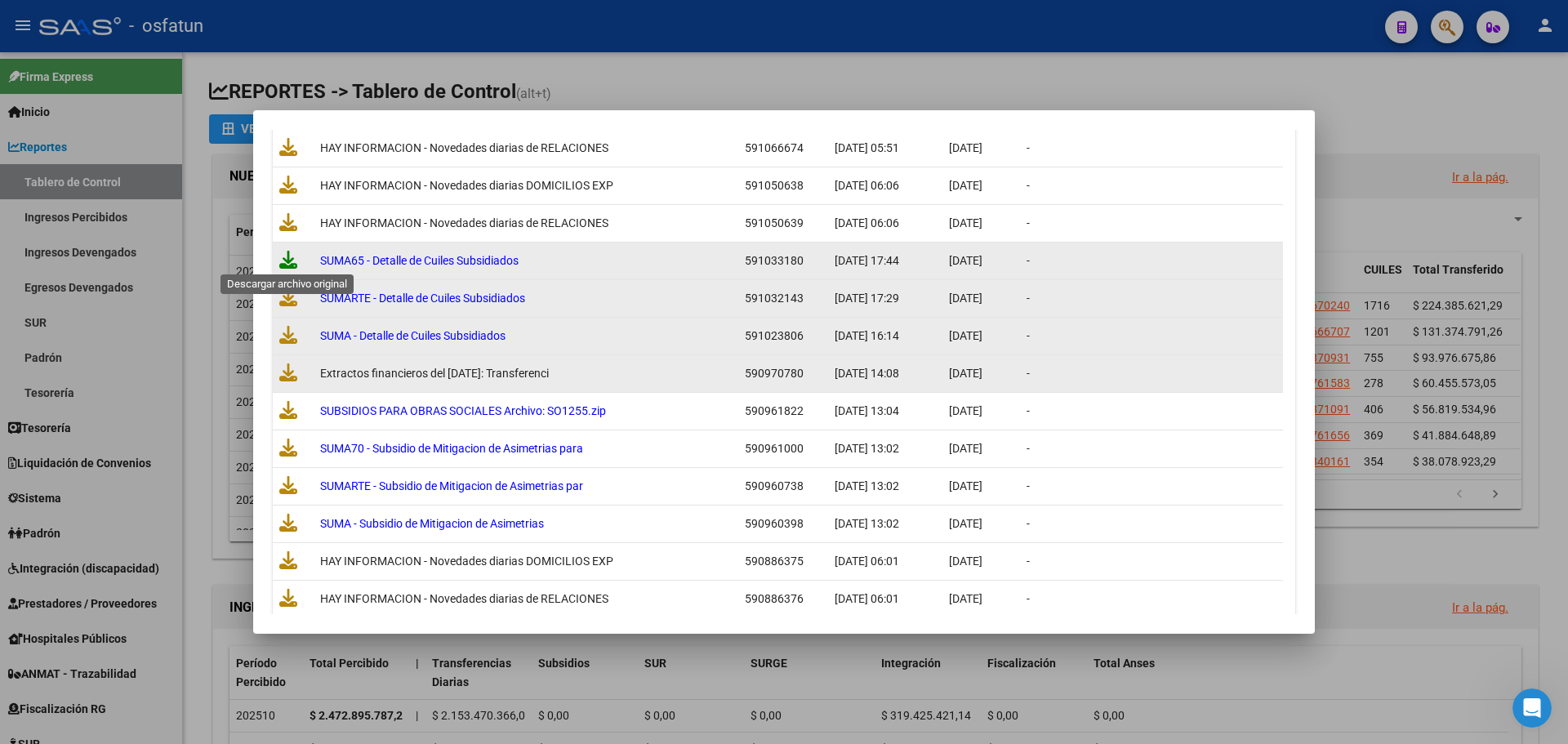
click at [289, 257] on icon at bounding box center [287, 259] width 18 height 18
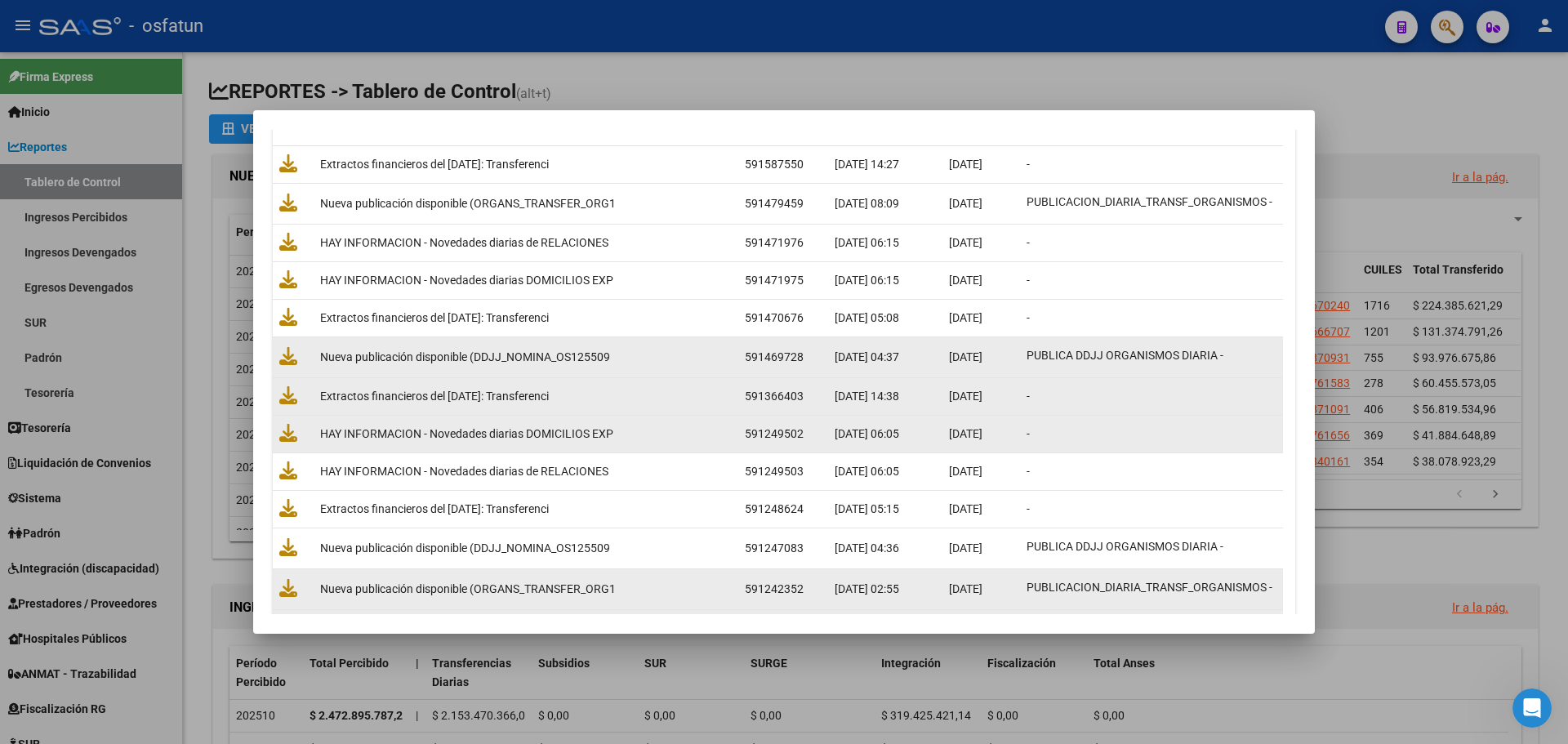
scroll to position [0, 0]
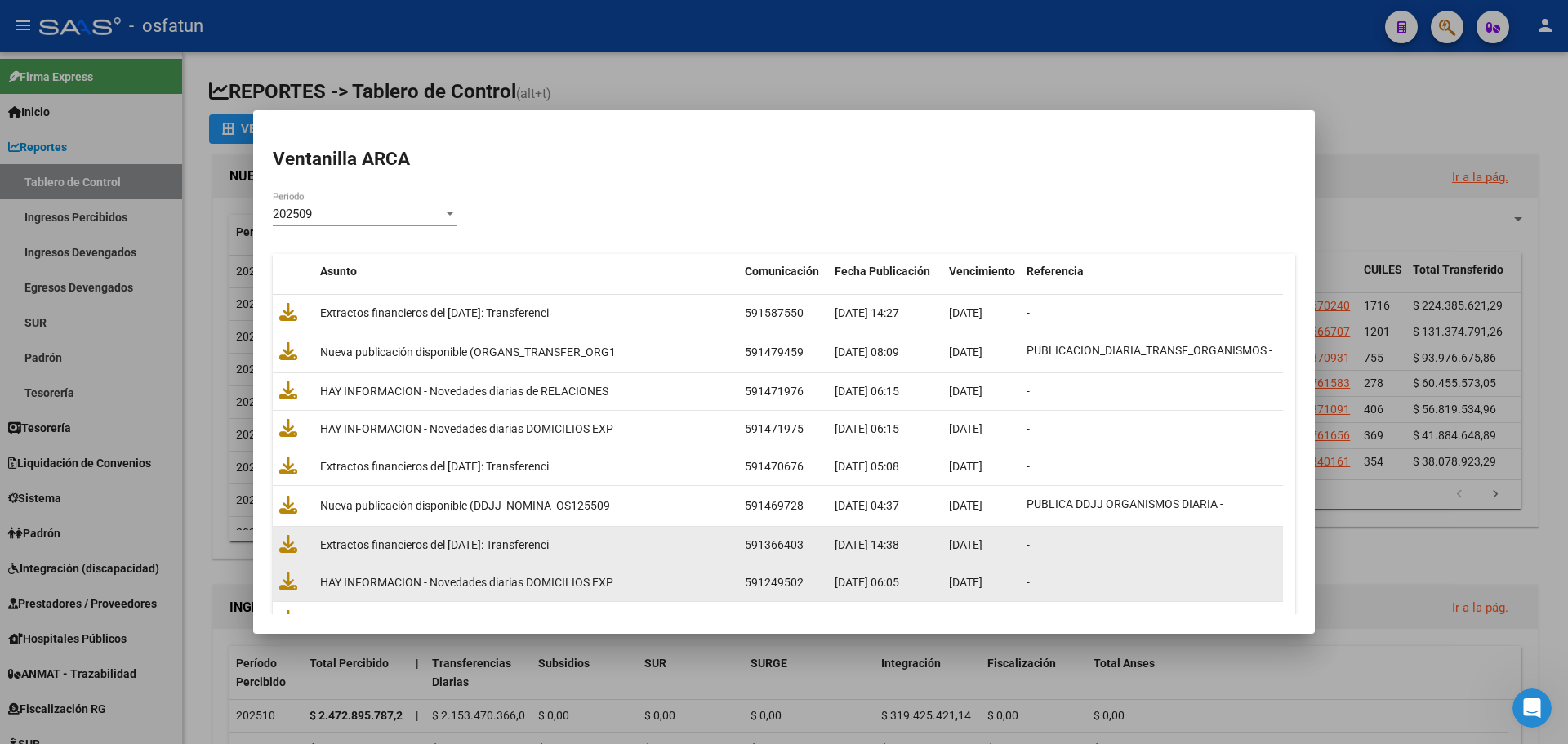
click at [442, 216] on div "202509" at bounding box center [357, 214] width 169 height 15
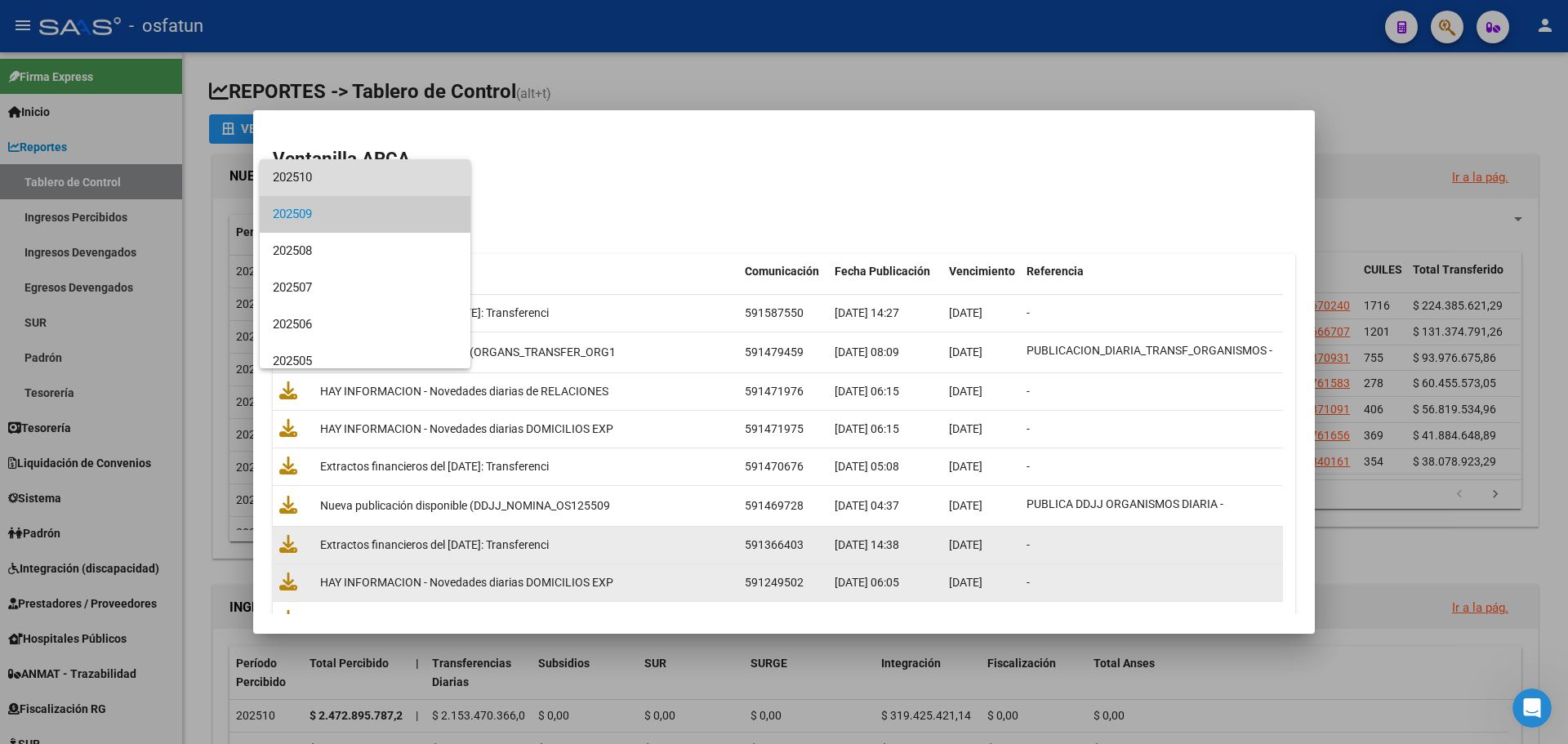
click at [394, 178] on span "202510" at bounding box center [364, 177] width 184 height 36
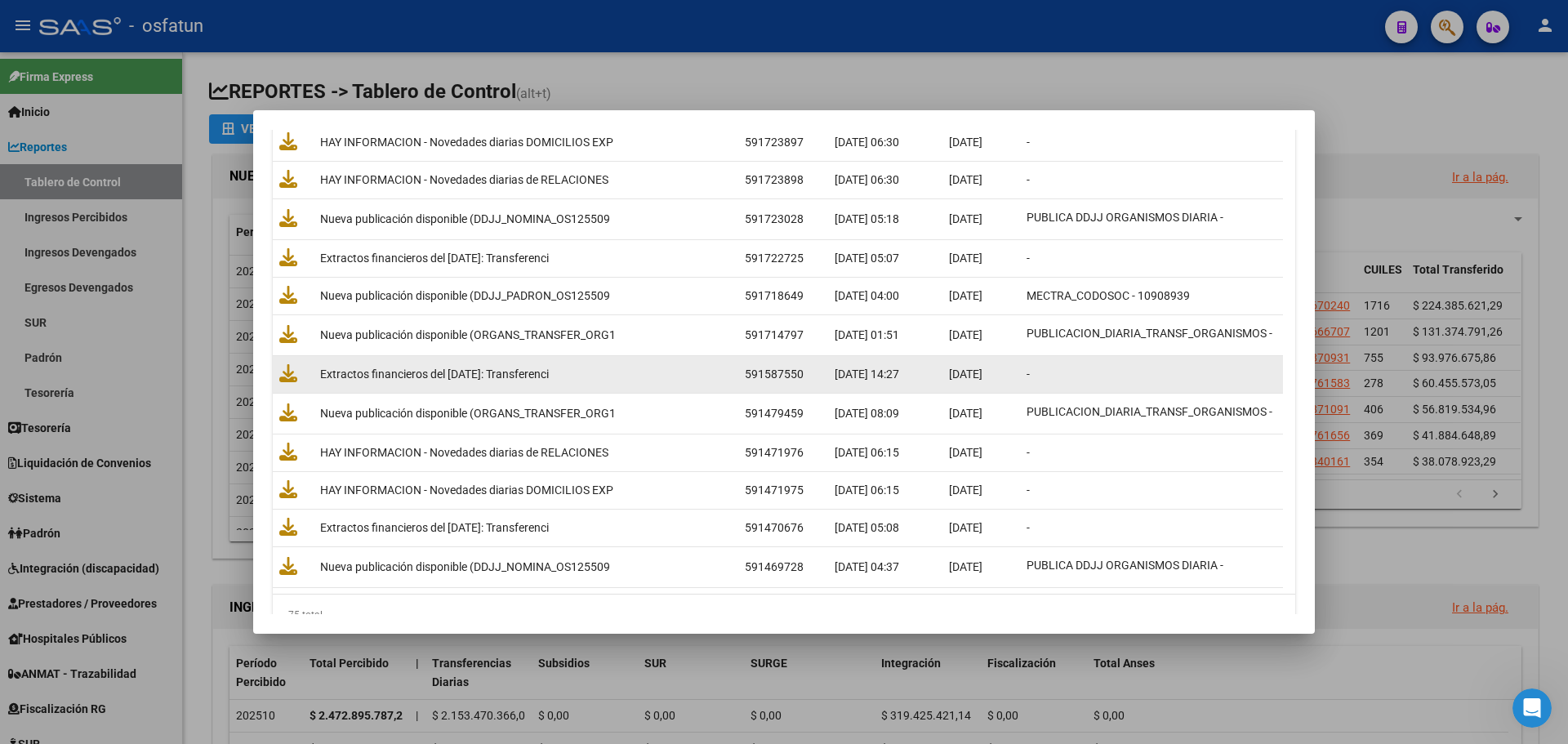
scroll to position [2624, 0]
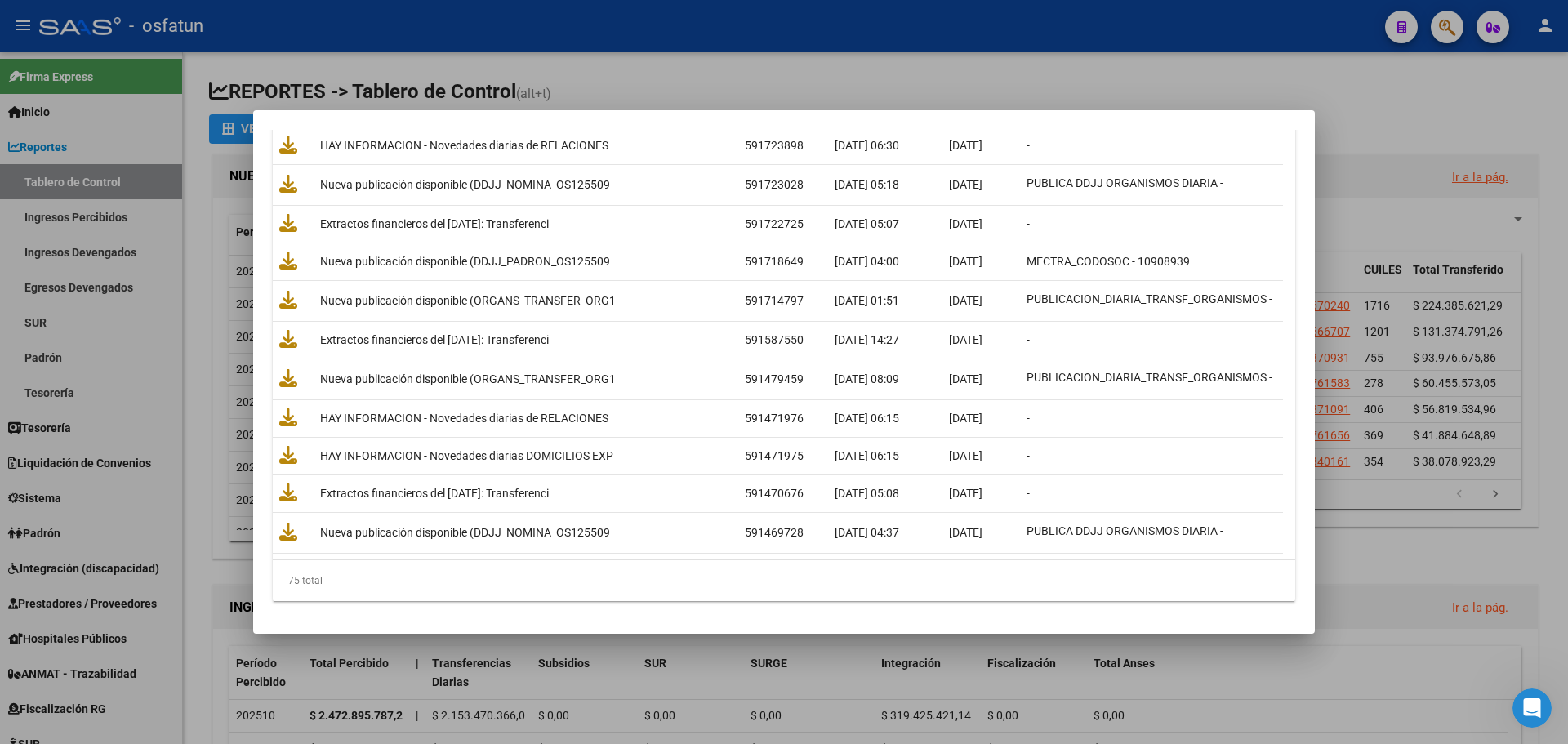
click at [767, 54] on div at bounding box center [784, 372] width 1568 height 744
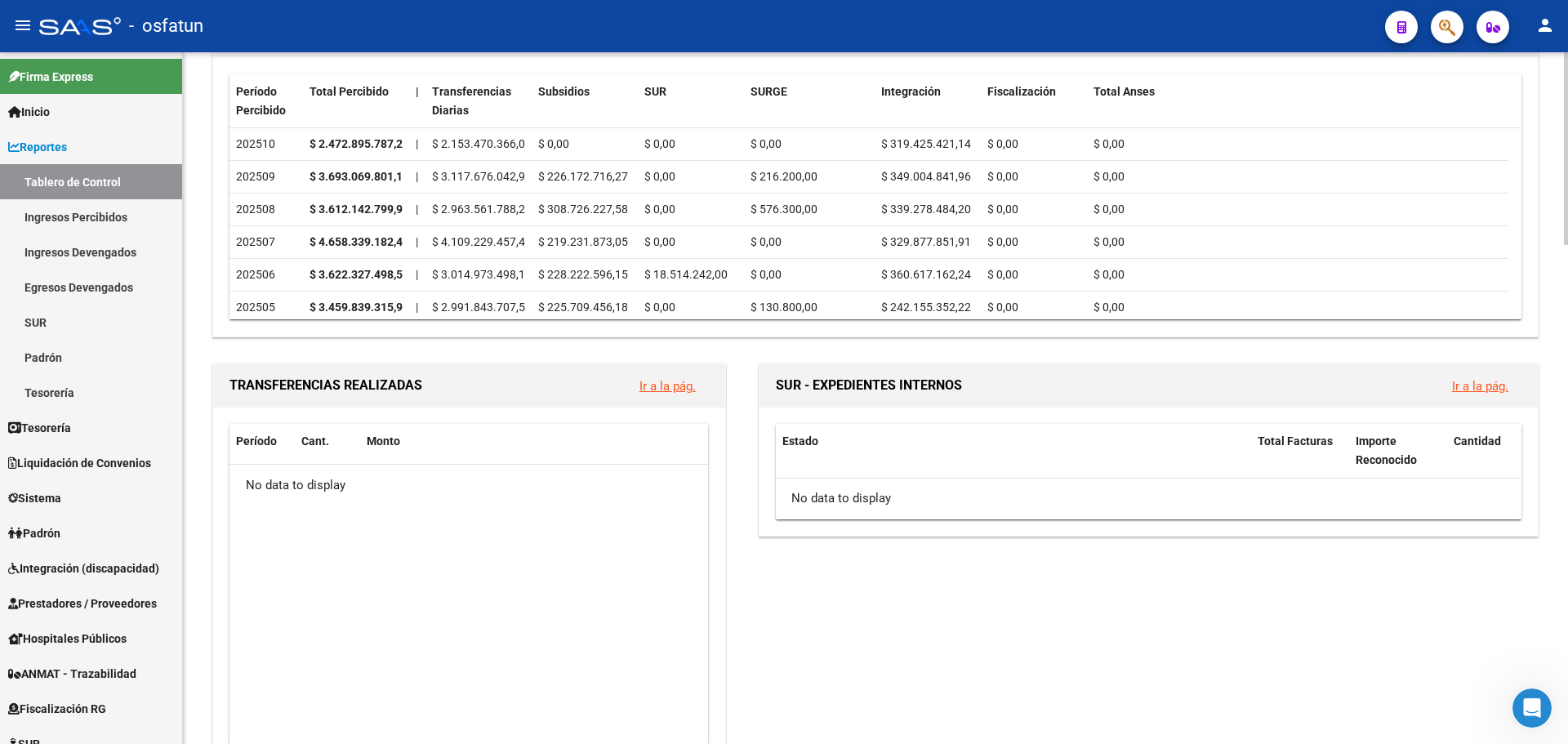
scroll to position [735, 0]
